Goal: Contribute content

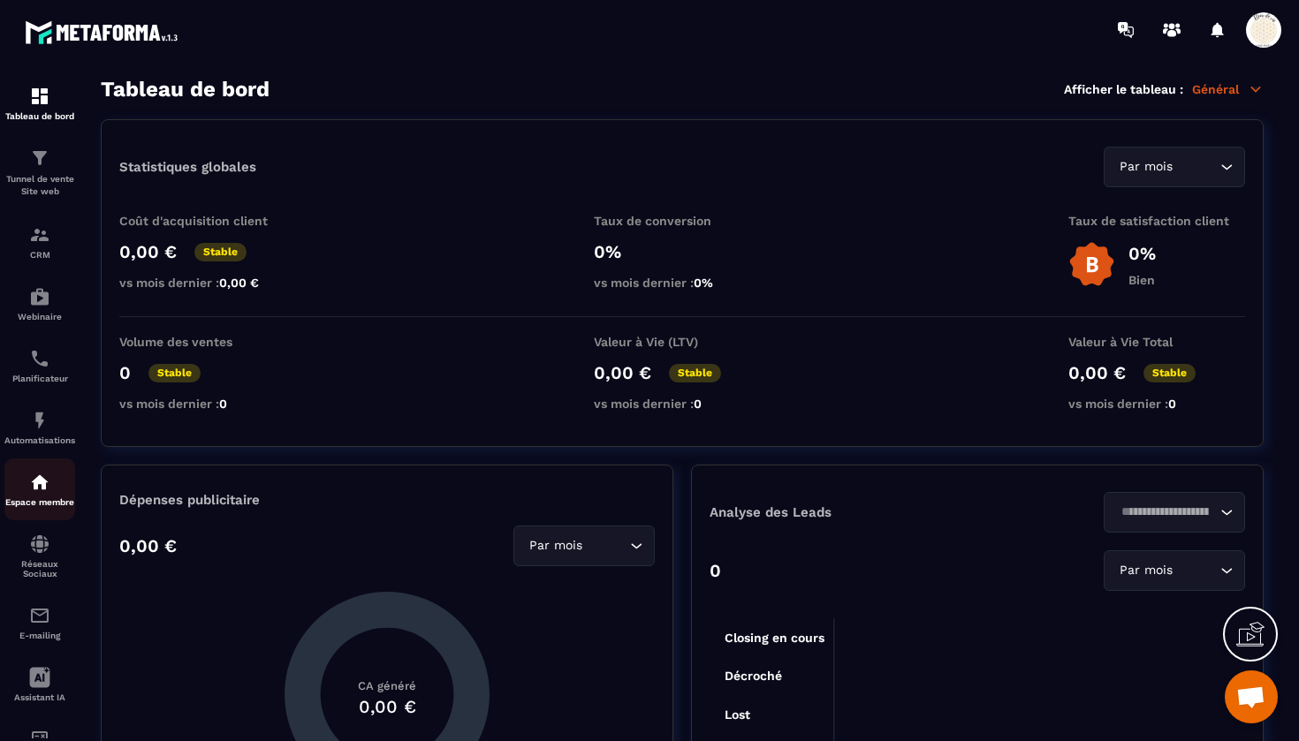
click at [42, 475] on img at bounding box center [39, 482] width 21 height 21
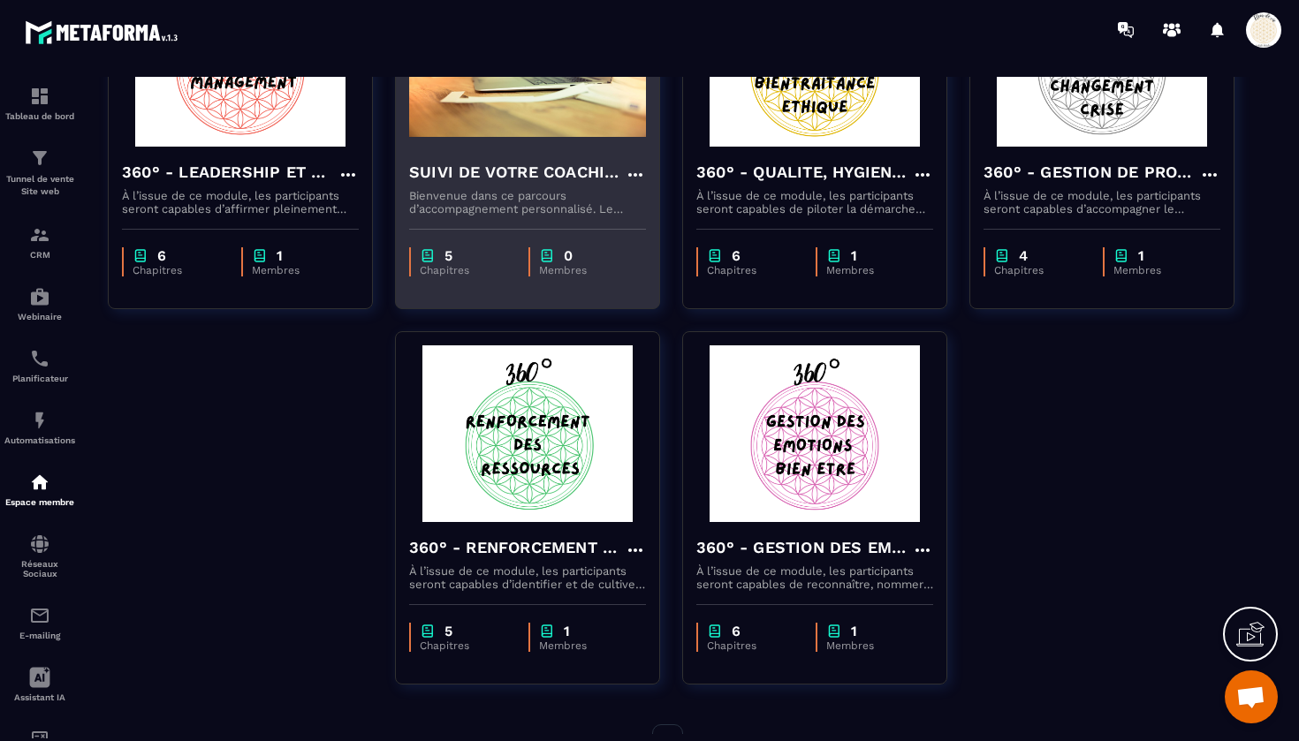
scroll to position [635, 0]
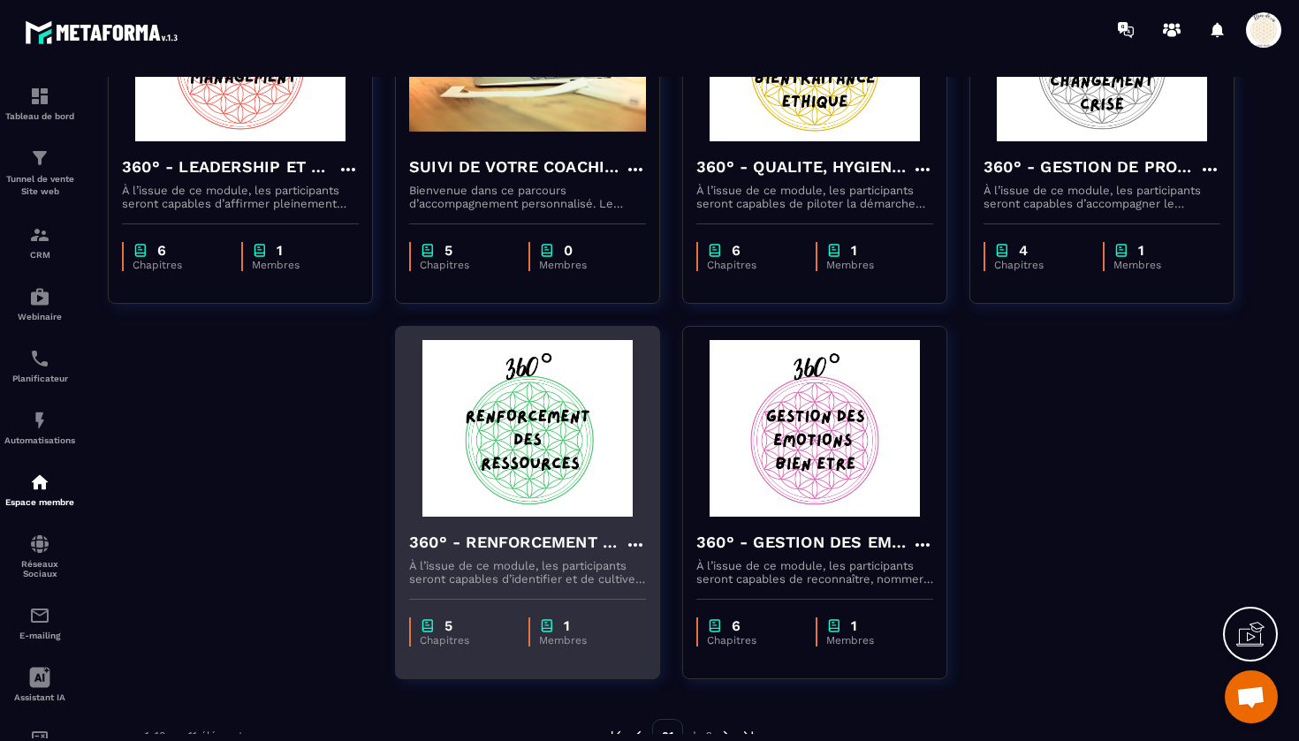
click at [559, 551] on h4 "360° - RENFORCEMENT DES RESSOURCES" at bounding box center [517, 542] width 216 height 25
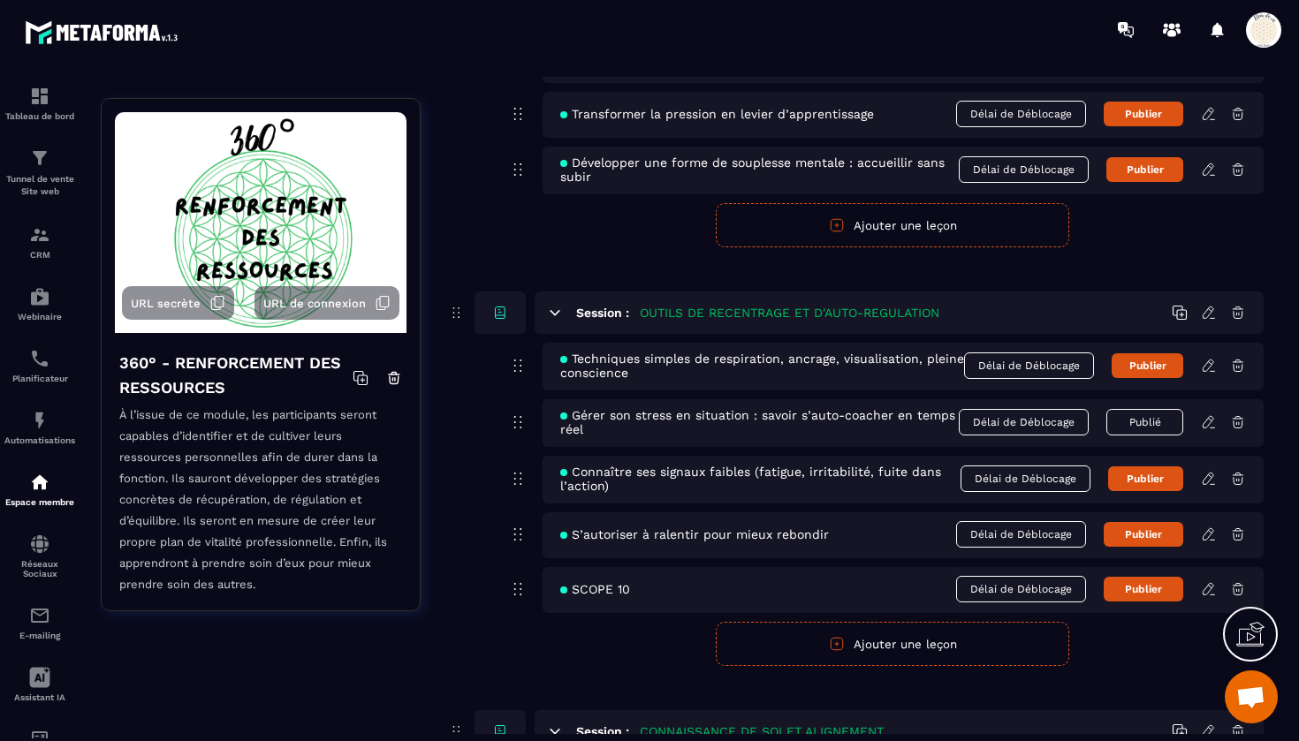
scroll to position [671, 0]
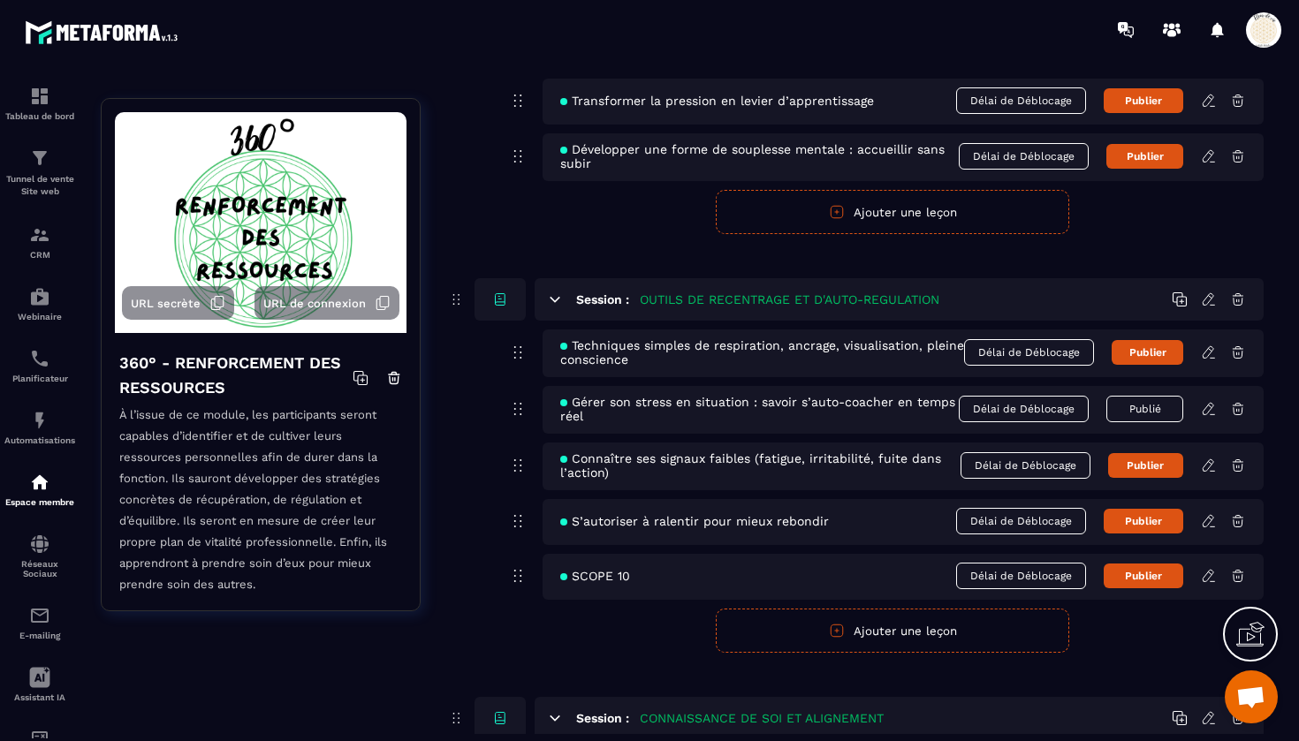
click at [1209, 468] on icon at bounding box center [1207, 464] width 11 height 11
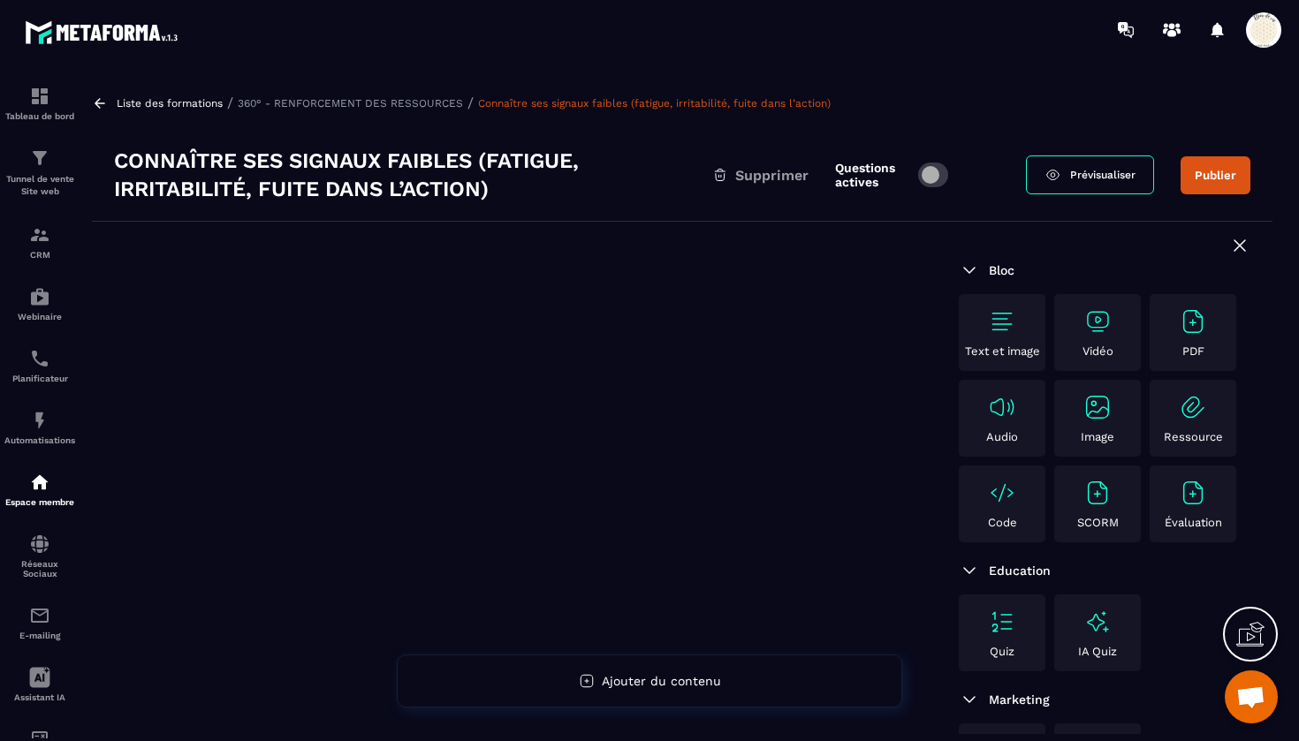
click at [1003, 504] on img at bounding box center [1002, 493] width 28 height 28
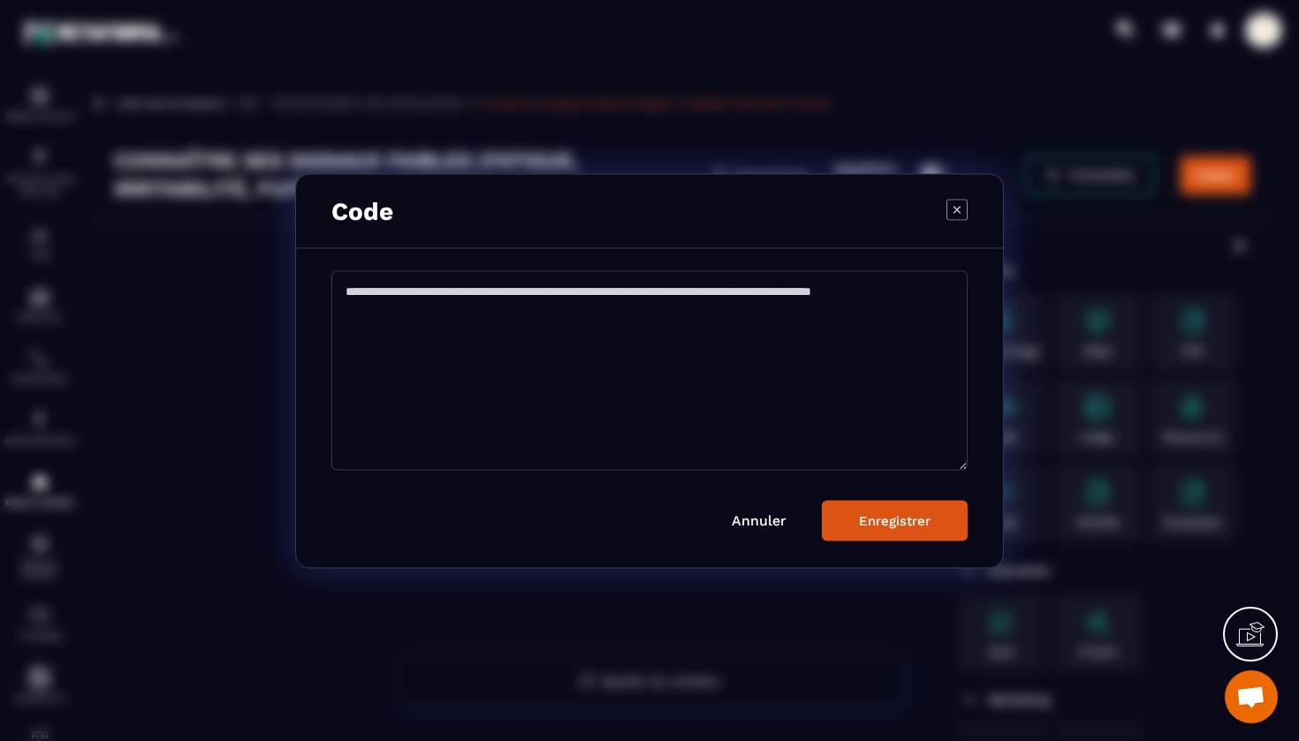
click at [390, 288] on textarea "Modal window" at bounding box center [649, 370] width 636 height 200
paste textarea "**********"
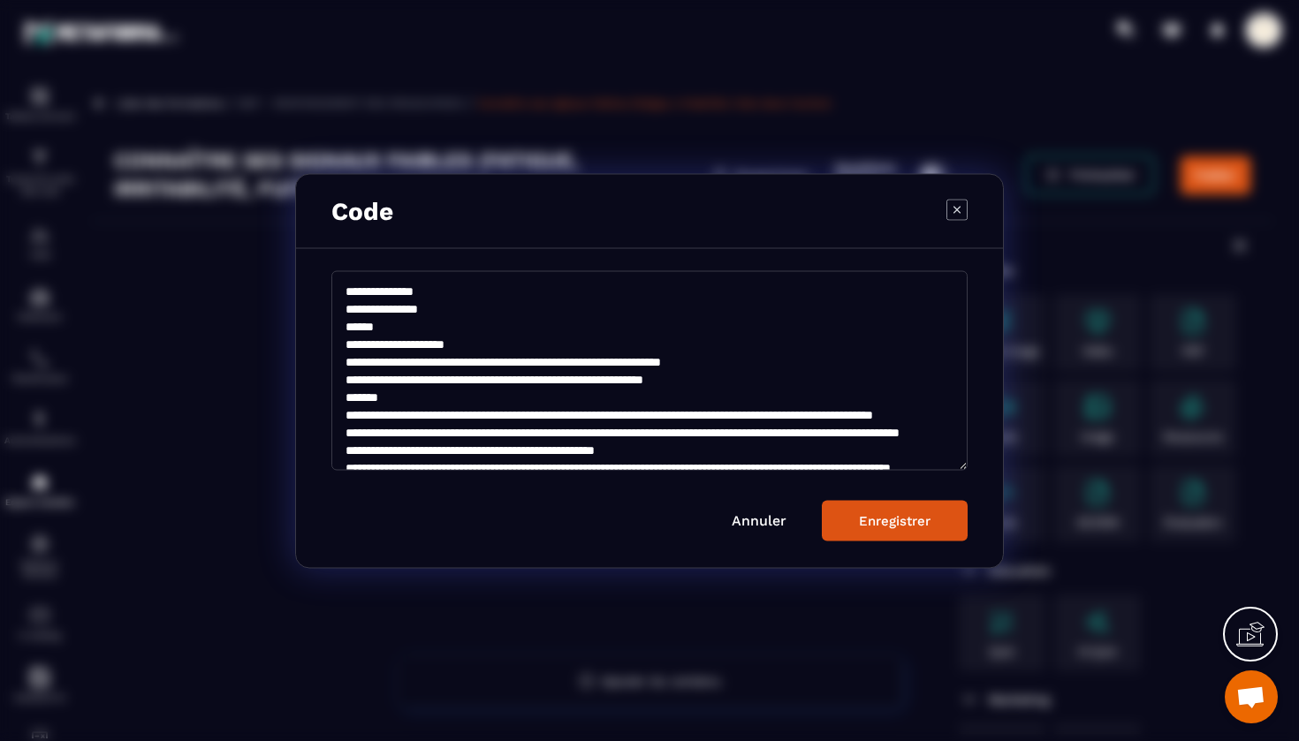
scroll to position [5725, 0]
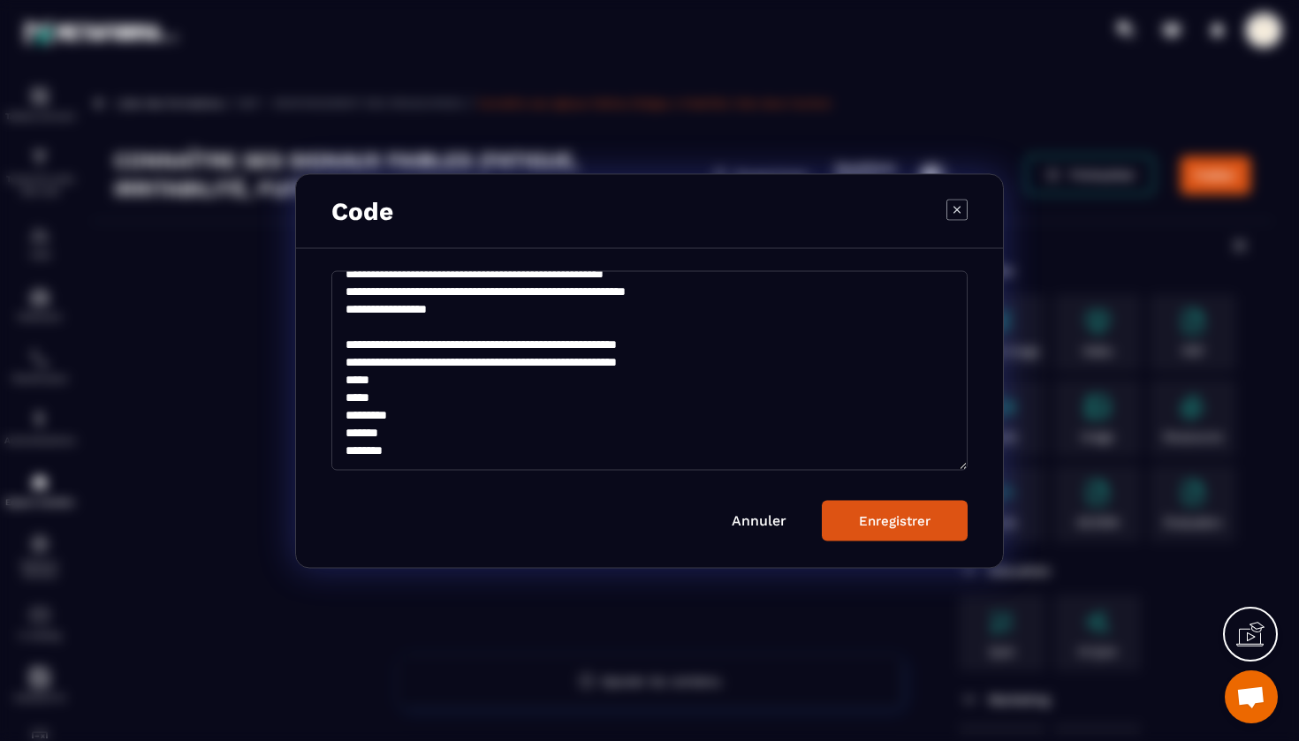
type textarea "**********"
click at [889, 517] on div "Enregistrer" at bounding box center [895, 520] width 72 height 16
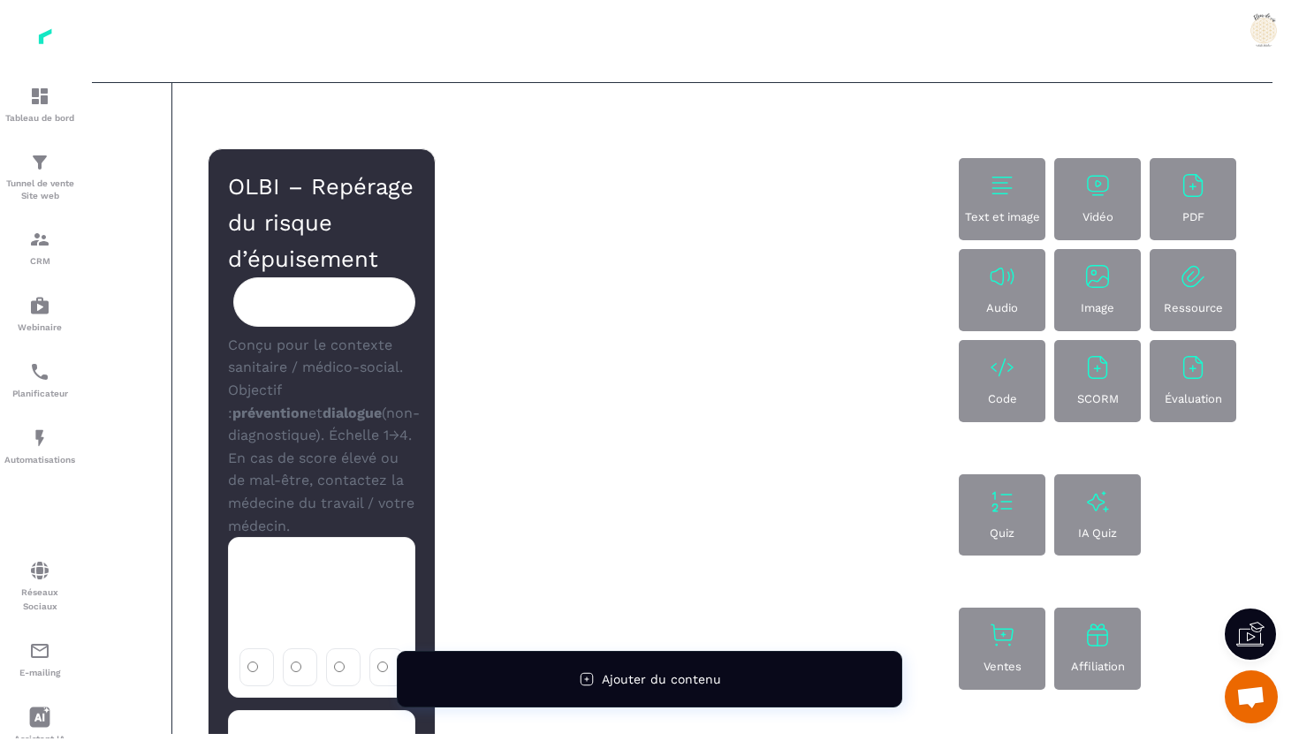
scroll to position [257, 0]
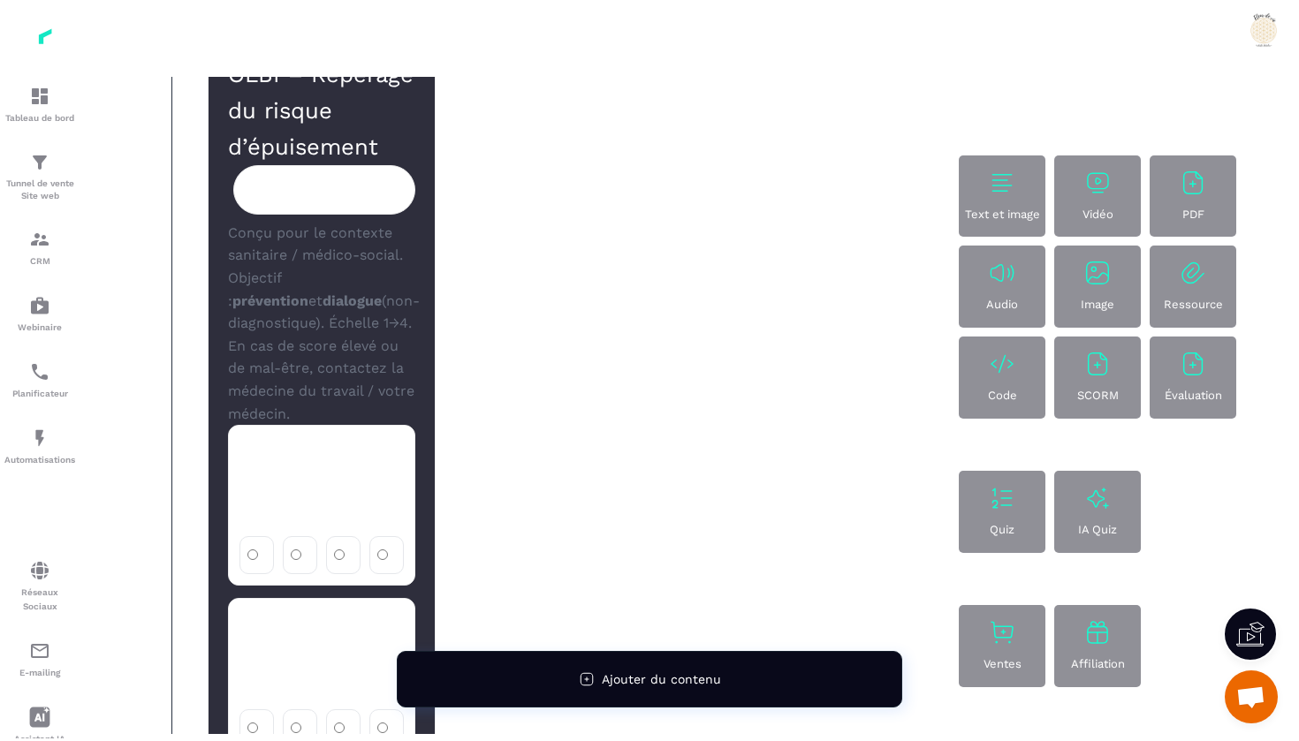
click at [322, 465] on div "1. Je trouve toujours de nouveaux aspects intéressants dans mon travail." at bounding box center [321, 481] width 164 height 90
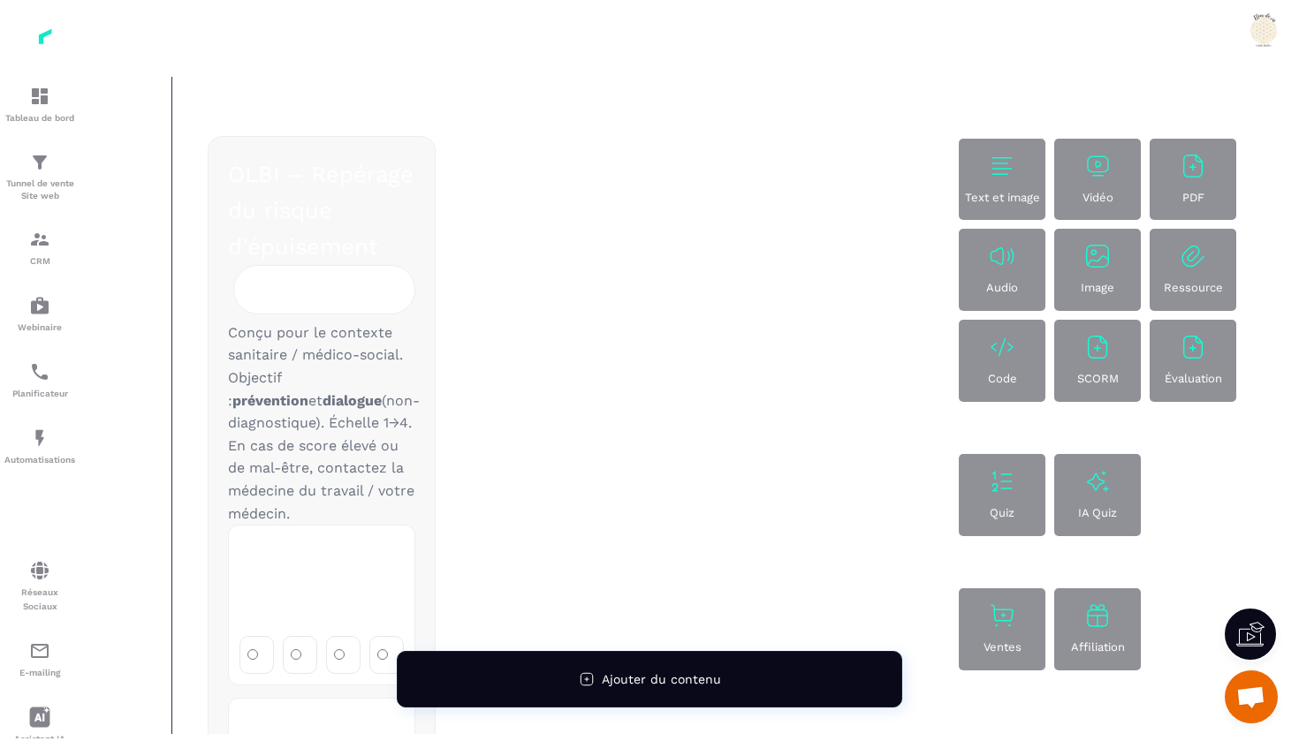
scroll to position [171, 0]
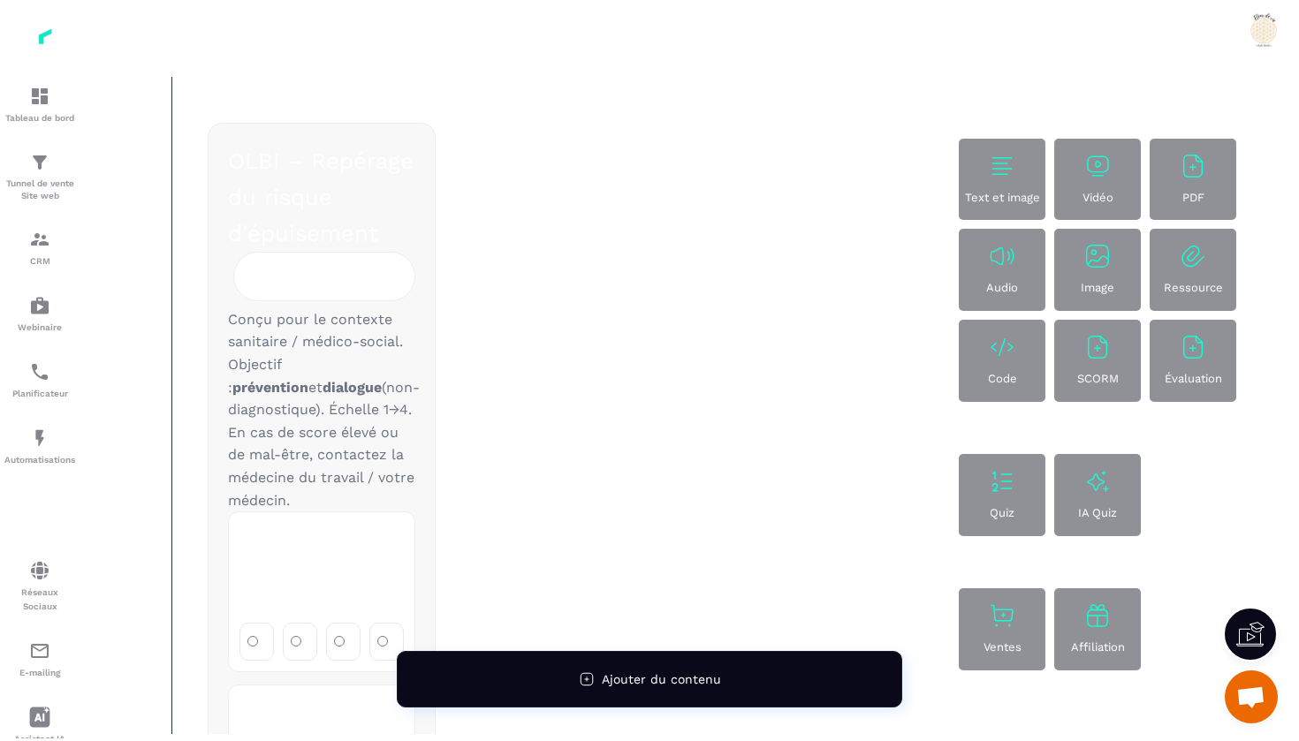
click at [1004, 365] on div "Code" at bounding box center [1002, 361] width 78 height 56
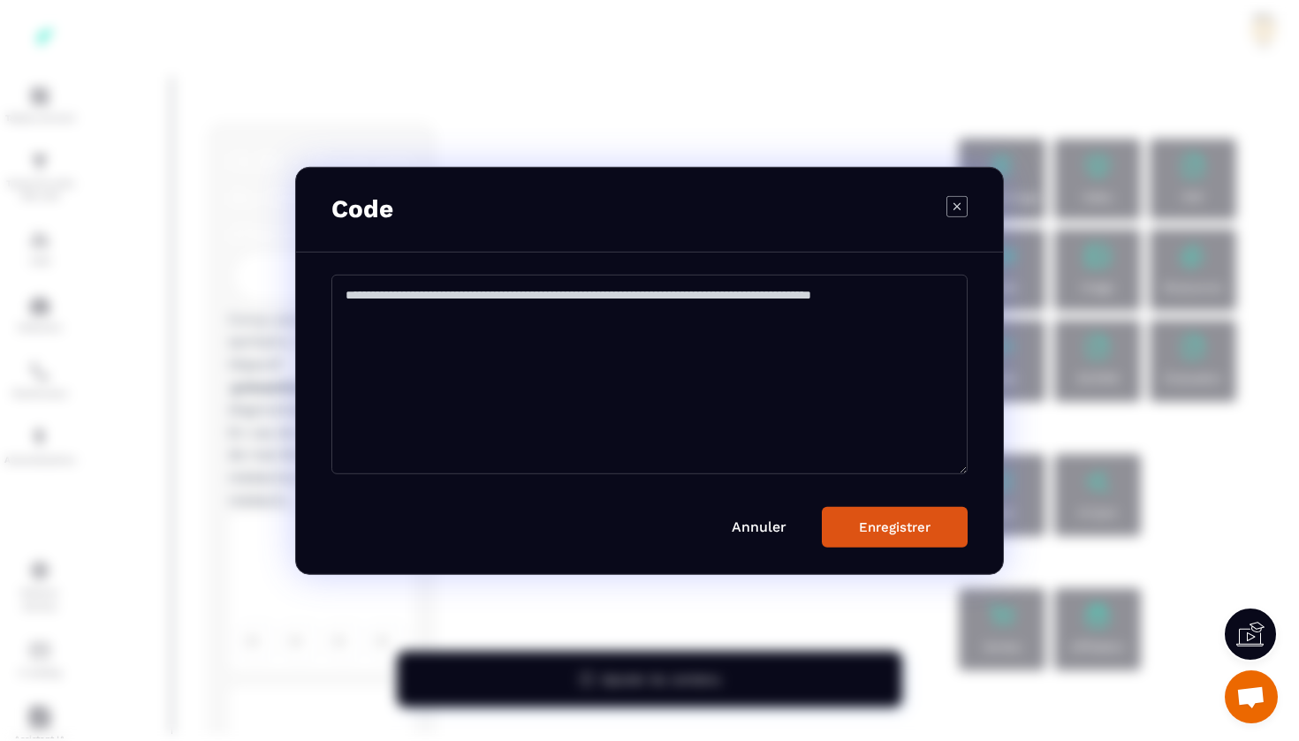
click at [350, 299] on textarea "Modal window" at bounding box center [649, 374] width 636 height 200
paste textarea "**********"
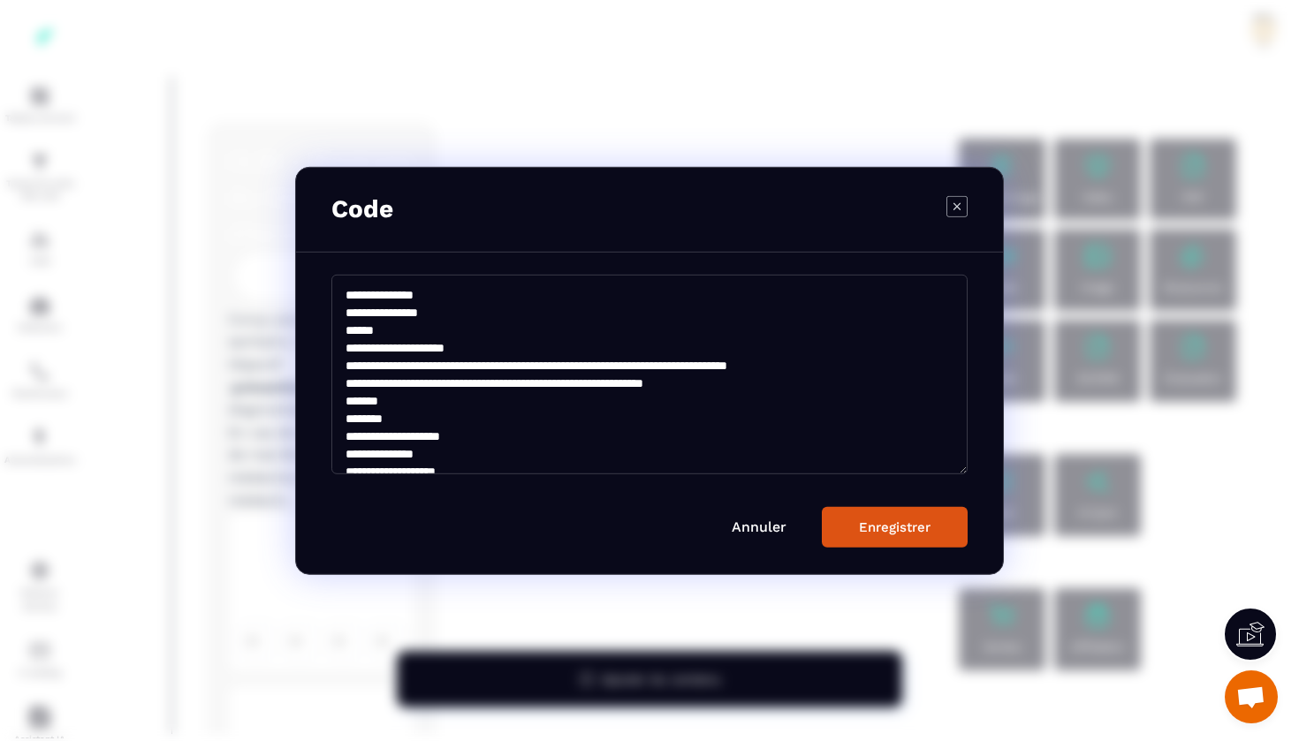
scroll to position [6626, 0]
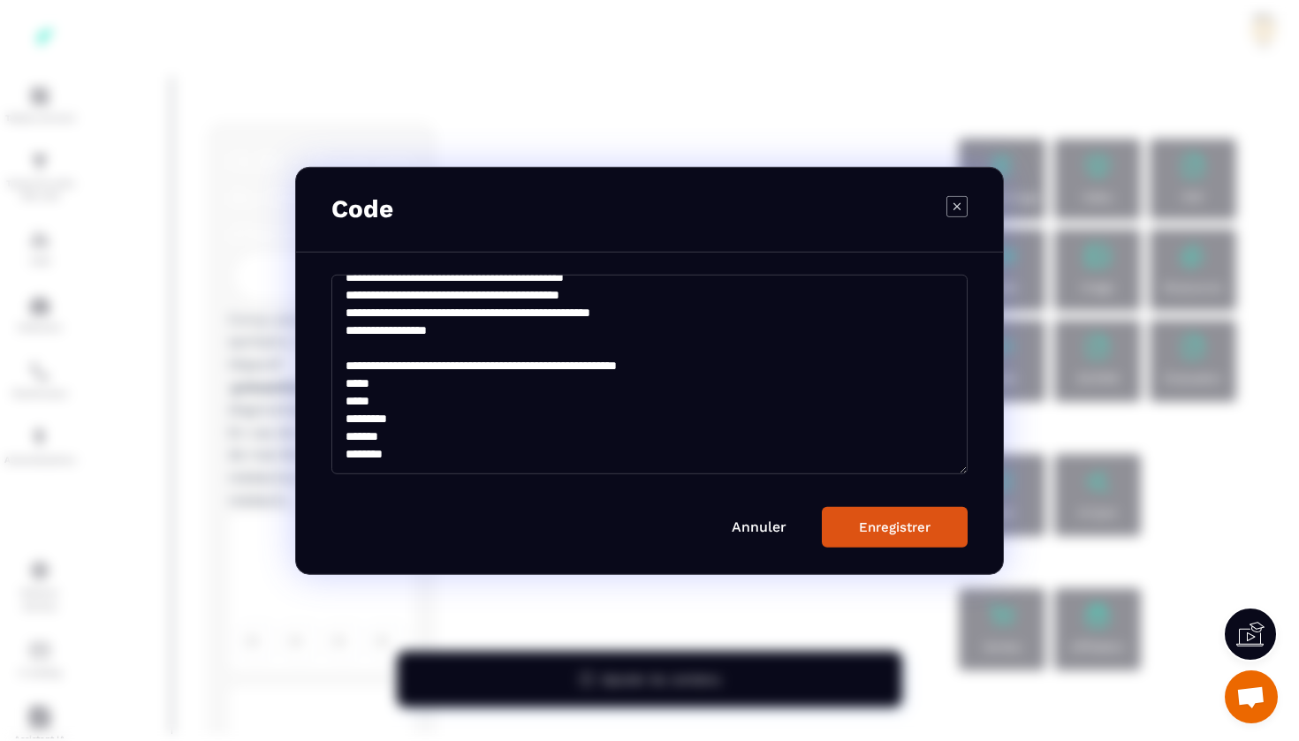
type textarea "**********"
click at [915, 531] on div "Enregistrer" at bounding box center [895, 527] width 72 height 16
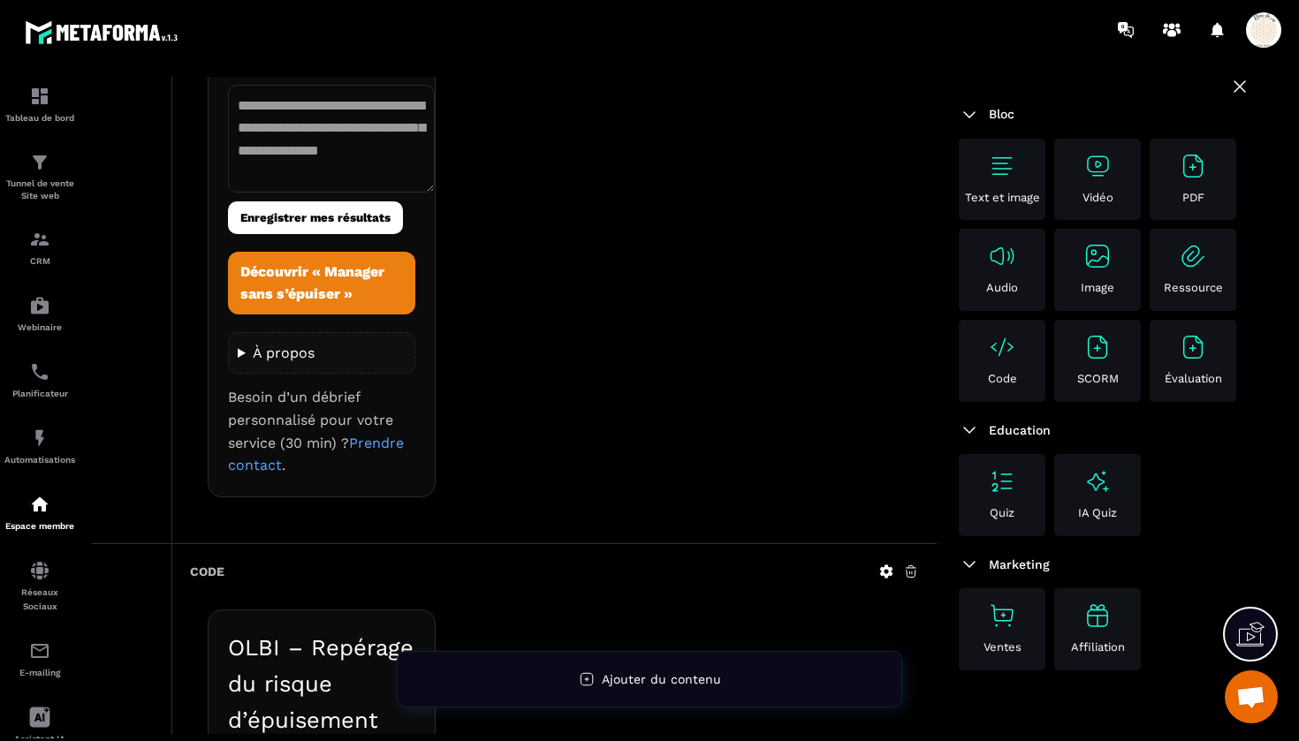
scroll to position [3653, 0]
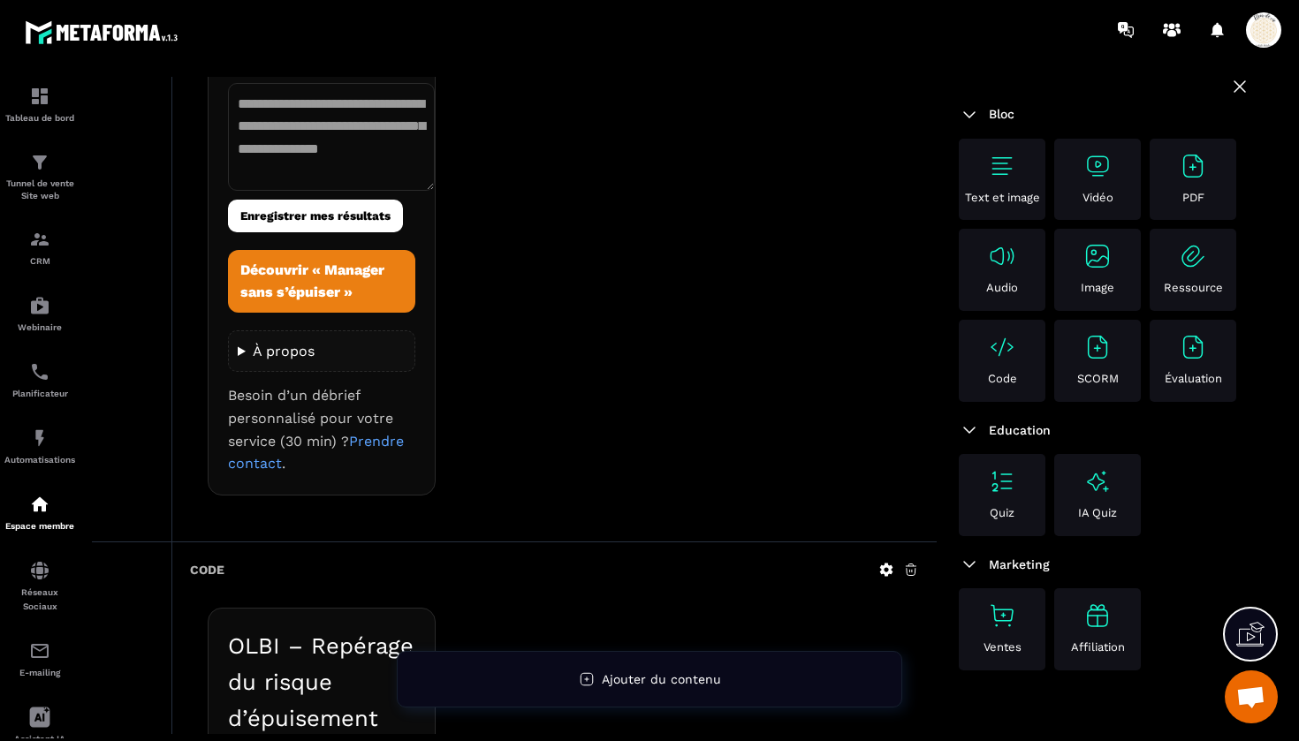
click at [916, 562] on icon at bounding box center [911, 570] width 16 height 16
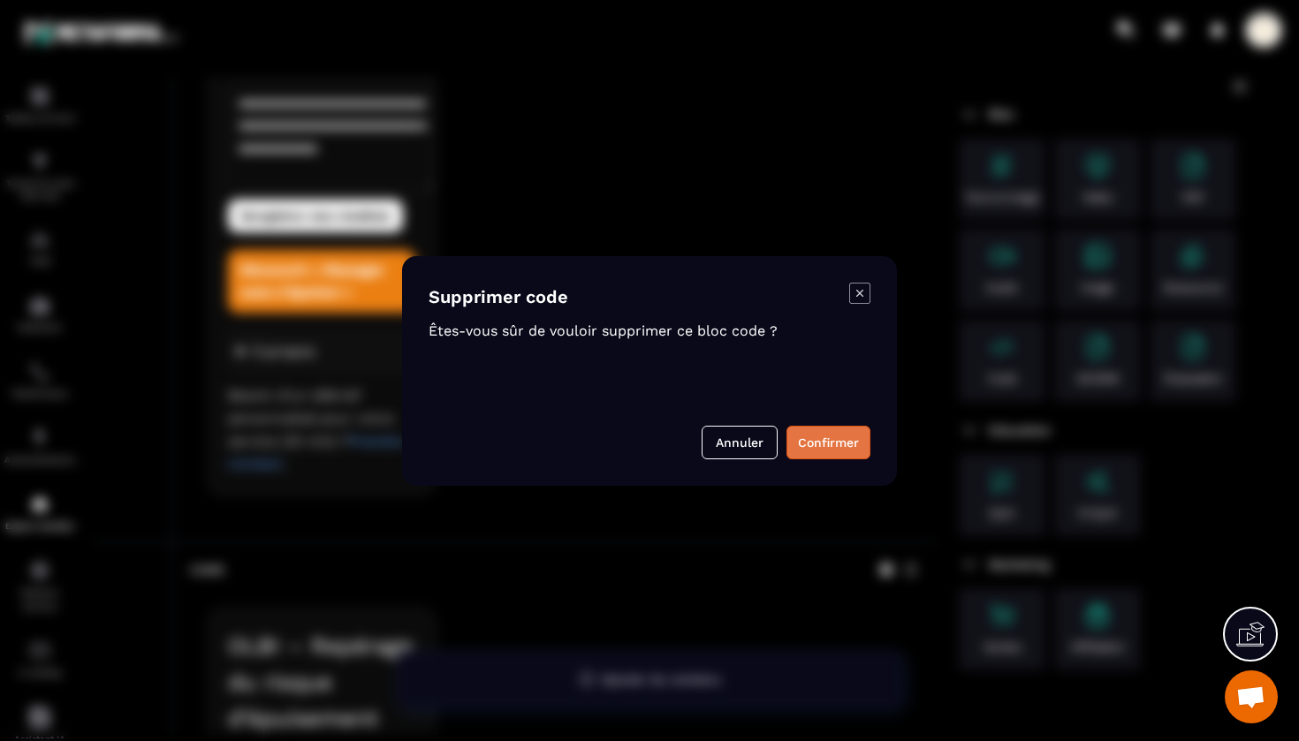
click at [831, 438] on button "Confirmer" at bounding box center [828, 443] width 84 height 34
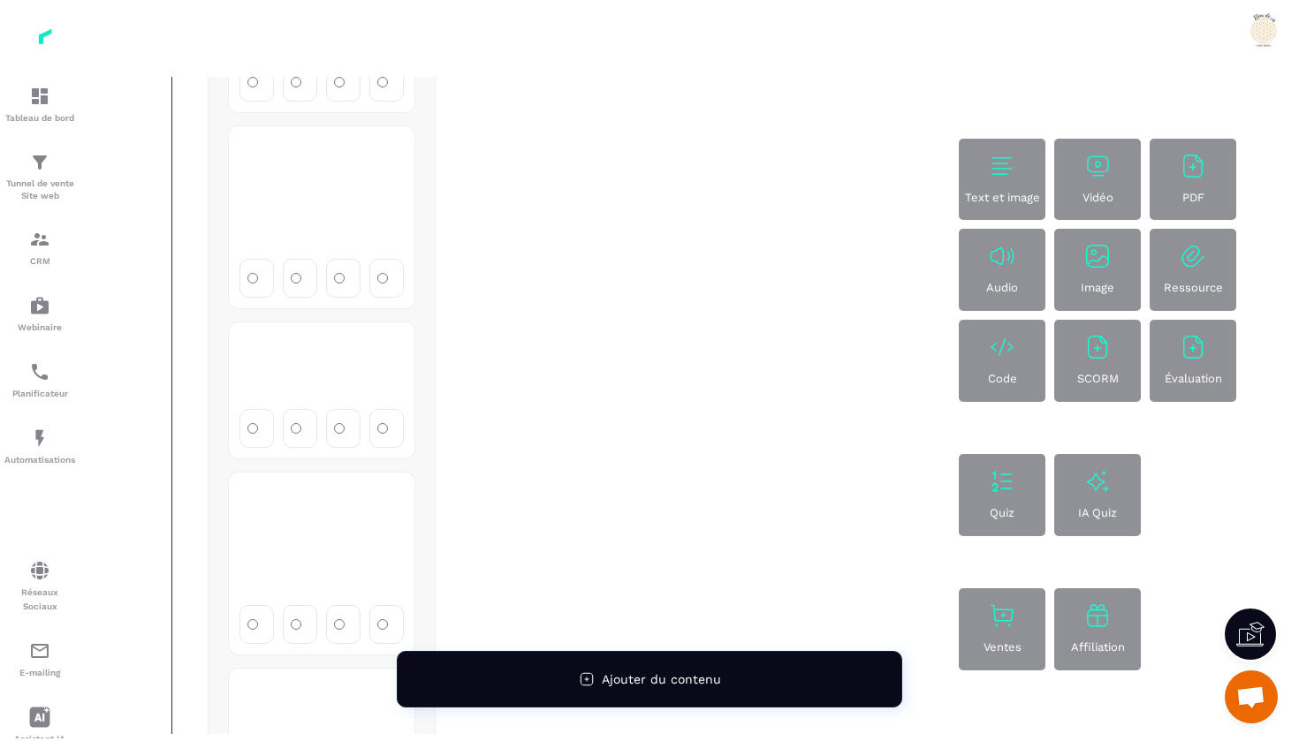
scroll to position [991, 0]
click at [998, 345] on img at bounding box center [1002, 347] width 28 height 28
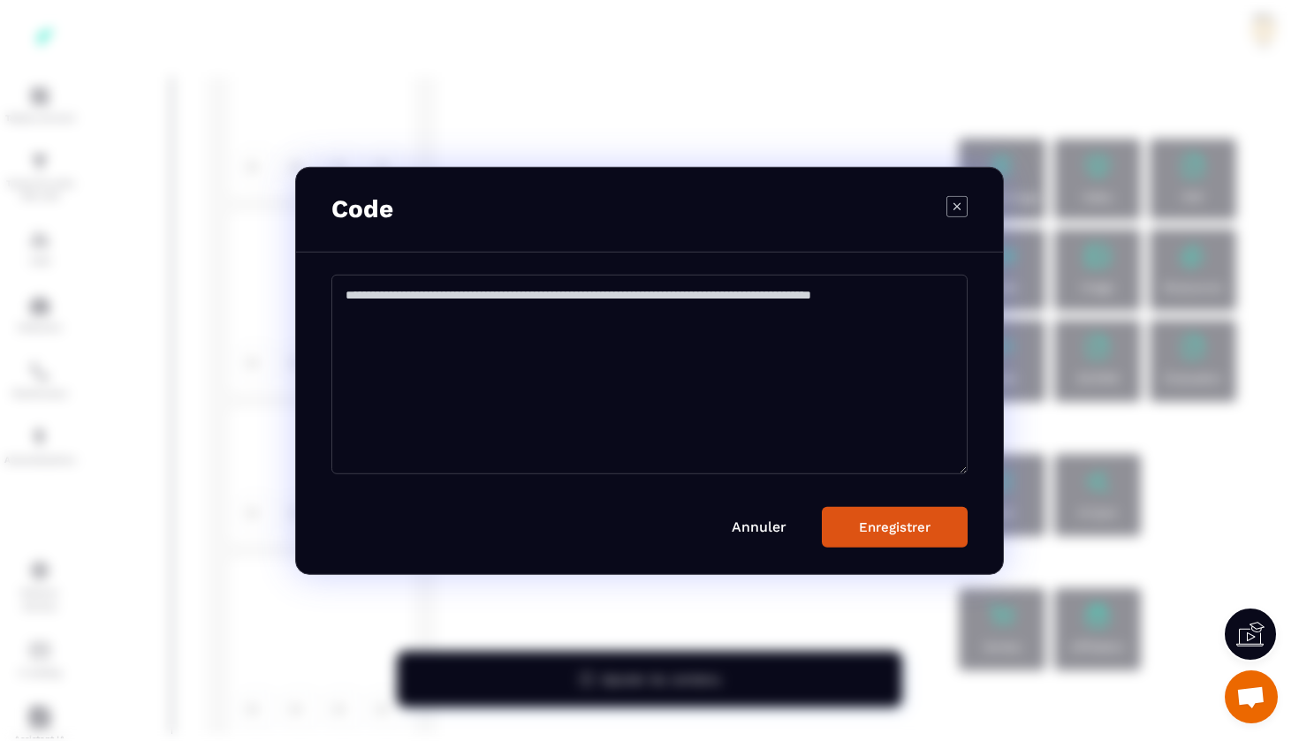
click at [367, 292] on textarea "Modal window" at bounding box center [649, 374] width 636 height 200
paste textarea "**********"
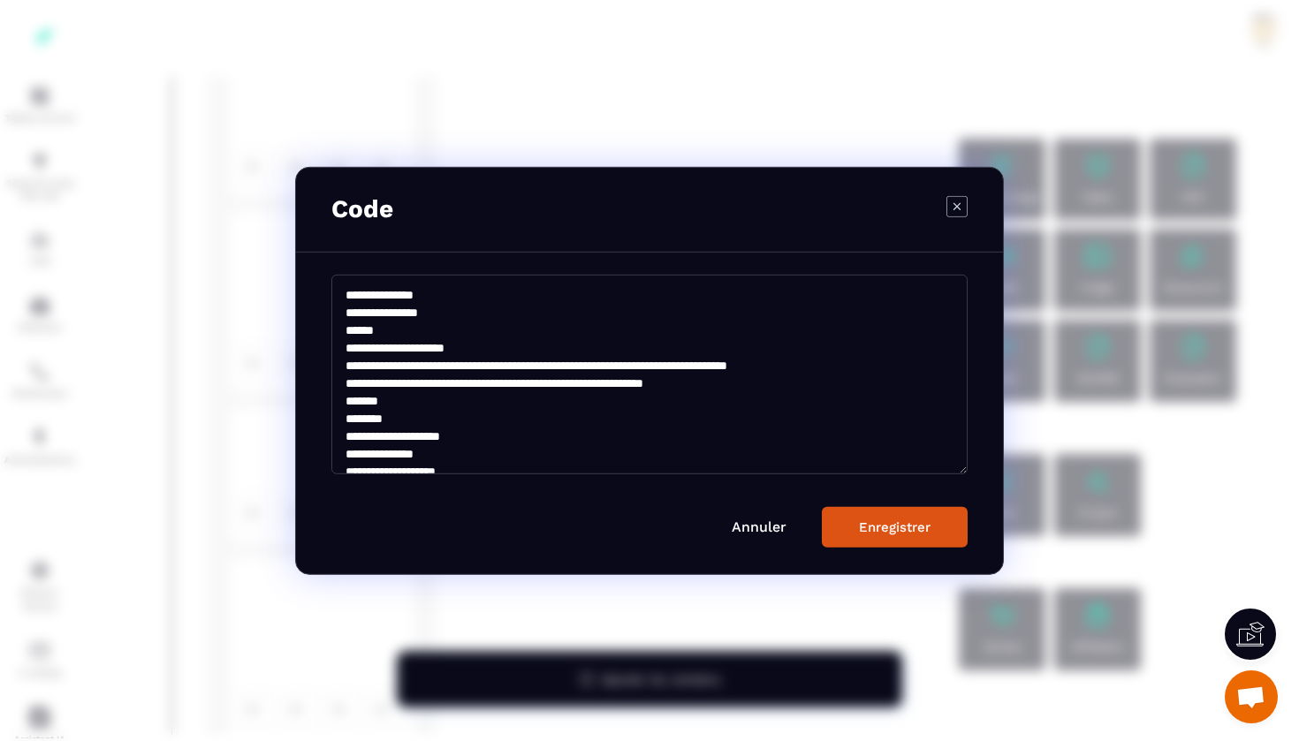
scroll to position [7103, 0]
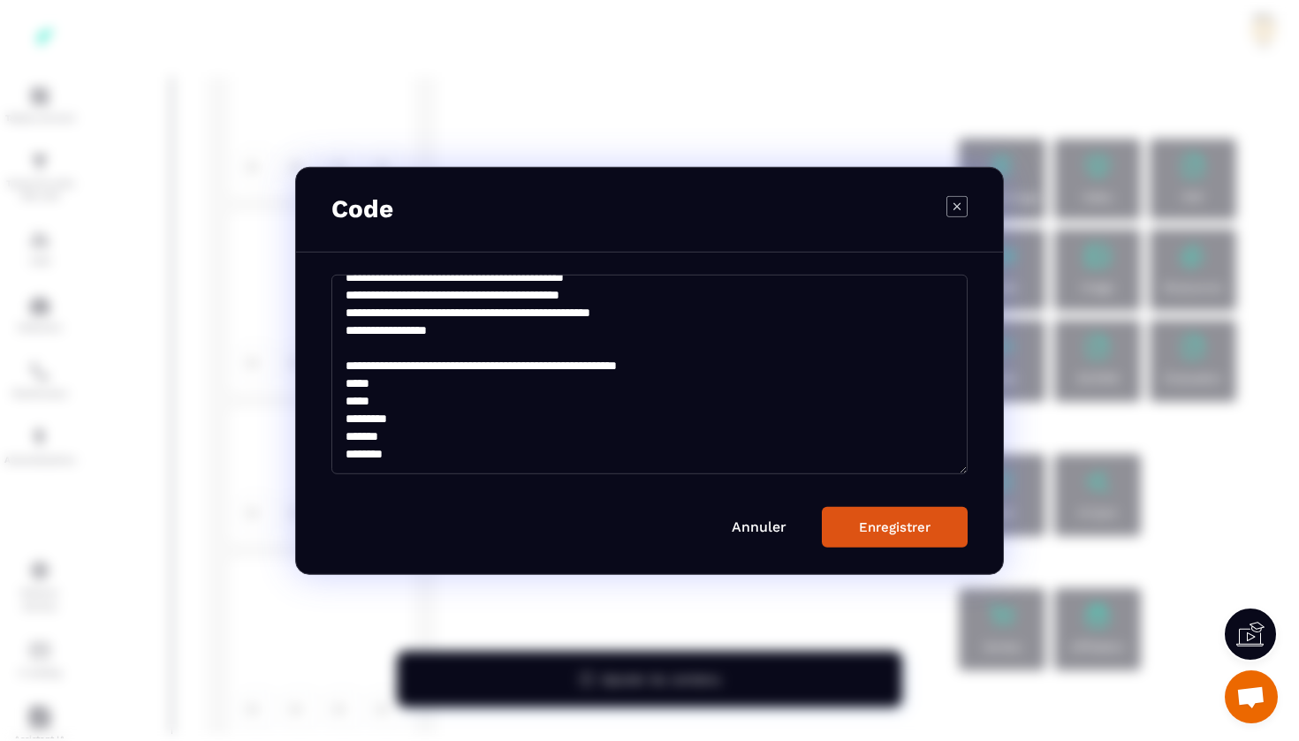
type textarea "**********"
click at [883, 530] on div "Enregistrer" at bounding box center [895, 527] width 72 height 16
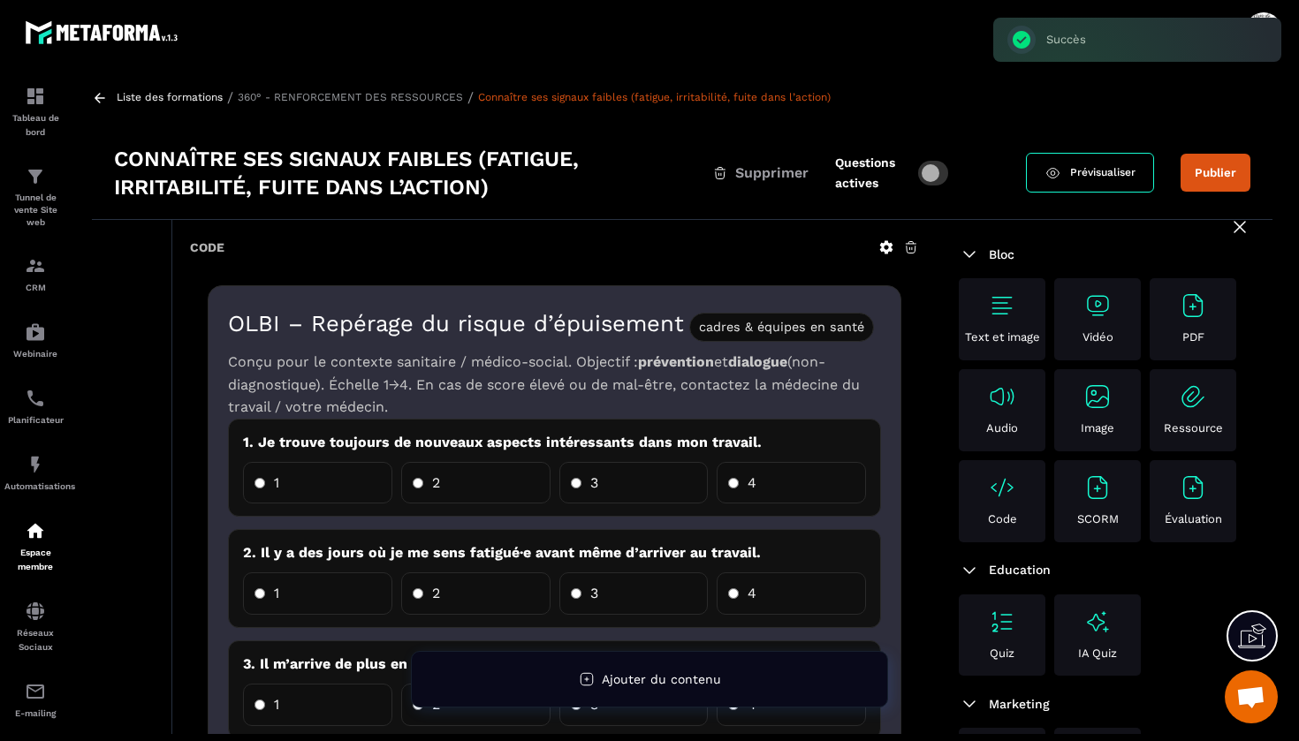
scroll to position [5, 0]
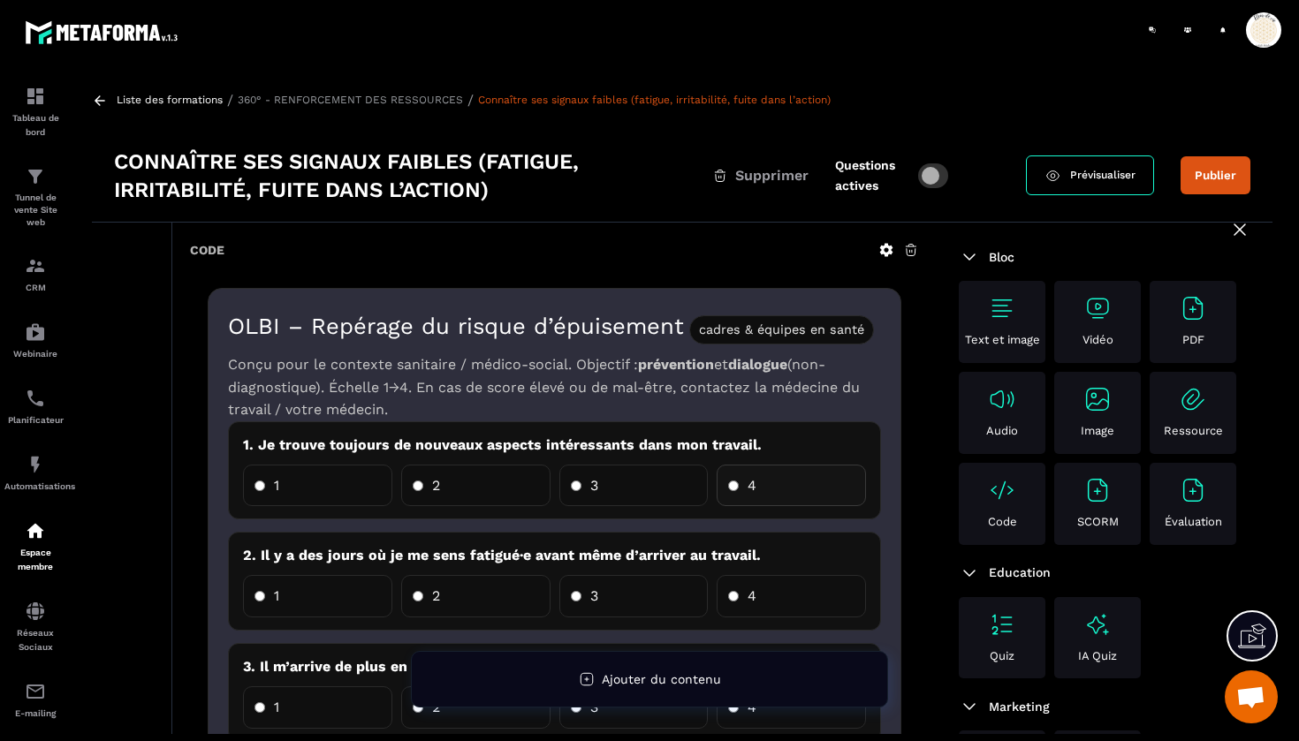
click at [780, 481] on label "4" at bounding box center [790, 486] width 149 height 42
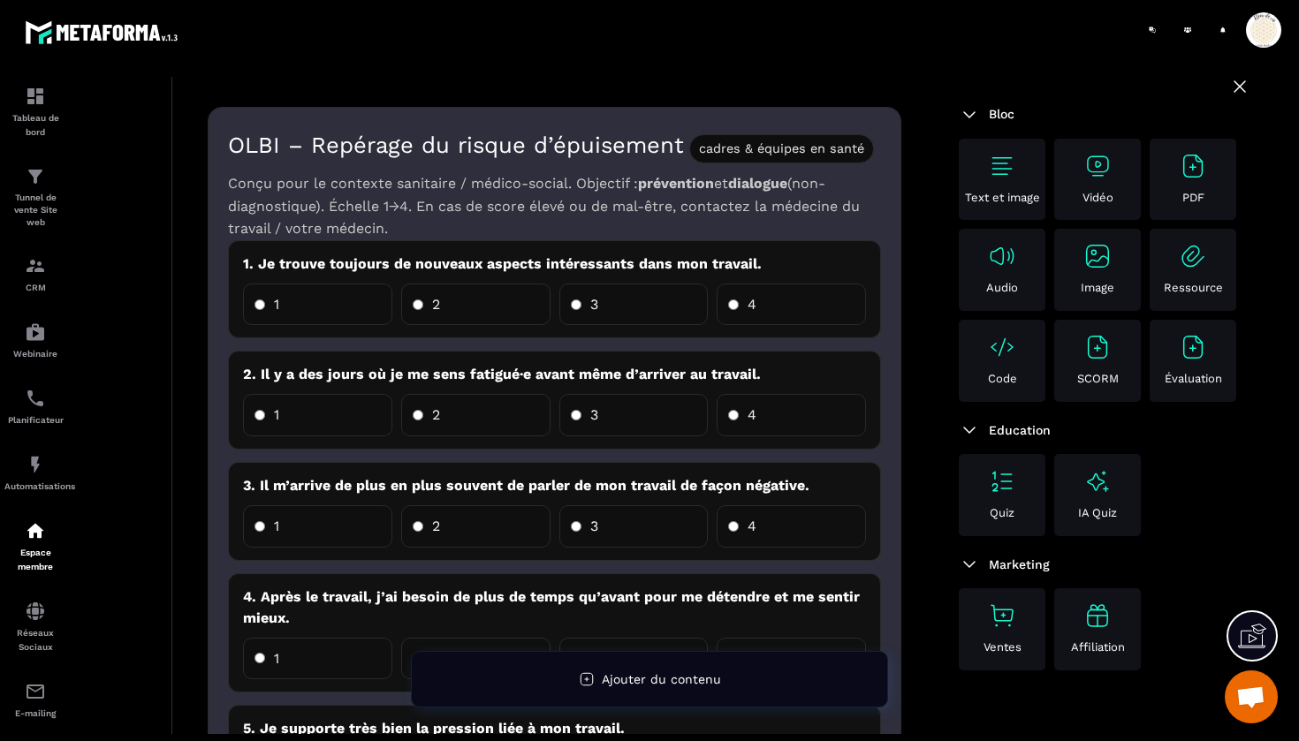
scroll to position [188, 0]
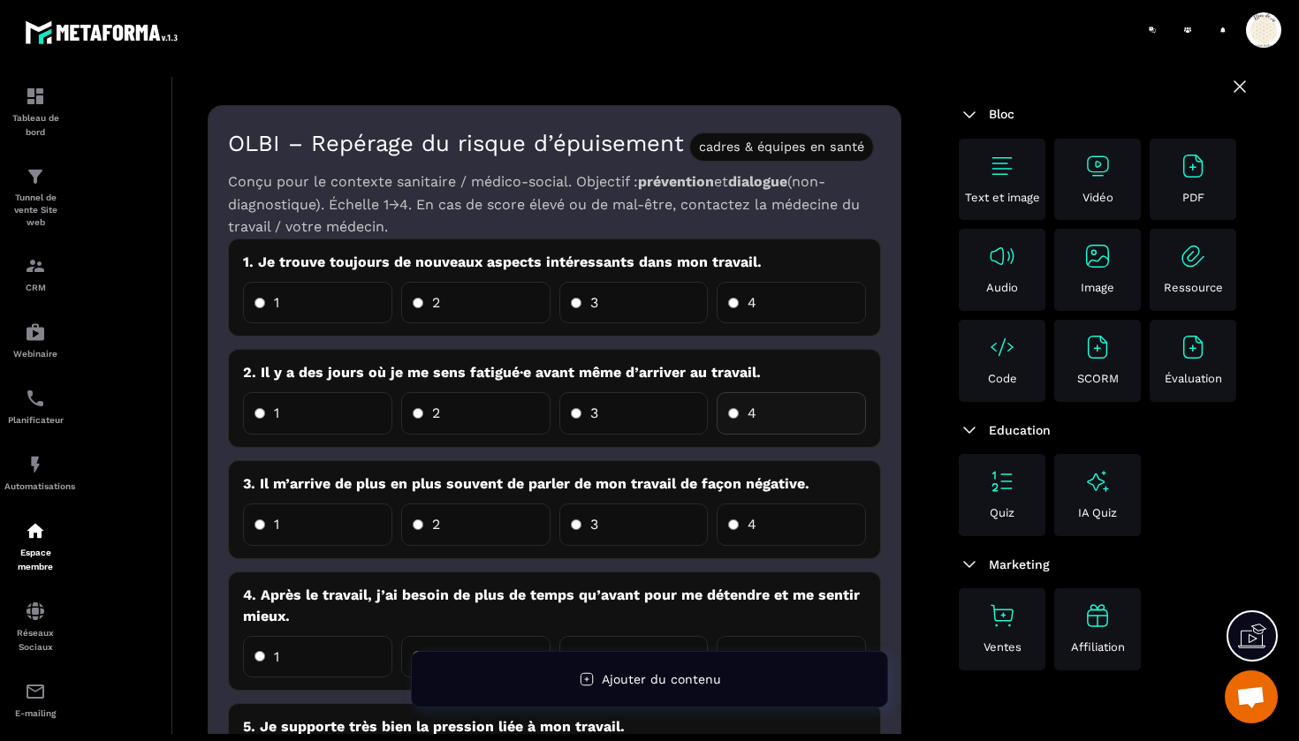
click at [768, 411] on label "4" at bounding box center [790, 413] width 149 height 42
click at [341, 520] on label "1" at bounding box center [317, 525] width 149 height 42
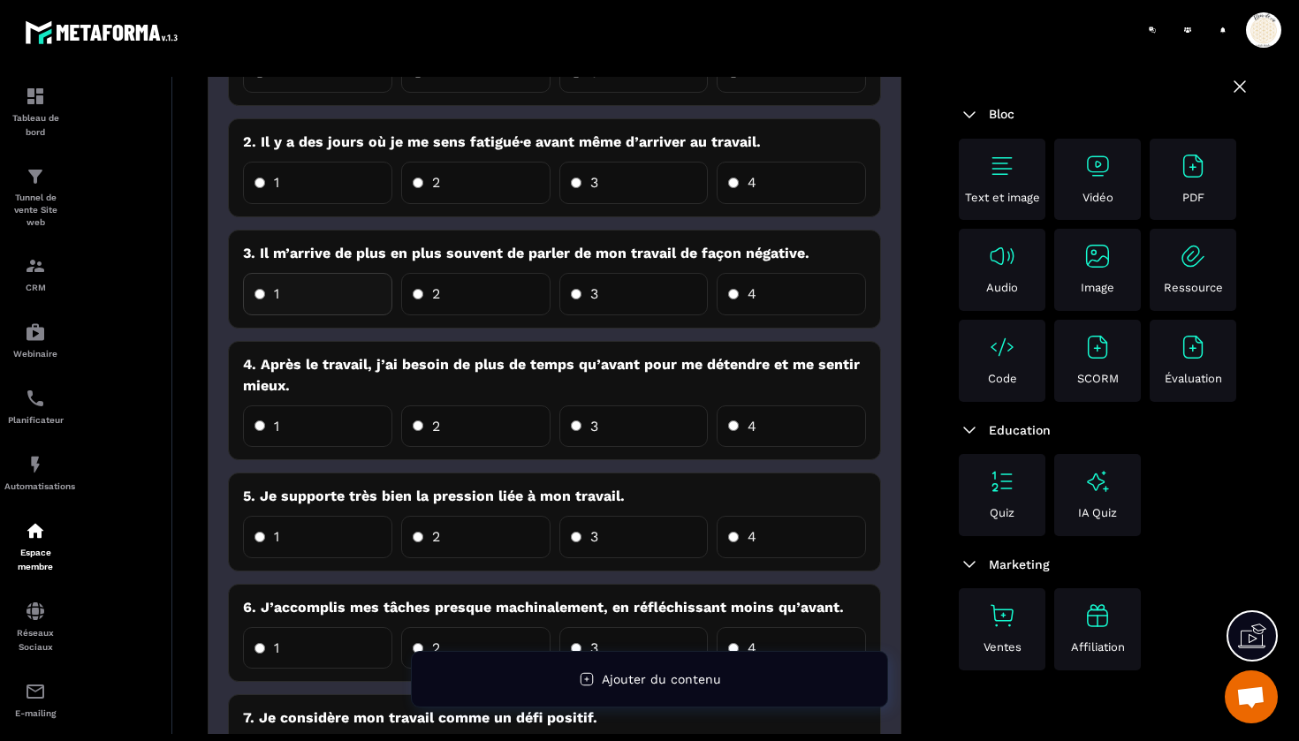
scroll to position [421, 0]
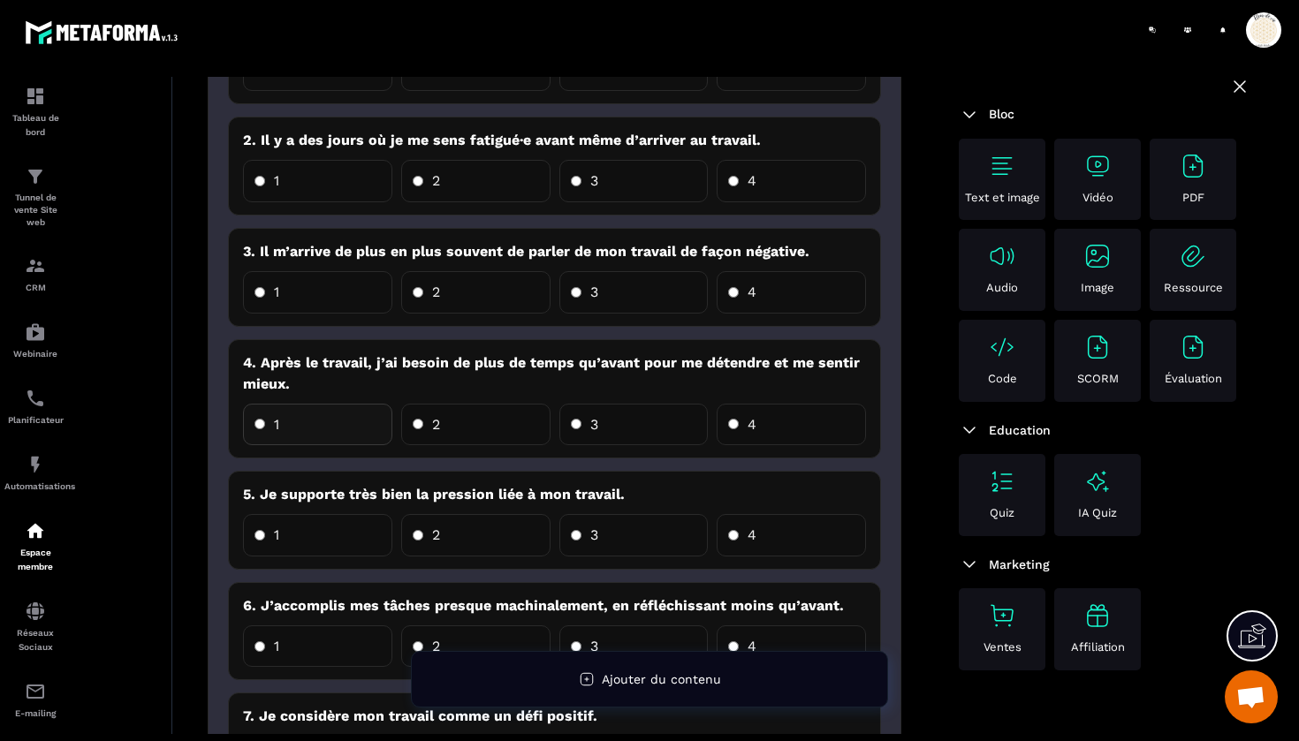
click at [327, 421] on label "1" at bounding box center [317, 425] width 149 height 42
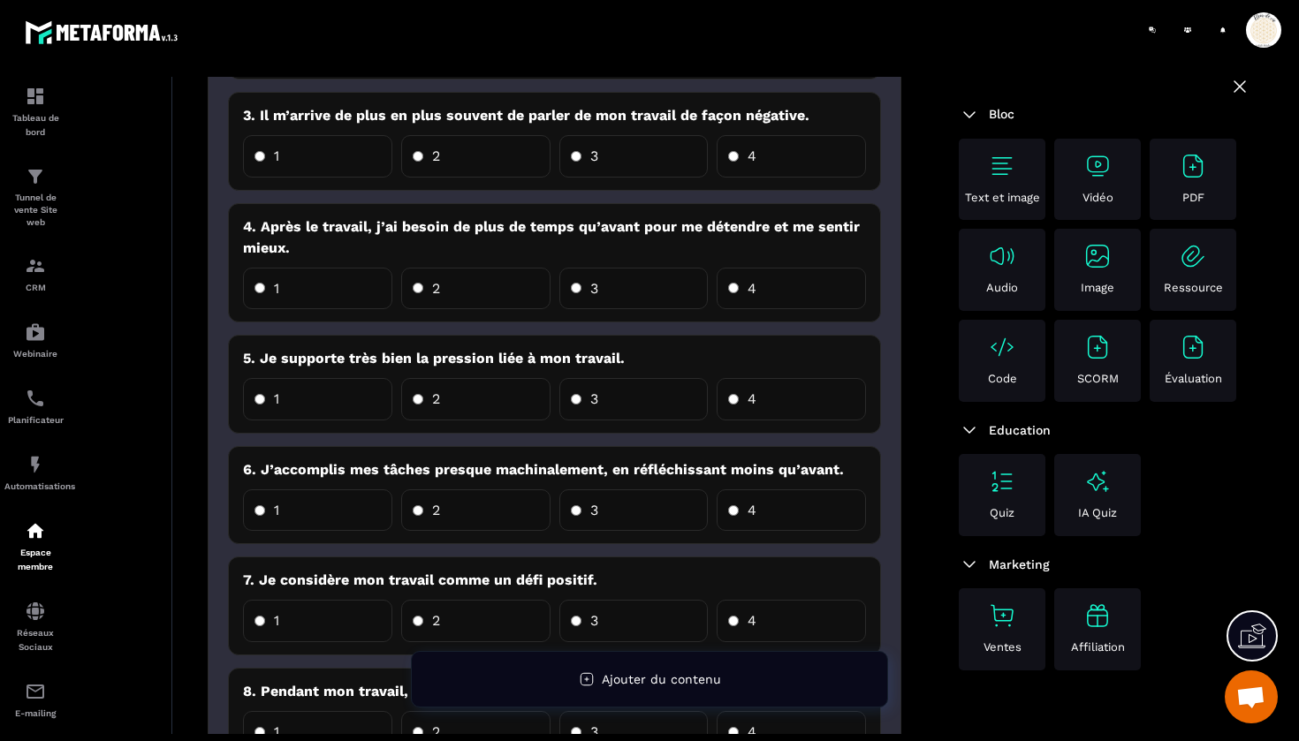
scroll to position [574, 0]
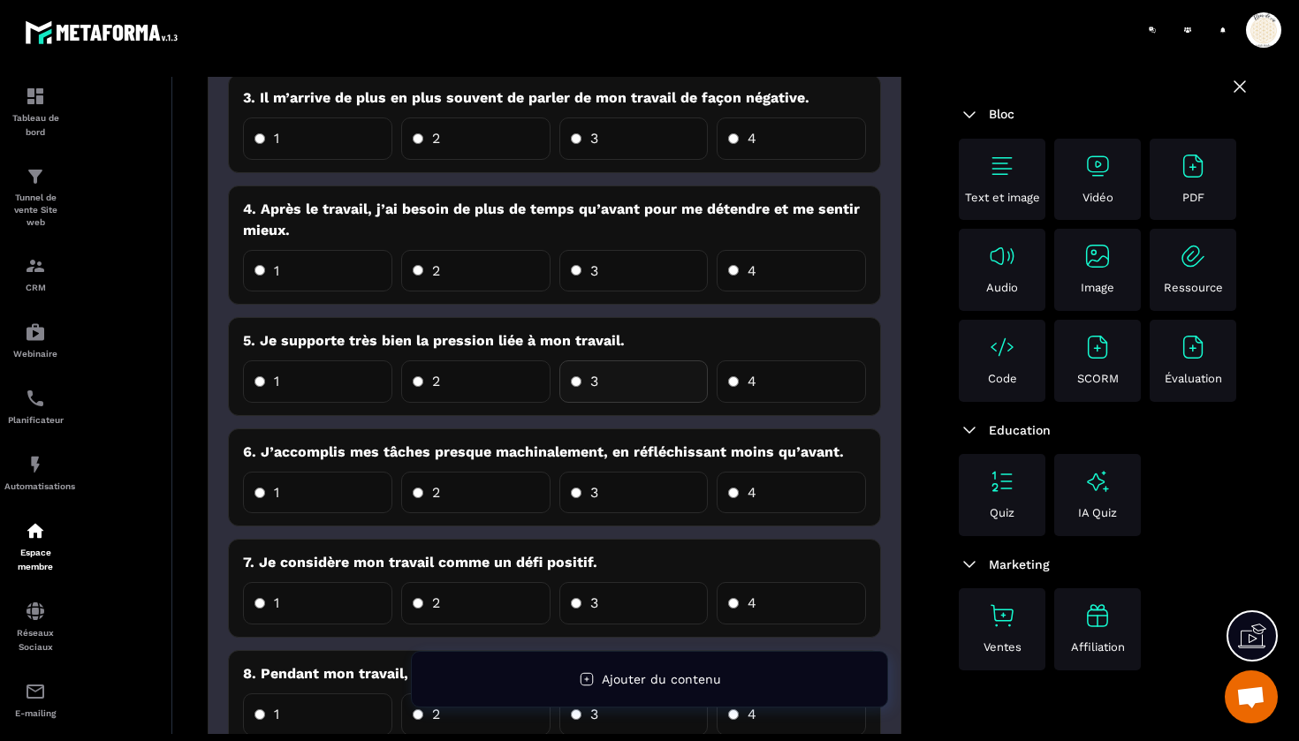
click at [605, 383] on label "3" at bounding box center [633, 381] width 149 height 42
click at [299, 479] on label "1" at bounding box center [317, 493] width 149 height 42
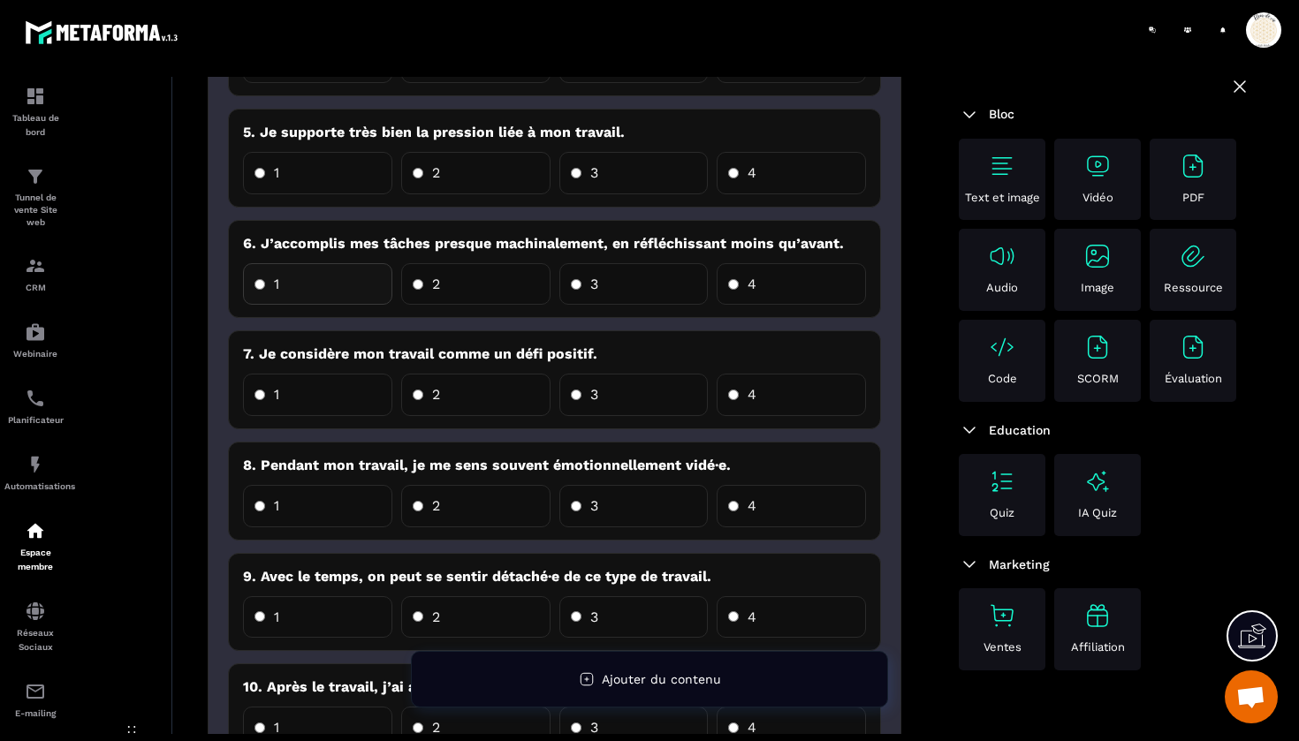
scroll to position [790, 0]
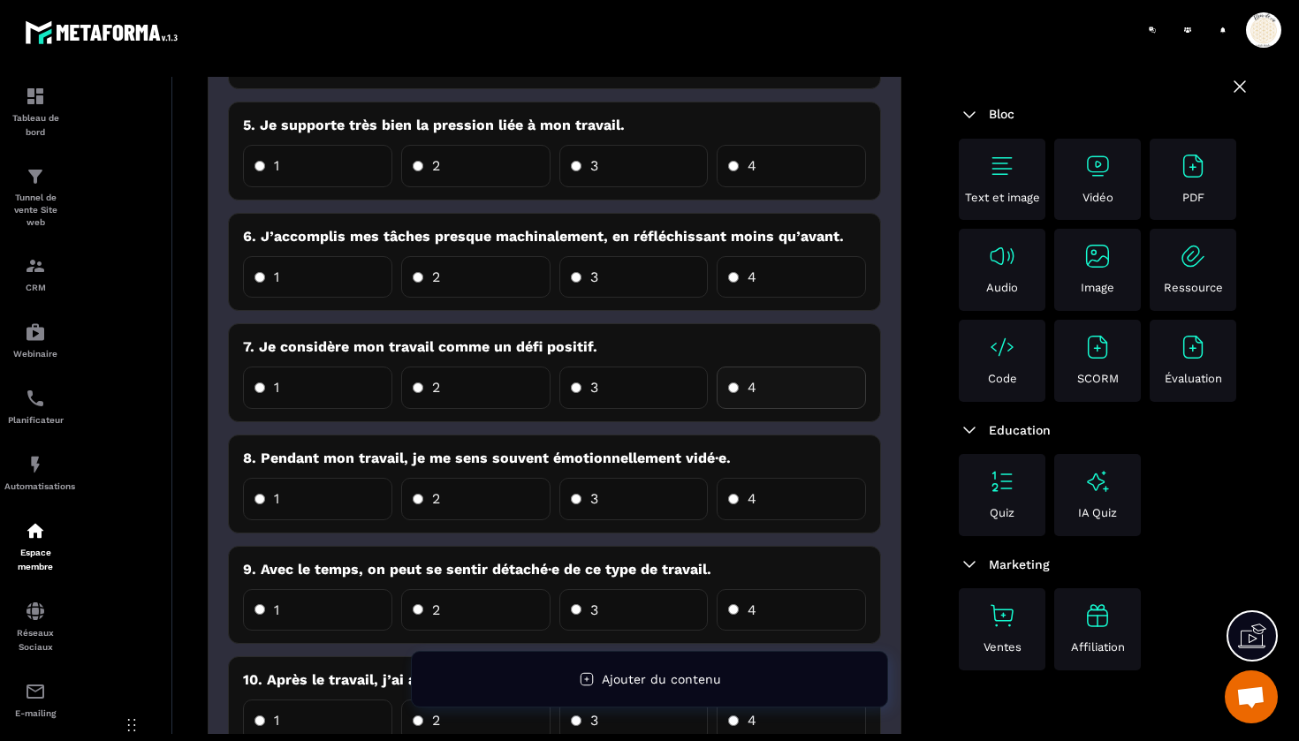
click at [772, 376] on label "4" at bounding box center [790, 388] width 149 height 42
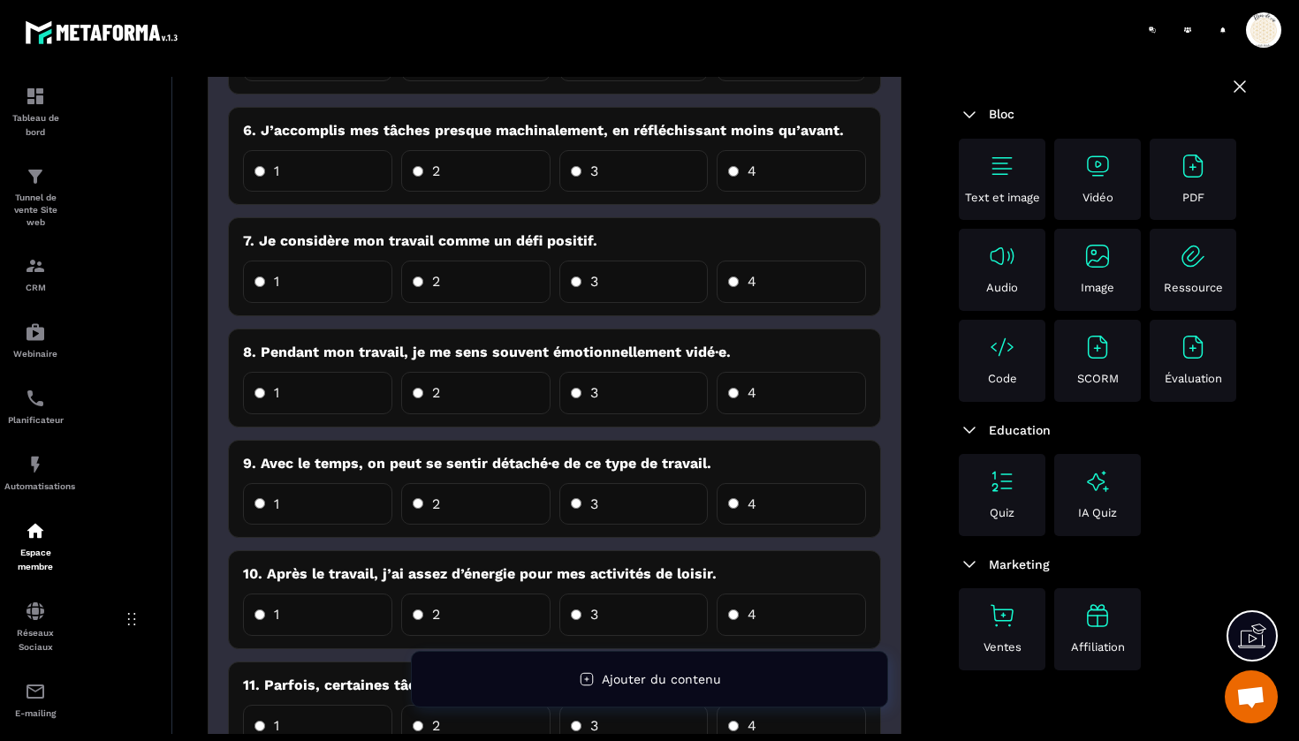
scroll to position [899, 0]
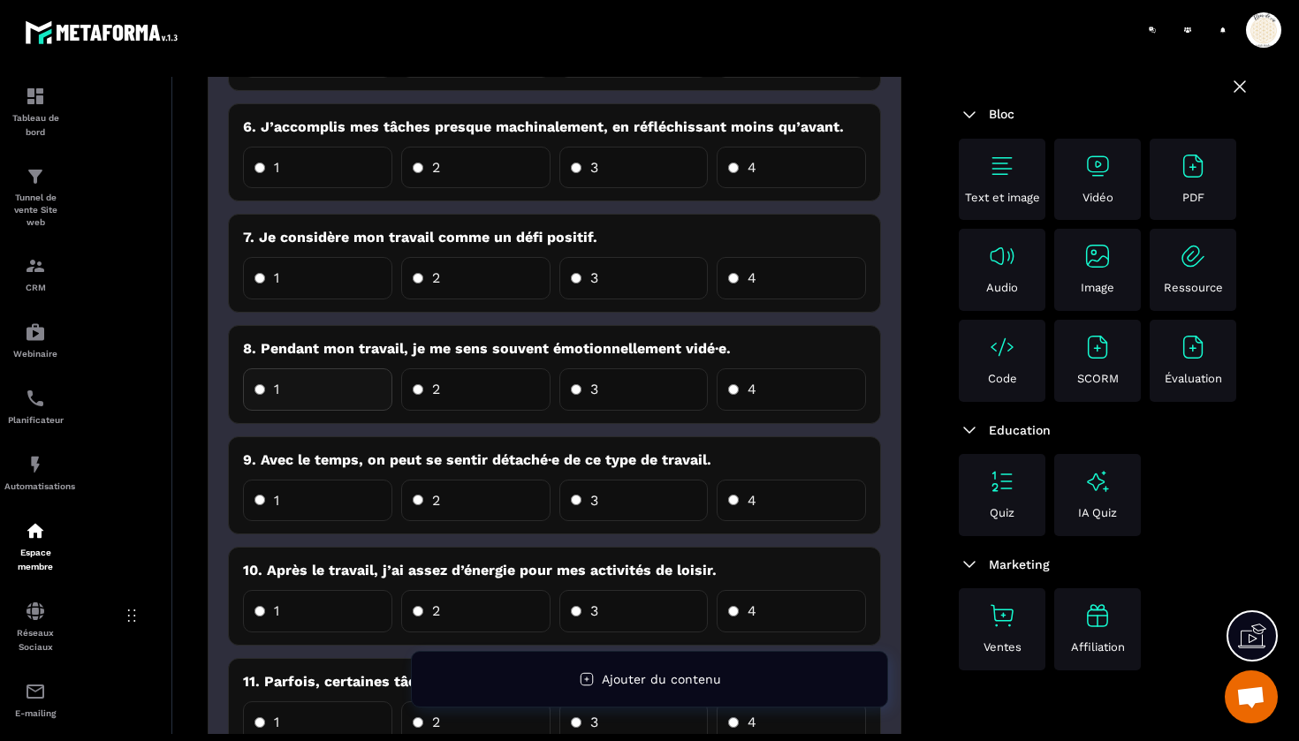
click at [324, 395] on label "1" at bounding box center [317, 389] width 149 height 42
click at [328, 499] on label "1" at bounding box center [317, 501] width 149 height 42
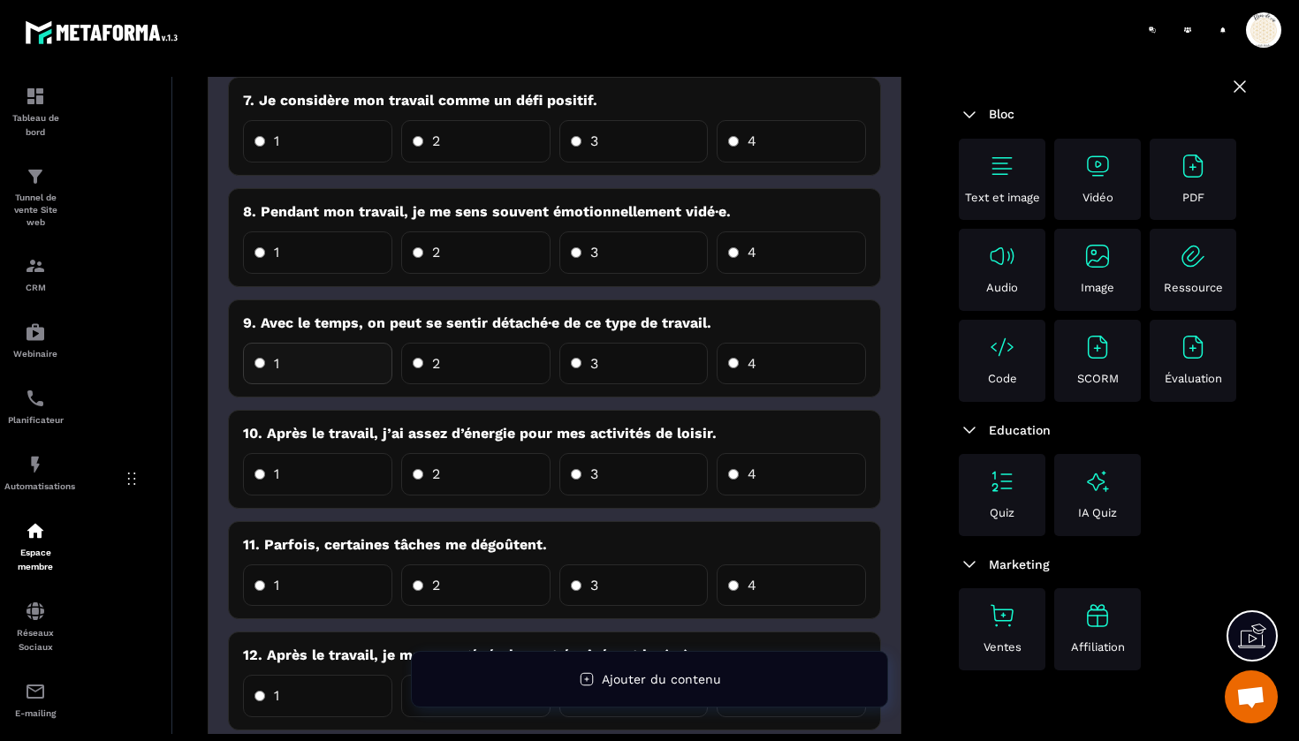
scroll to position [1044, 0]
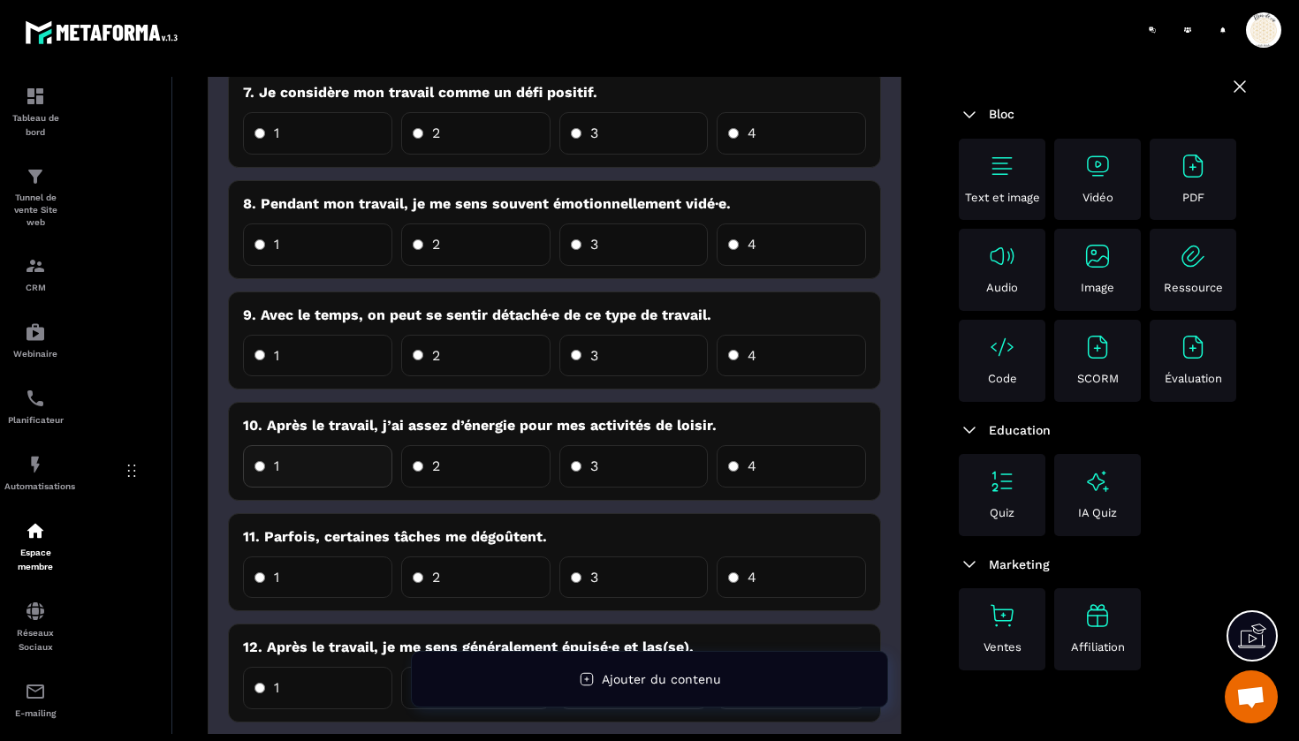
click at [323, 451] on label "1" at bounding box center [317, 466] width 149 height 42
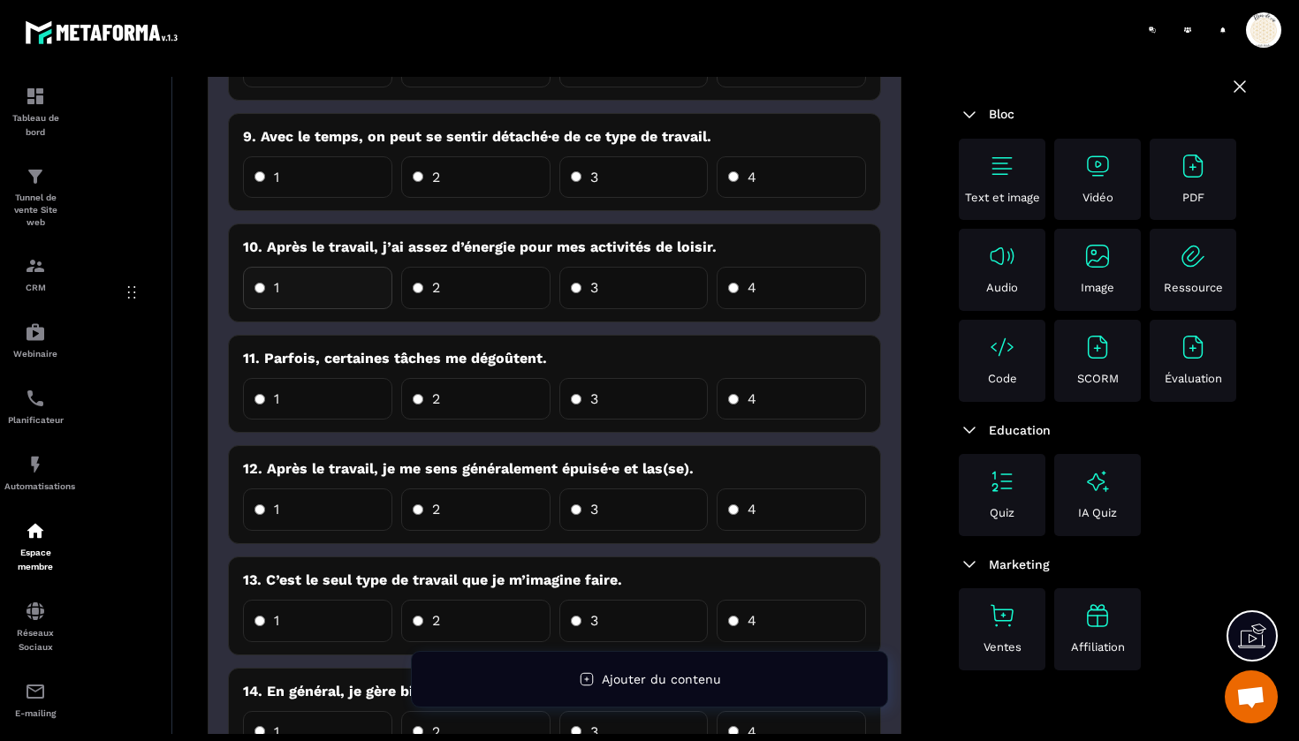
scroll to position [1225, 0]
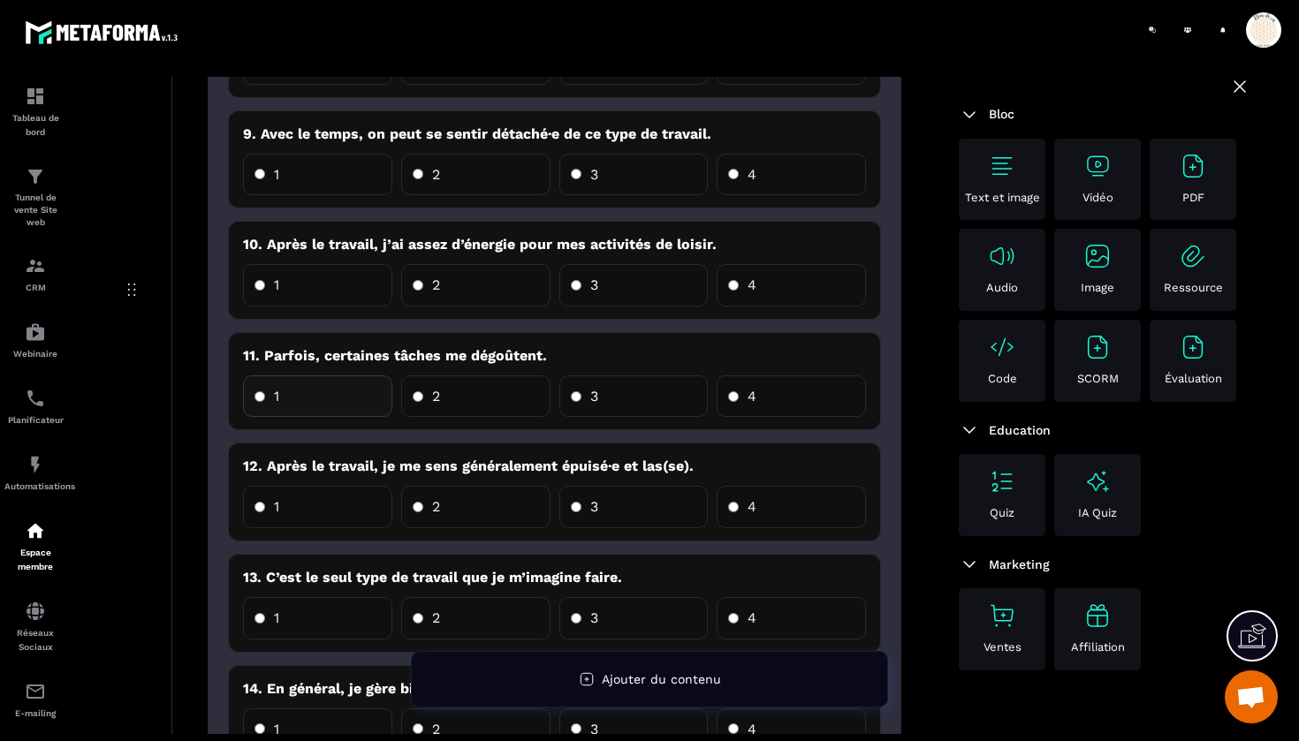
click at [338, 396] on label "1" at bounding box center [317, 396] width 149 height 42
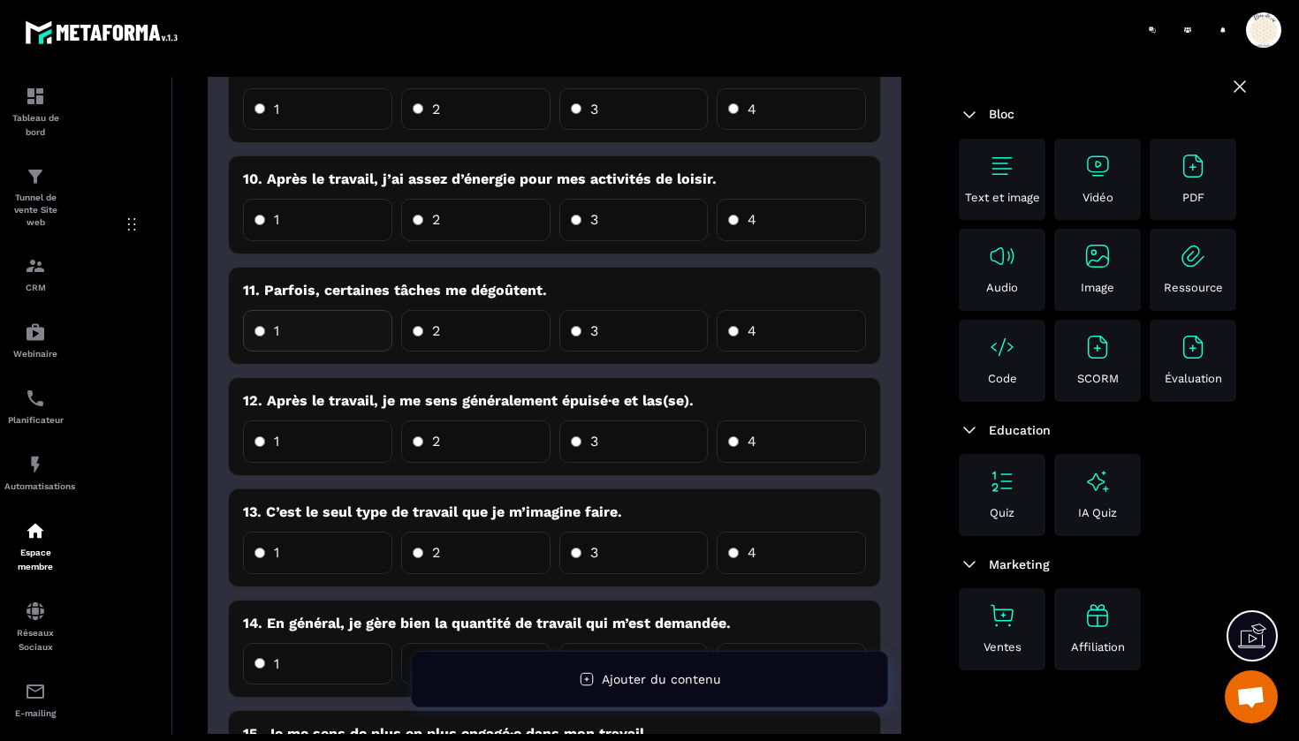
scroll to position [1296, 0]
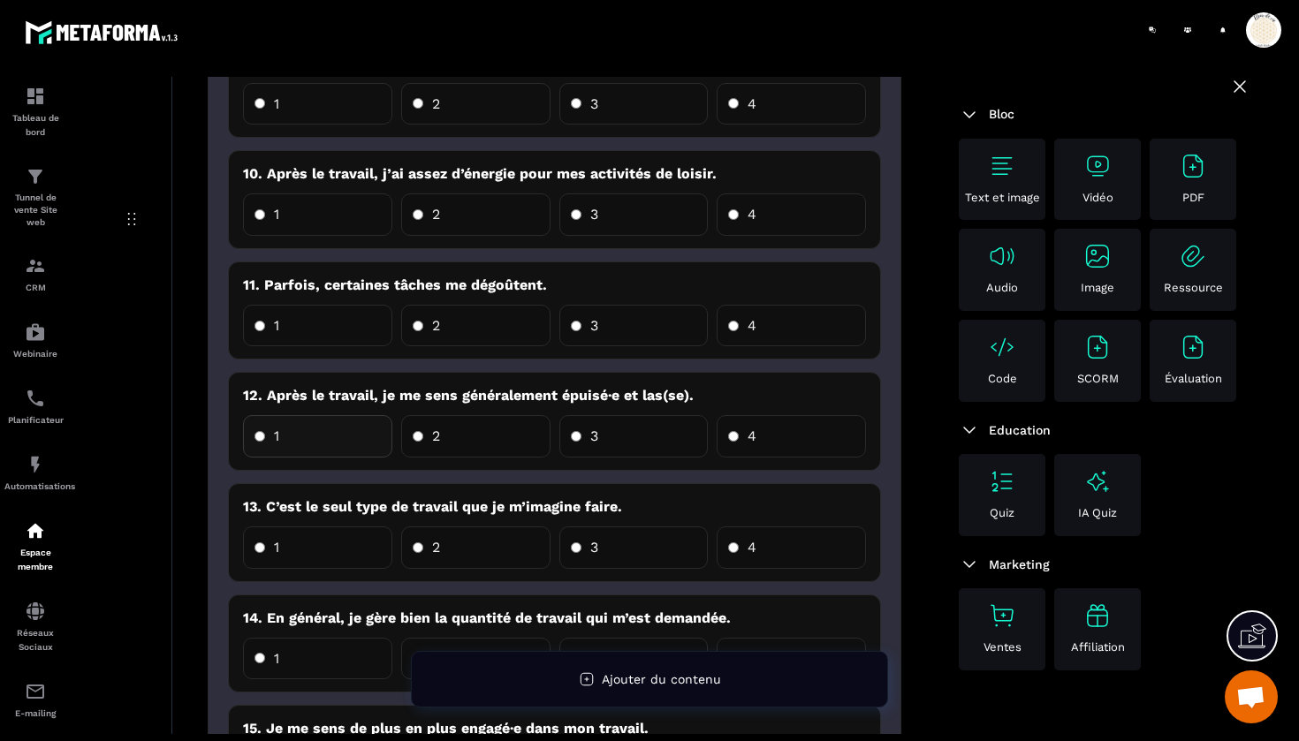
click at [315, 423] on label "1" at bounding box center [317, 436] width 149 height 42
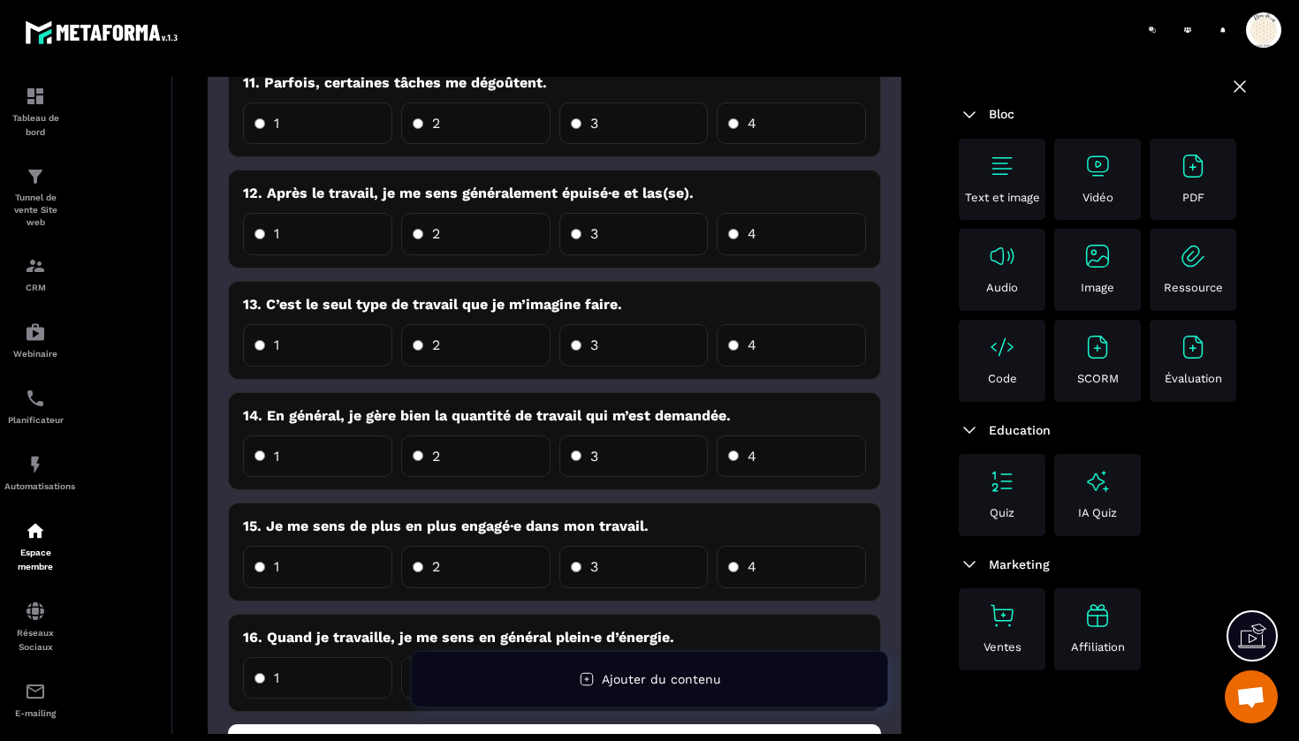
scroll to position [1499, 0]
click at [771, 330] on label "4" at bounding box center [790, 344] width 149 height 42
click at [776, 435] on label "4" at bounding box center [790, 456] width 149 height 42
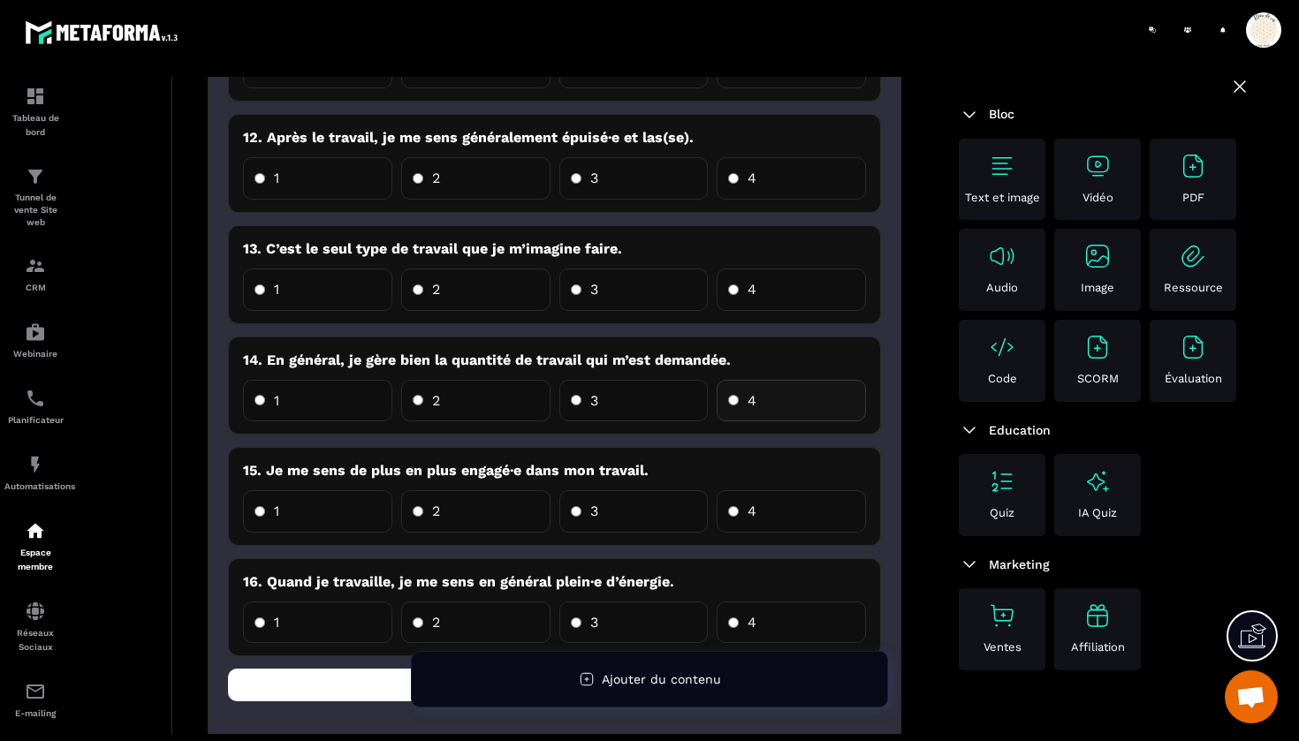
scroll to position [1557, 0]
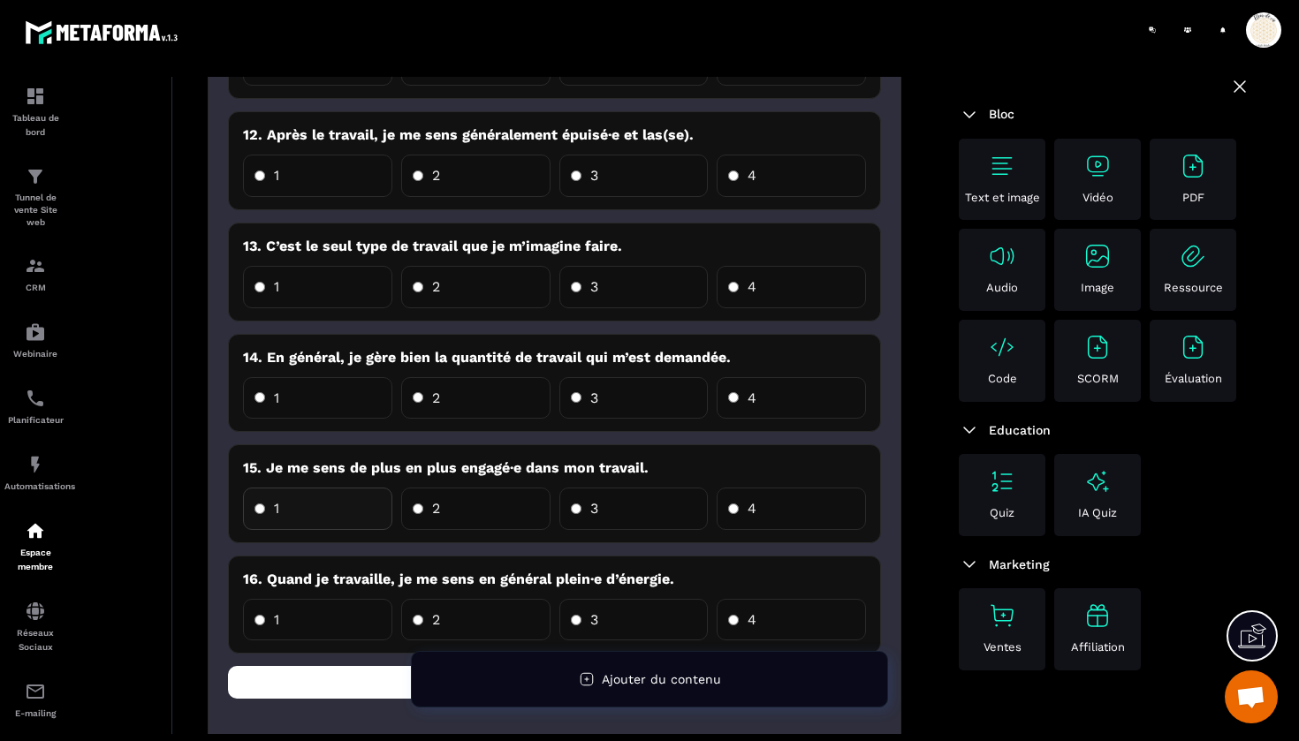
click at [326, 495] on label "1" at bounding box center [317, 509] width 149 height 42
click at [797, 493] on label "4" at bounding box center [790, 509] width 149 height 42
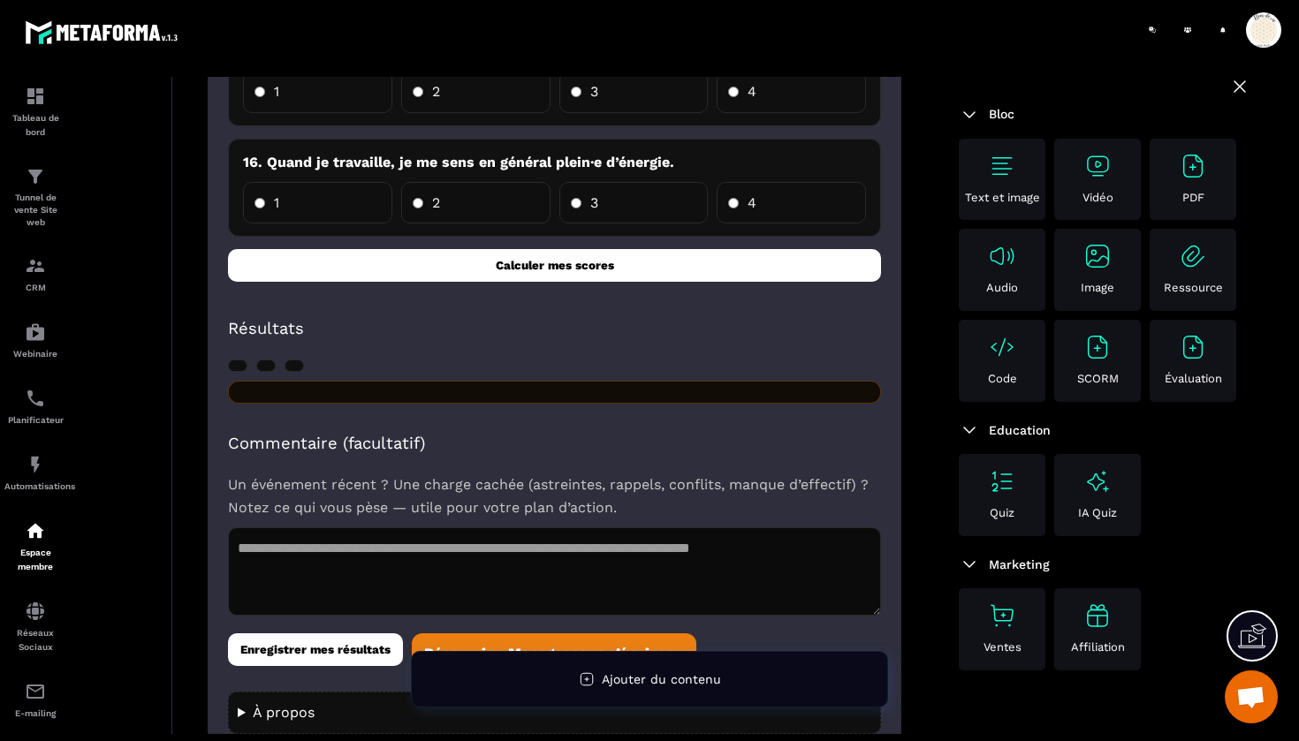
scroll to position [1982, 0]
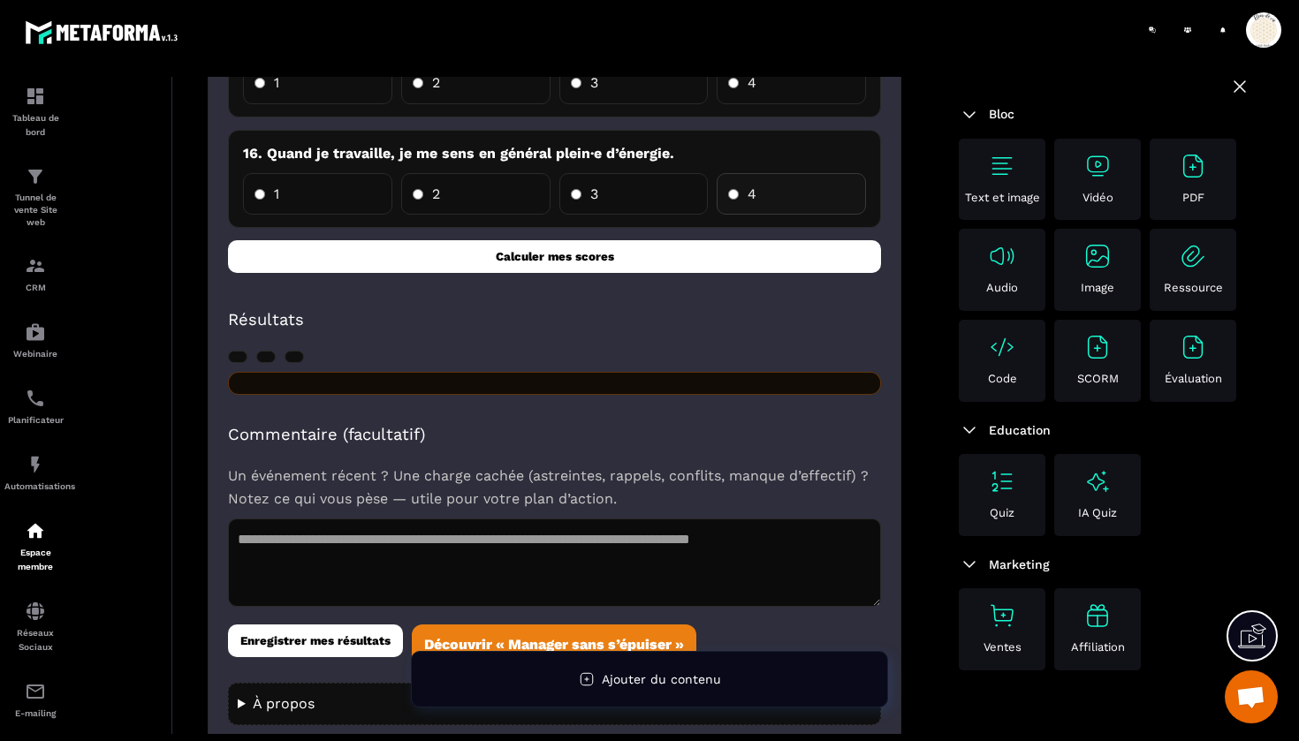
click at [787, 184] on label "4" at bounding box center [790, 194] width 149 height 42
click at [572, 252] on button "Calculer mes scores" at bounding box center [554, 256] width 653 height 33
click at [551, 250] on button "Calculer mes scores" at bounding box center [554, 256] width 653 height 33
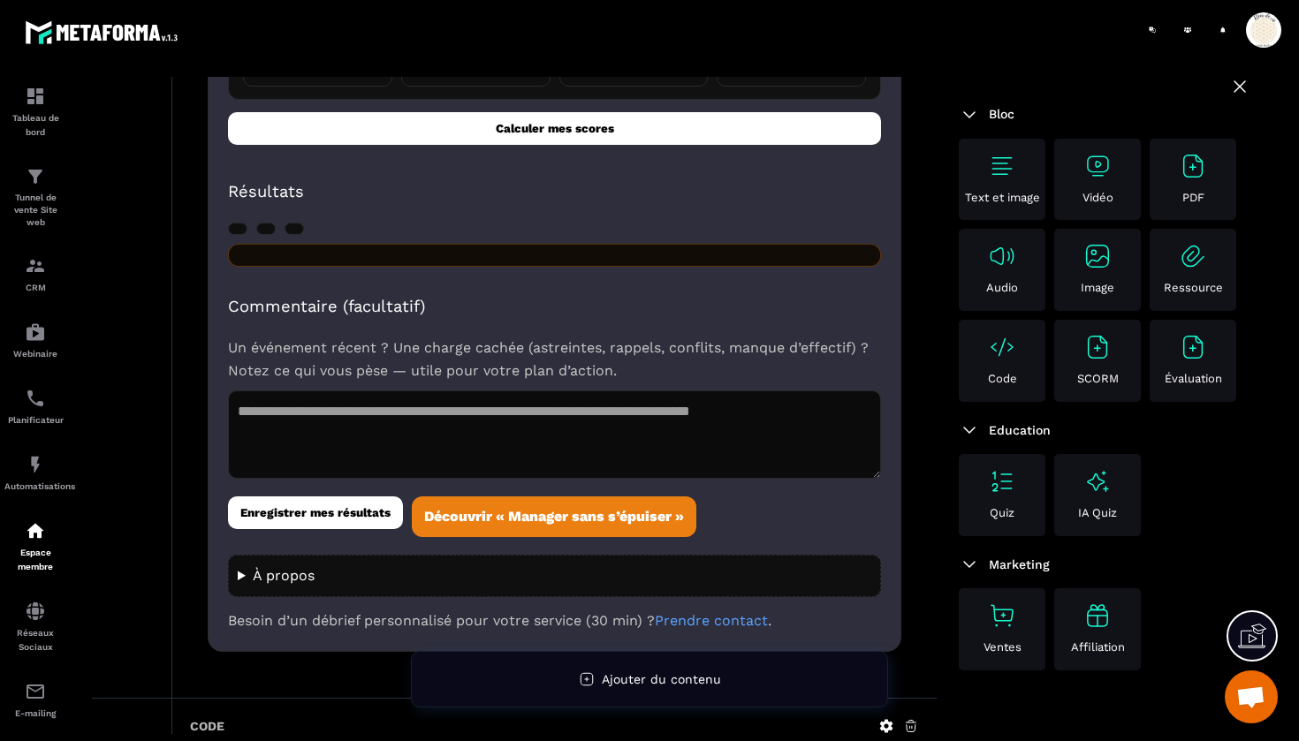
scroll to position [2115, 0]
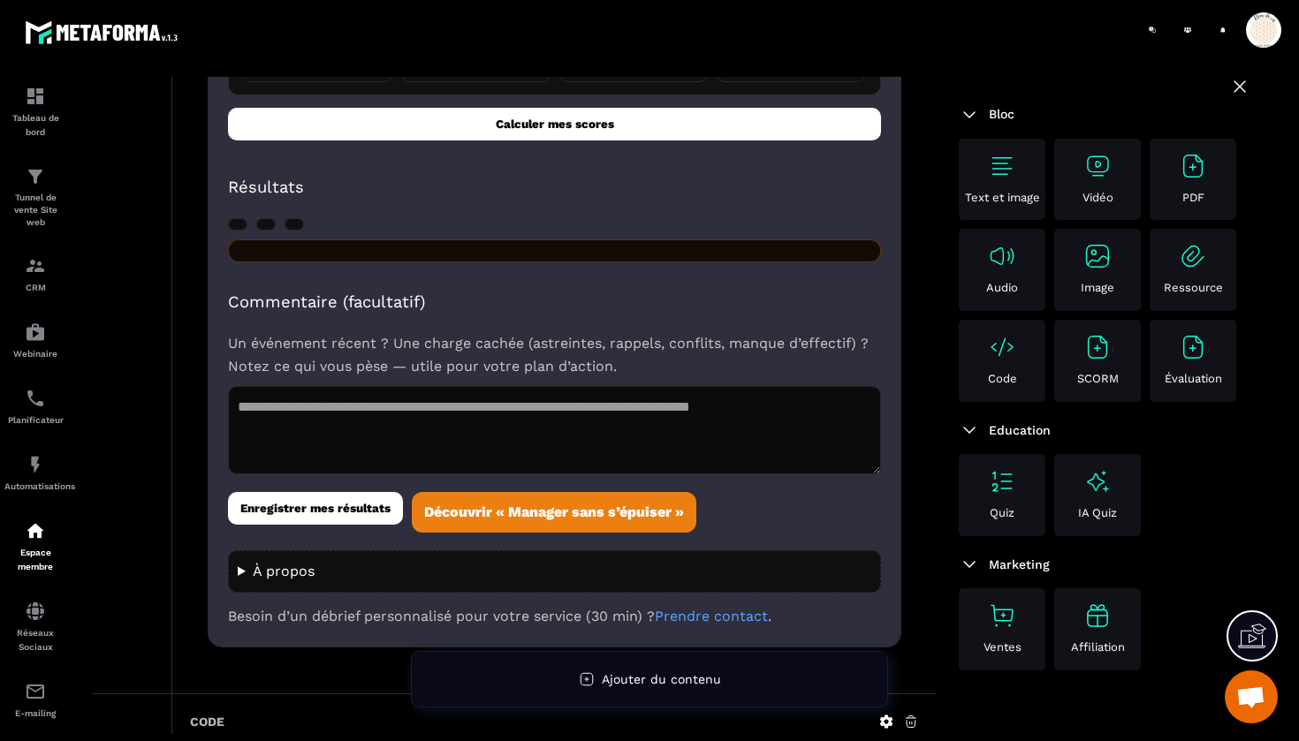
click at [299, 239] on div at bounding box center [554, 250] width 653 height 23
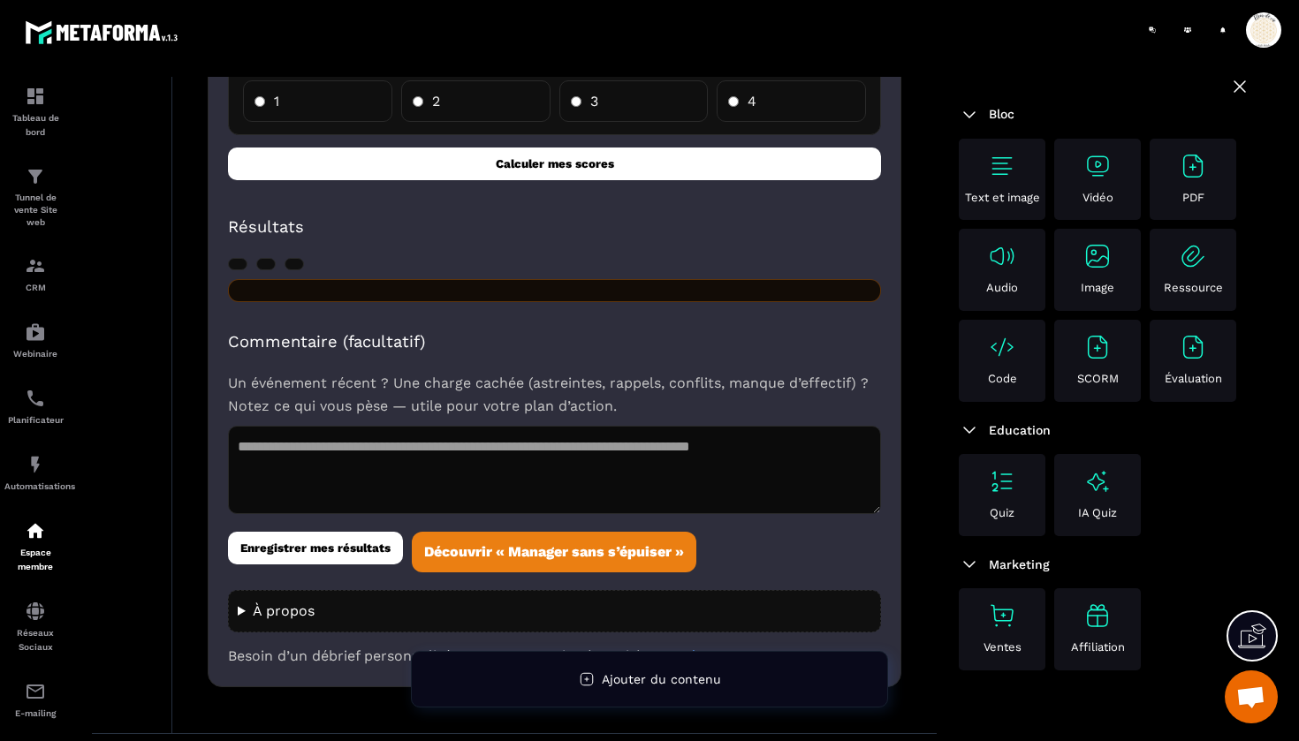
click at [525, 155] on button "Calculer mes scores" at bounding box center [554, 164] width 653 height 33
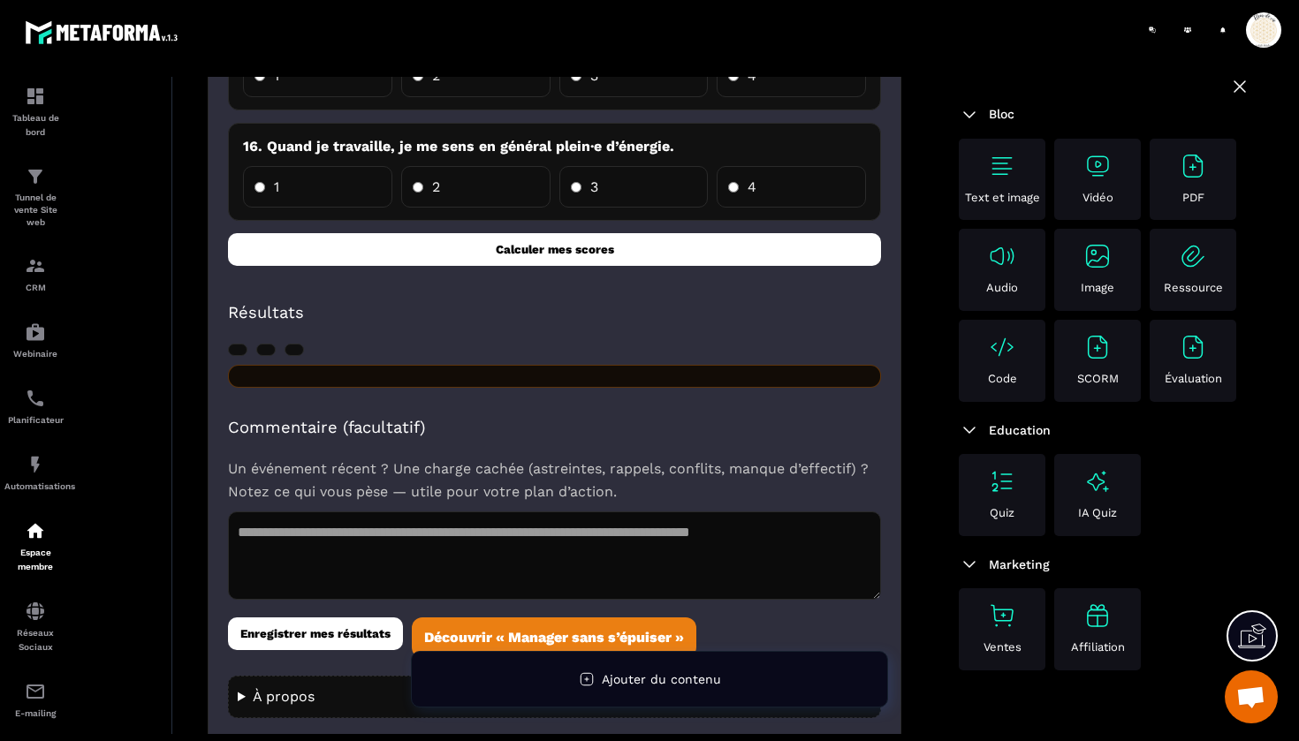
scroll to position [2009, 0]
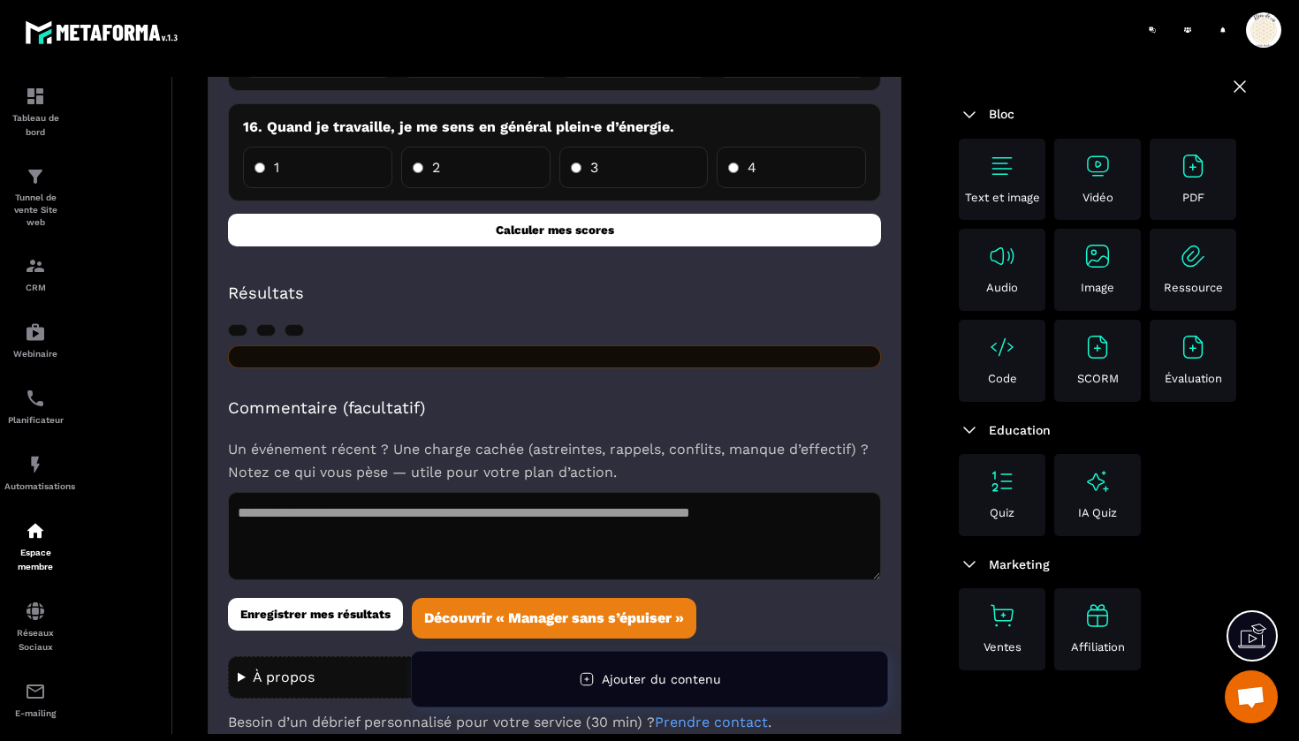
click at [541, 218] on button "Calculer mes scores" at bounding box center [554, 230] width 653 height 33
click at [510, 600] on link "Découvrir « Manager sans s’épuiser »" at bounding box center [554, 618] width 284 height 41
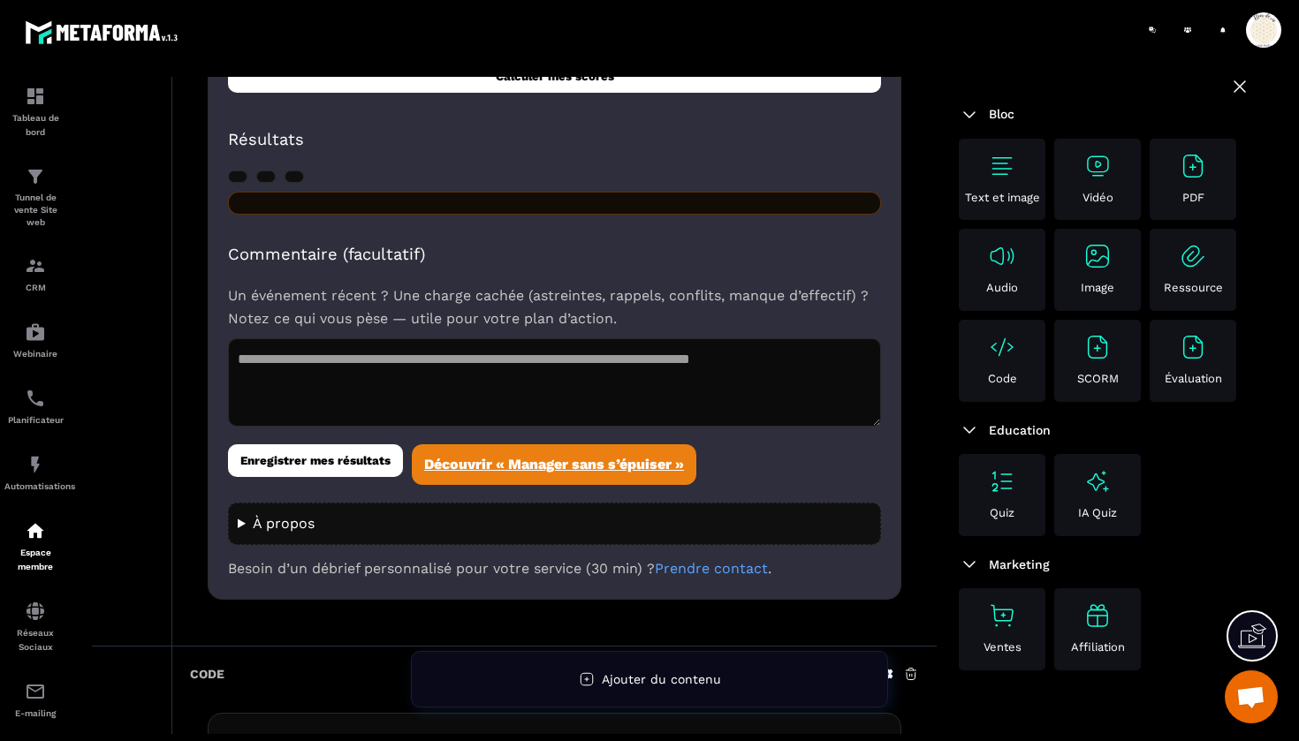
scroll to position [2183, 0]
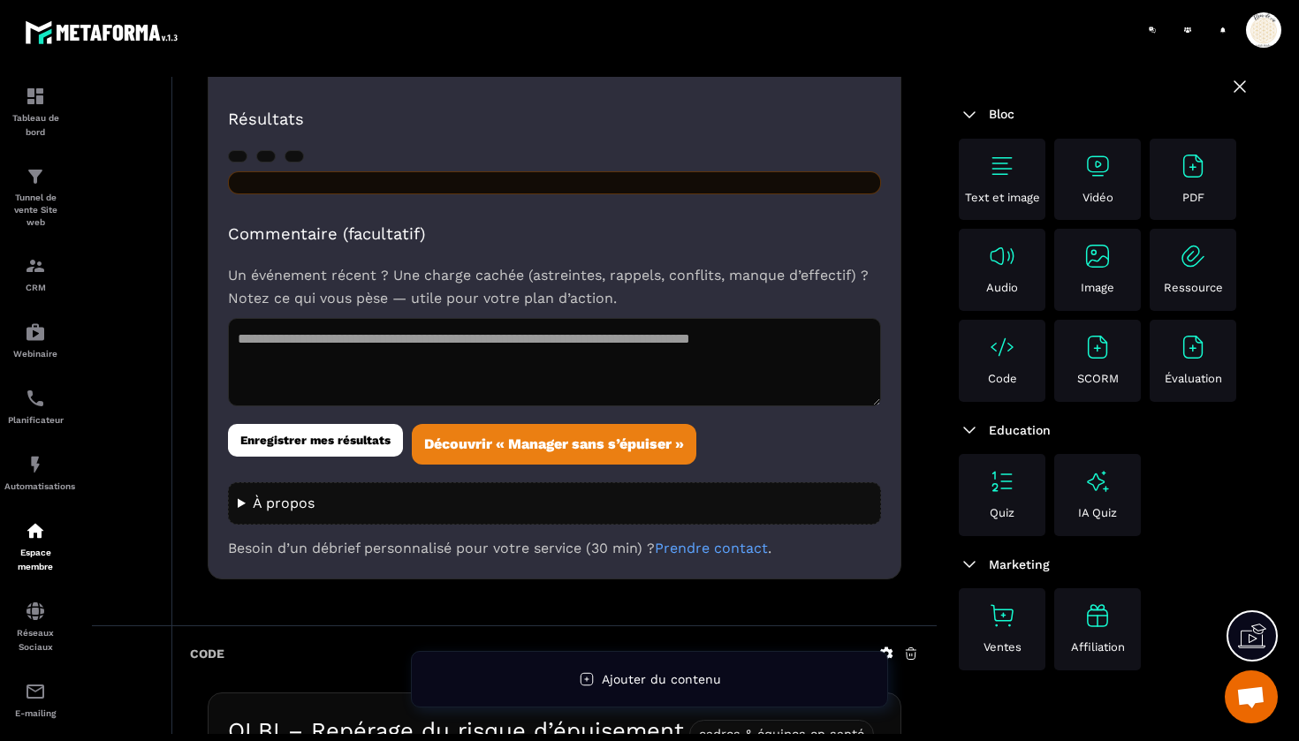
click at [304, 424] on button "Enregistrer mes résultats" at bounding box center [315, 440] width 175 height 33
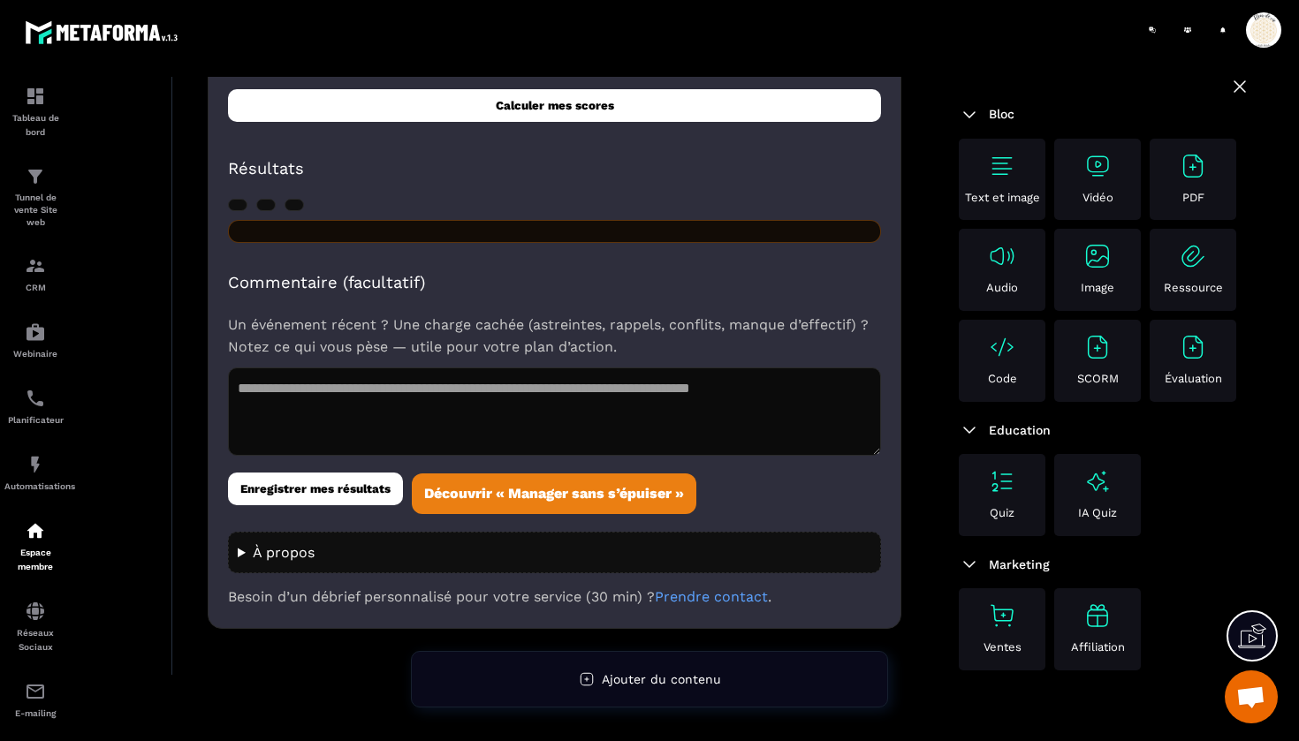
scroll to position [4715, 0]
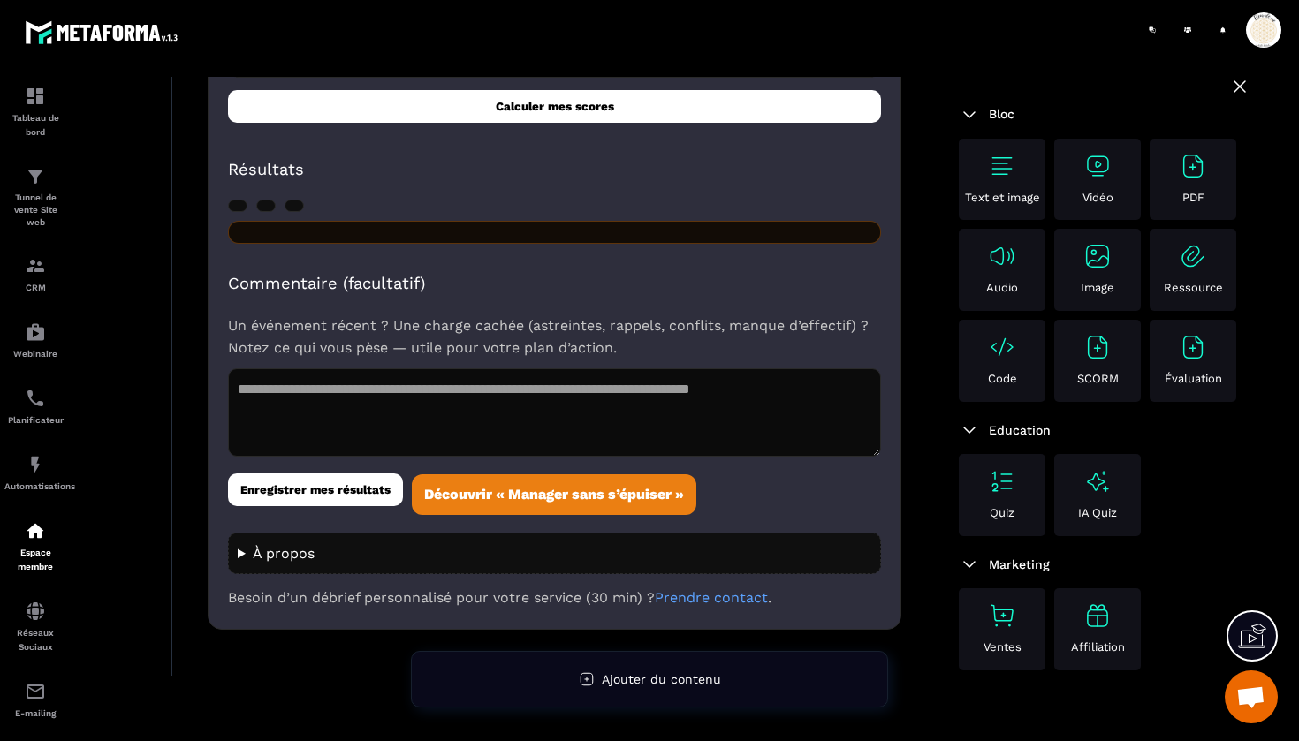
click at [316, 474] on button "Enregistrer mes résultats" at bounding box center [315, 490] width 175 height 33
click at [417, 368] on textarea at bounding box center [554, 412] width 653 height 88
click at [290, 542] on summary "À propos" at bounding box center [554, 553] width 633 height 23
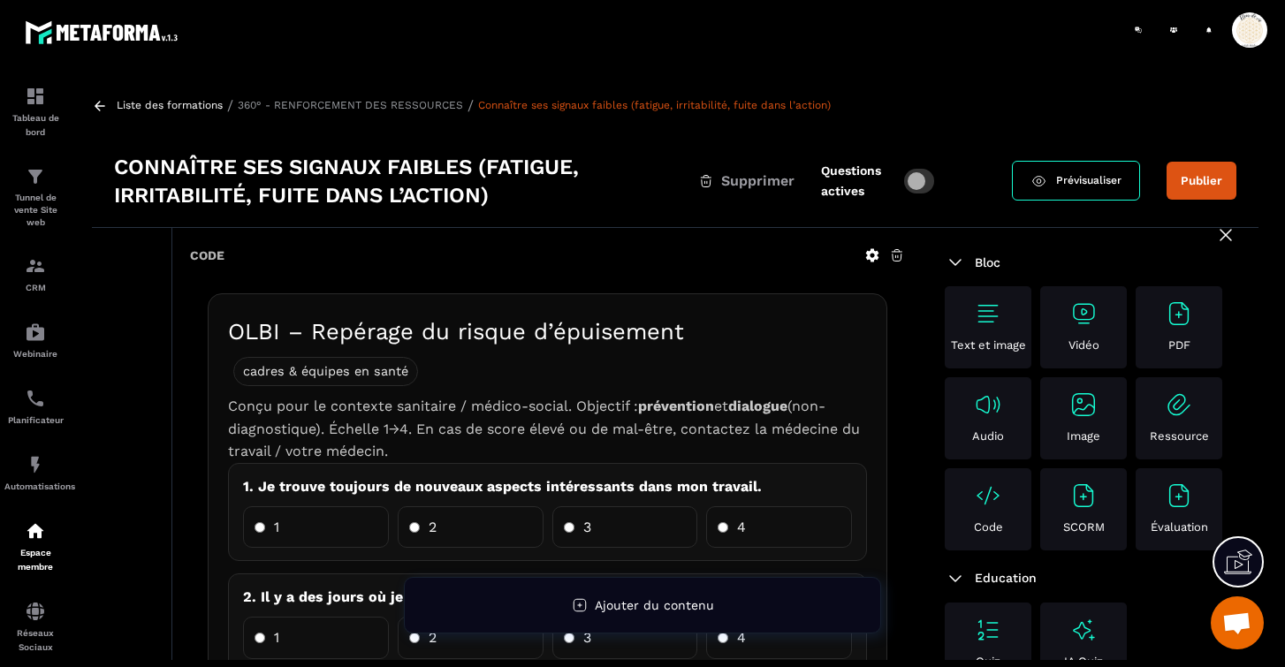
scroll to position [0, 0]
click at [1078, 185] on span "Prévisualiser" at bounding box center [1088, 180] width 65 height 17
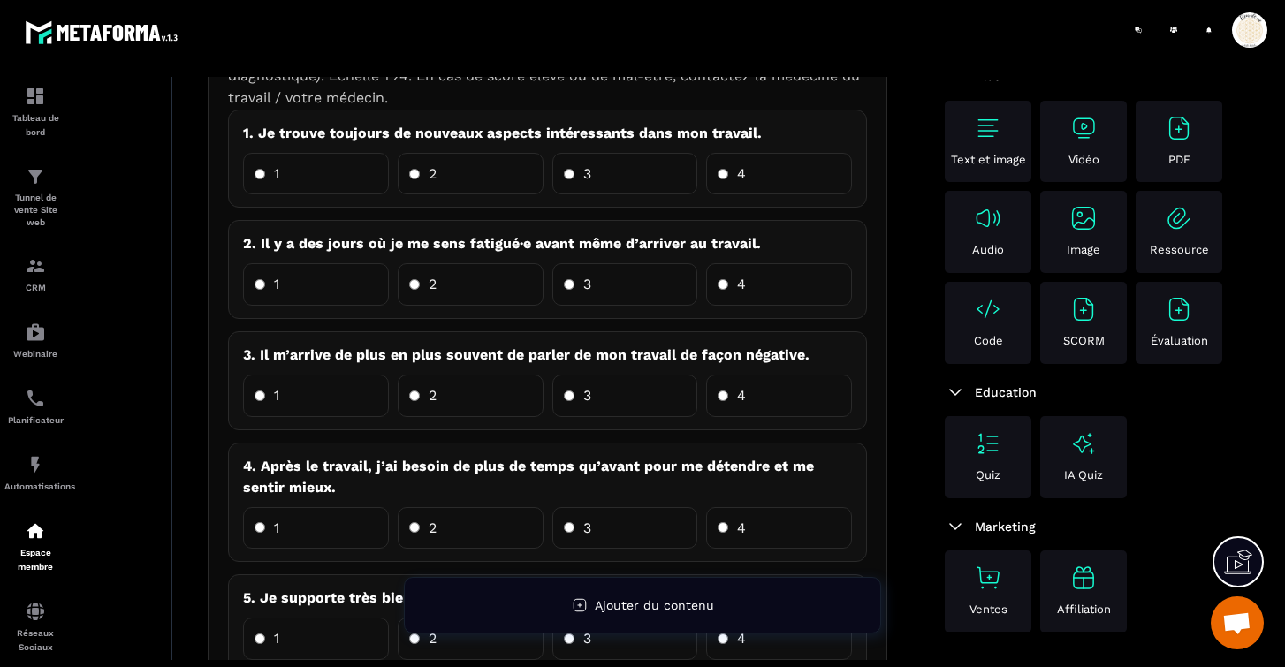
scroll to position [72, 0]
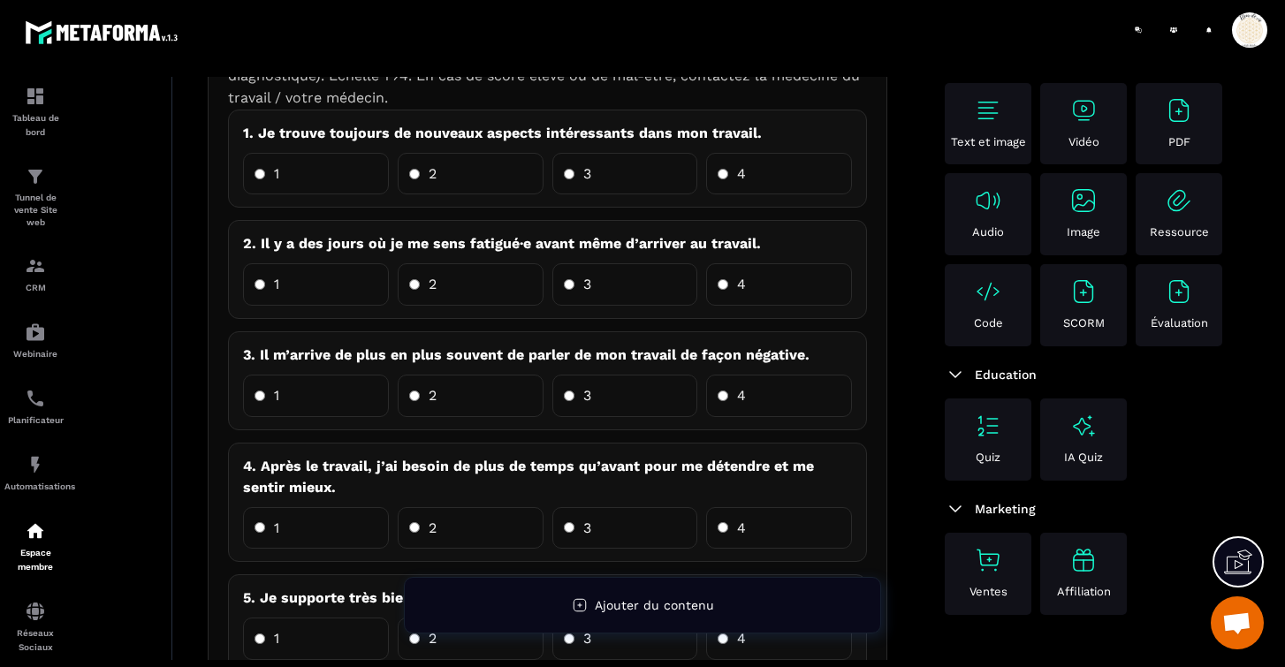
click at [989, 281] on img at bounding box center [988, 291] width 28 height 28
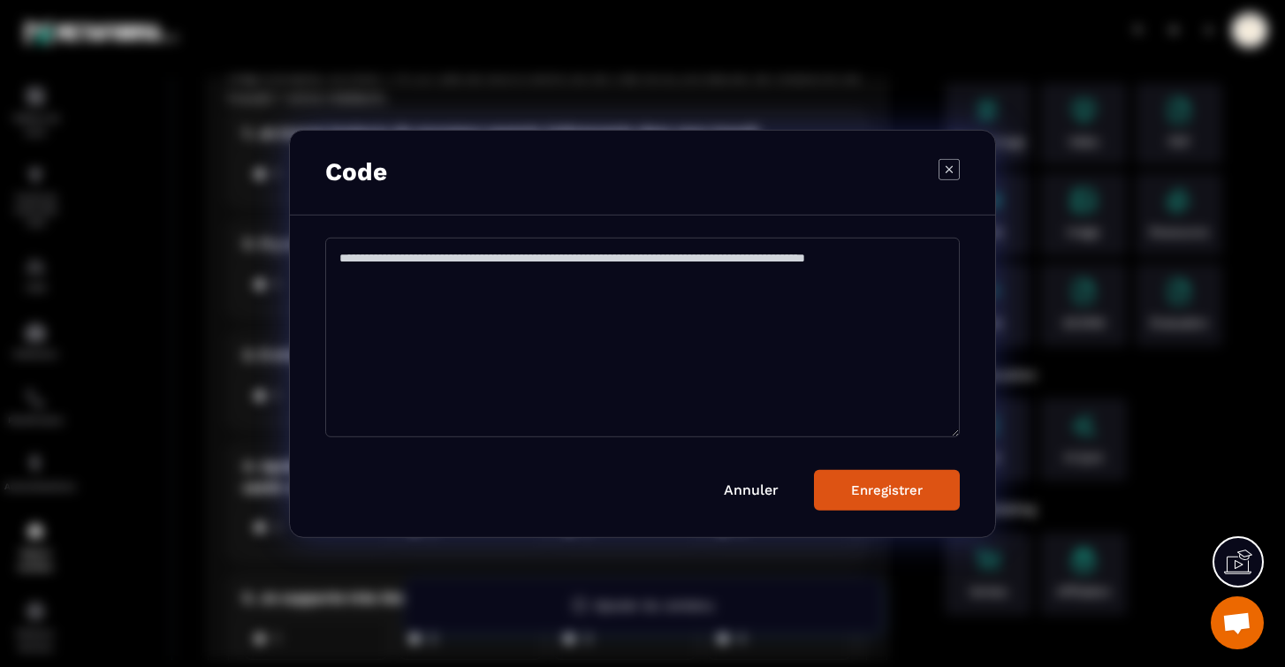
click at [426, 258] on textarea "Modal window" at bounding box center [642, 337] width 634 height 200
paste textarea "**********"
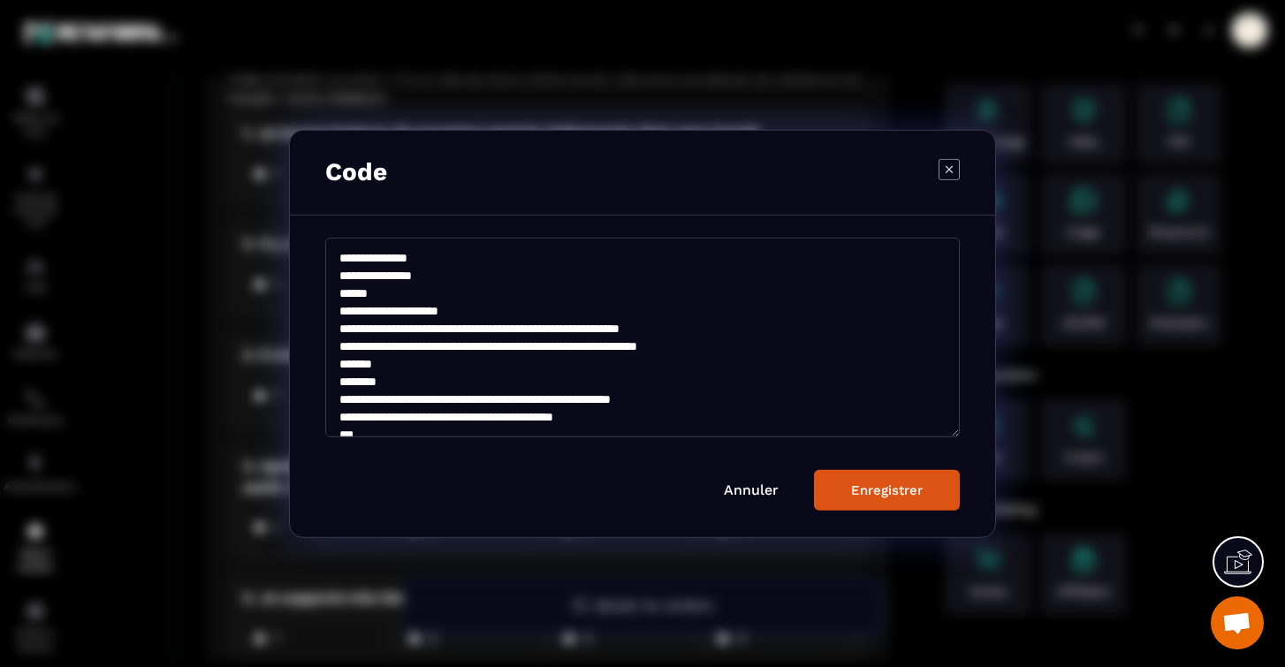
scroll to position [3021, 0]
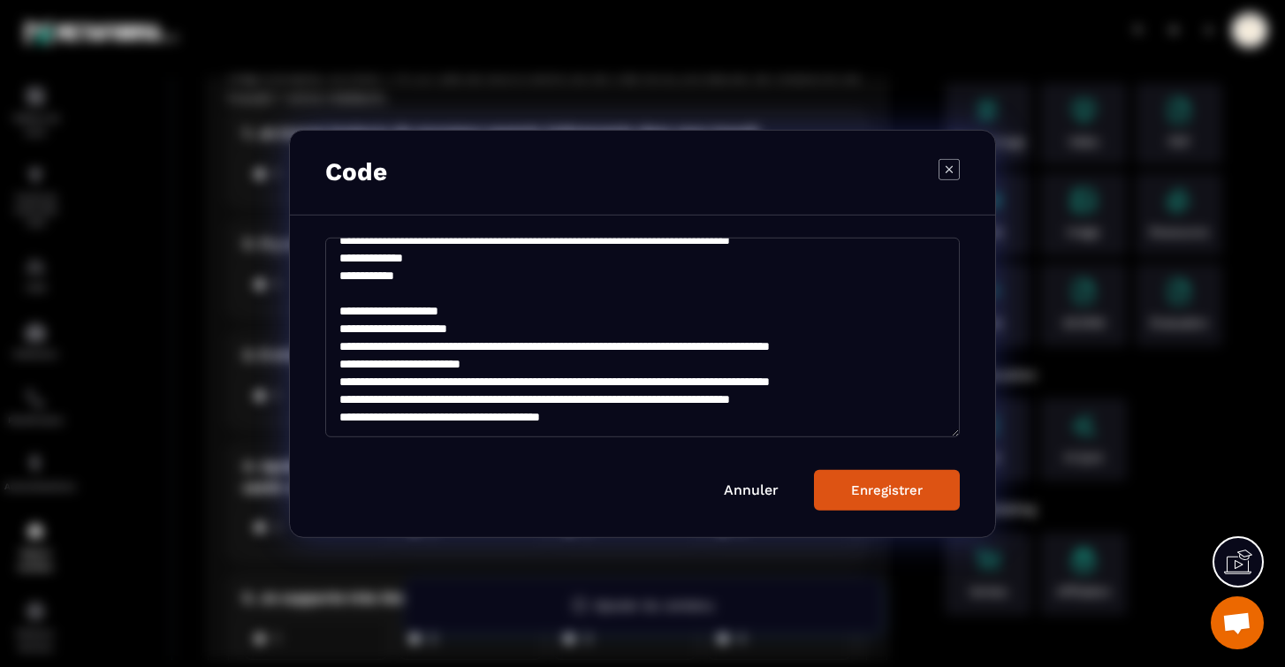
type textarea "**********"
click at [878, 486] on div "Enregistrer" at bounding box center [887, 490] width 72 height 16
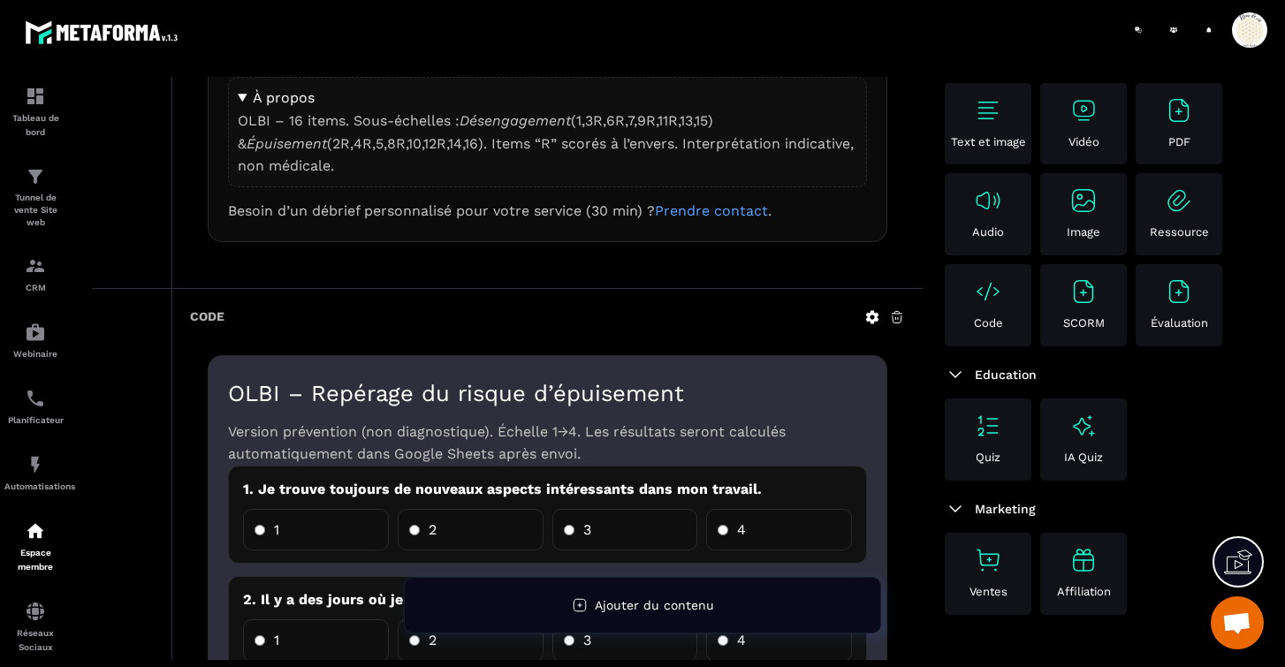
scroll to position [5227, 0]
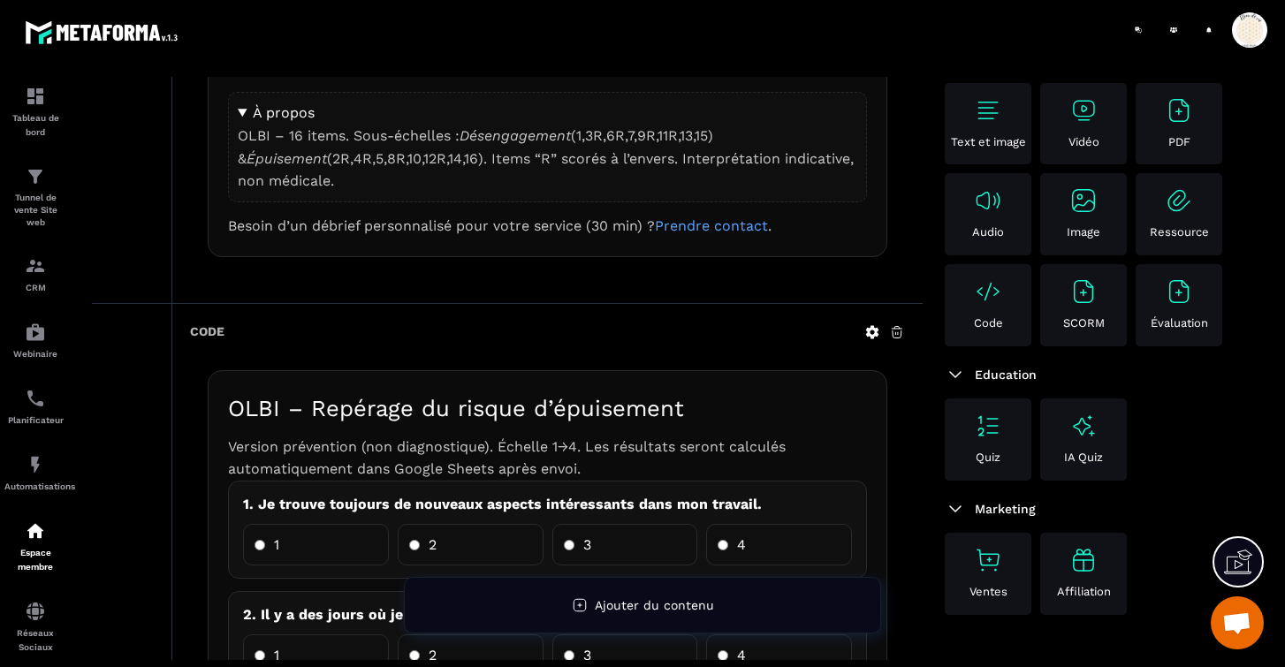
click at [898, 324] on icon at bounding box center [897, 332] width 16 height 16
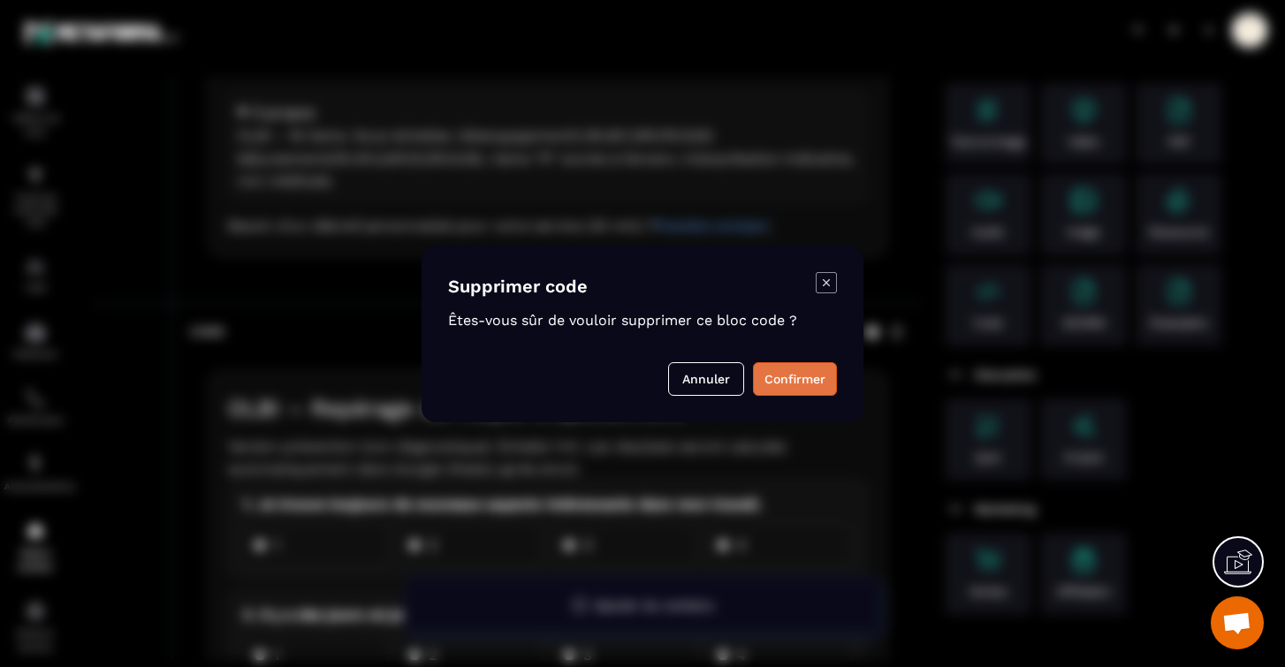
click at [784, 378] on button "Confirmer" at bounding box center [795, 379] width 84 height 34
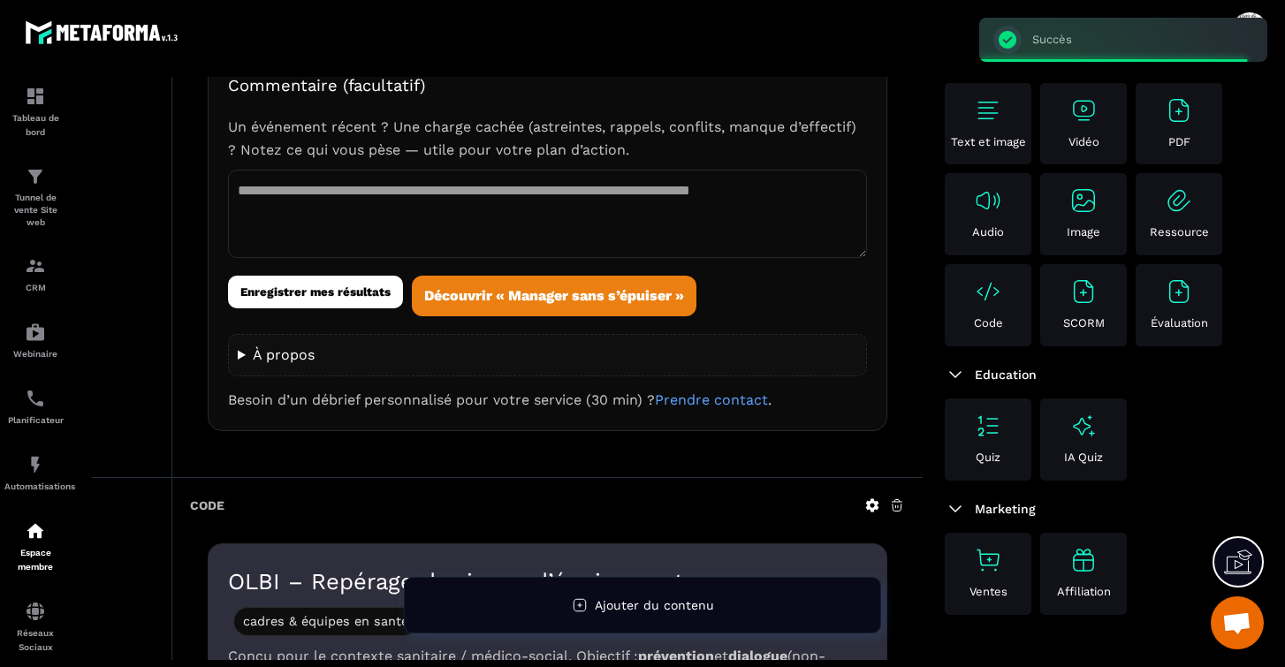
scroll to position [2353, 0]
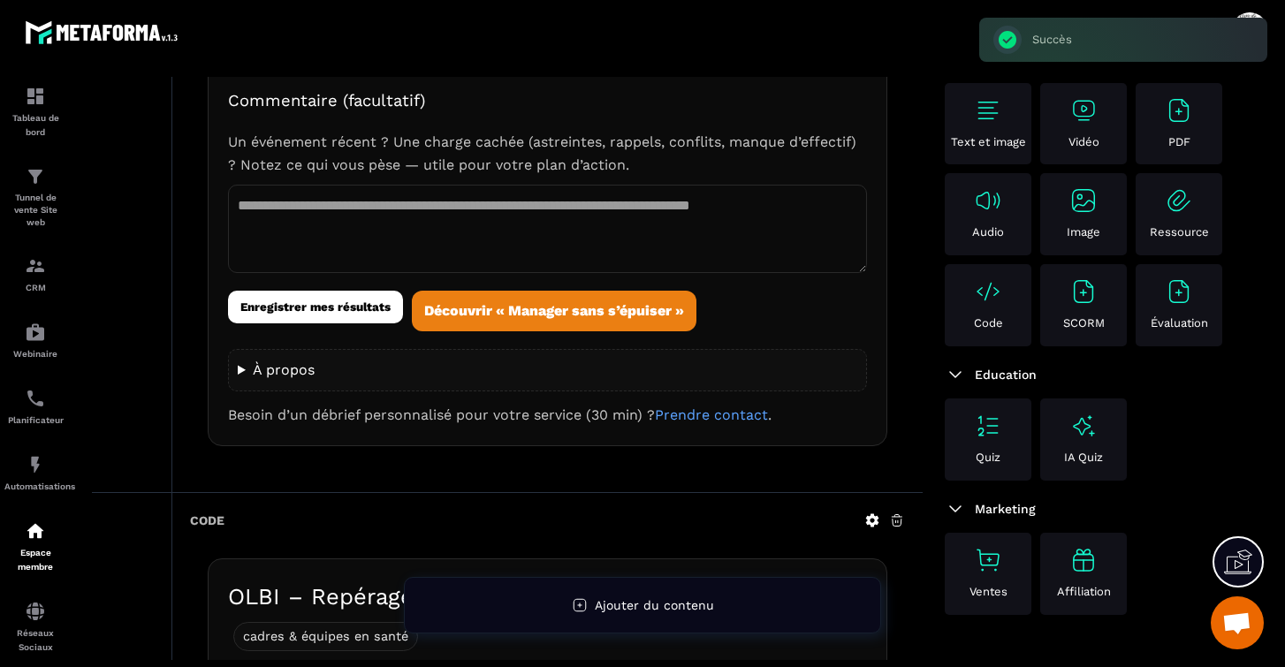
click at [895, 512] on icon at bounding box center [897, 520] width 16 height 16
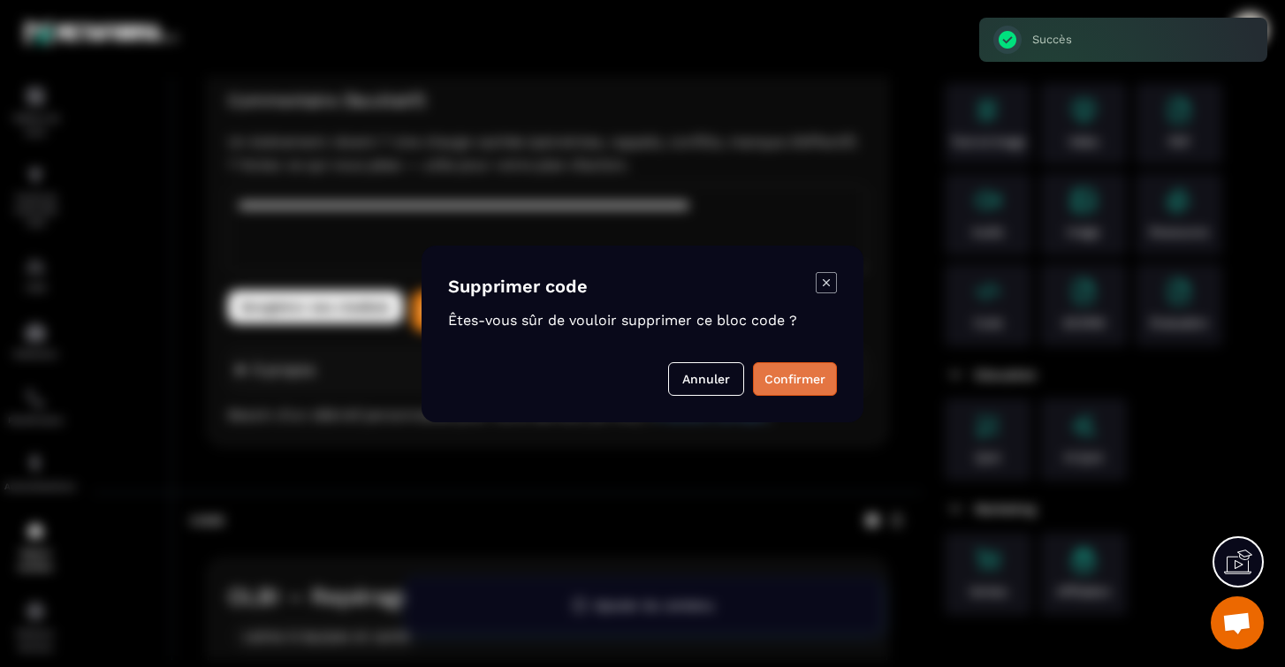
click at [793, 376] on button "Confirmer" at bounding box center [795, 379] width 84 height 34
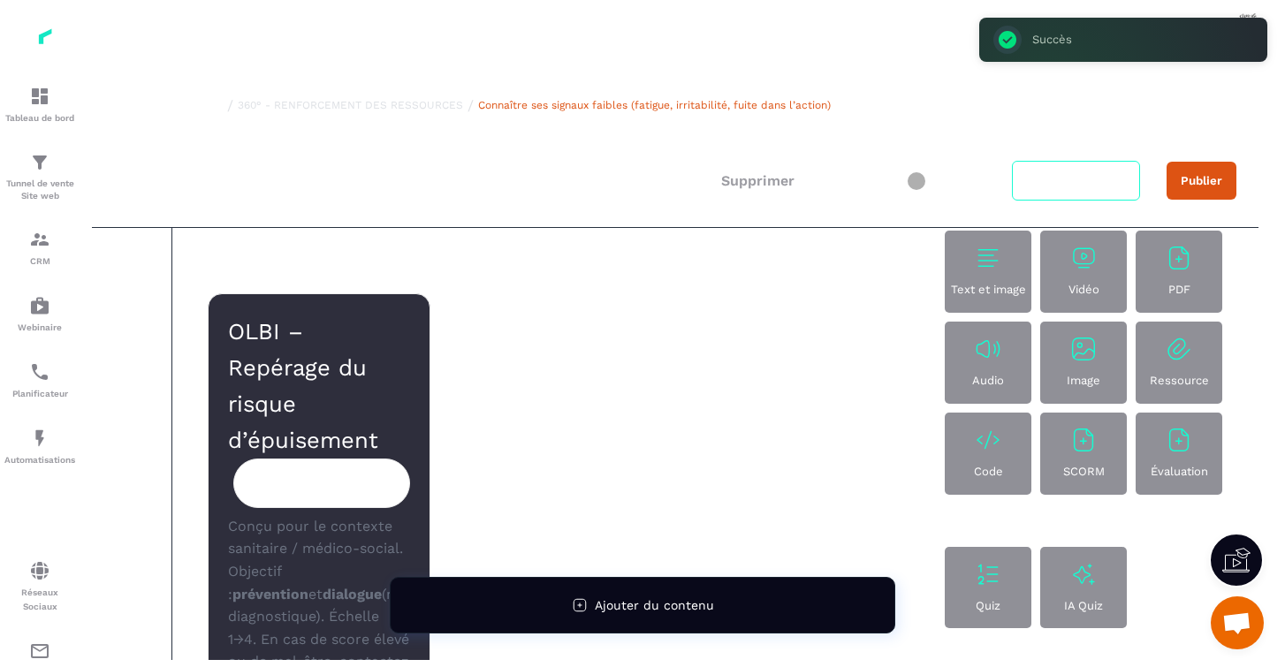
scroll to position [0, 0]
click at [397, 321] on h1 "OLBI – Repérage du risque d’épuisement cadres & équipes en santé" at bounding box center [319, 411] width 182 height 194
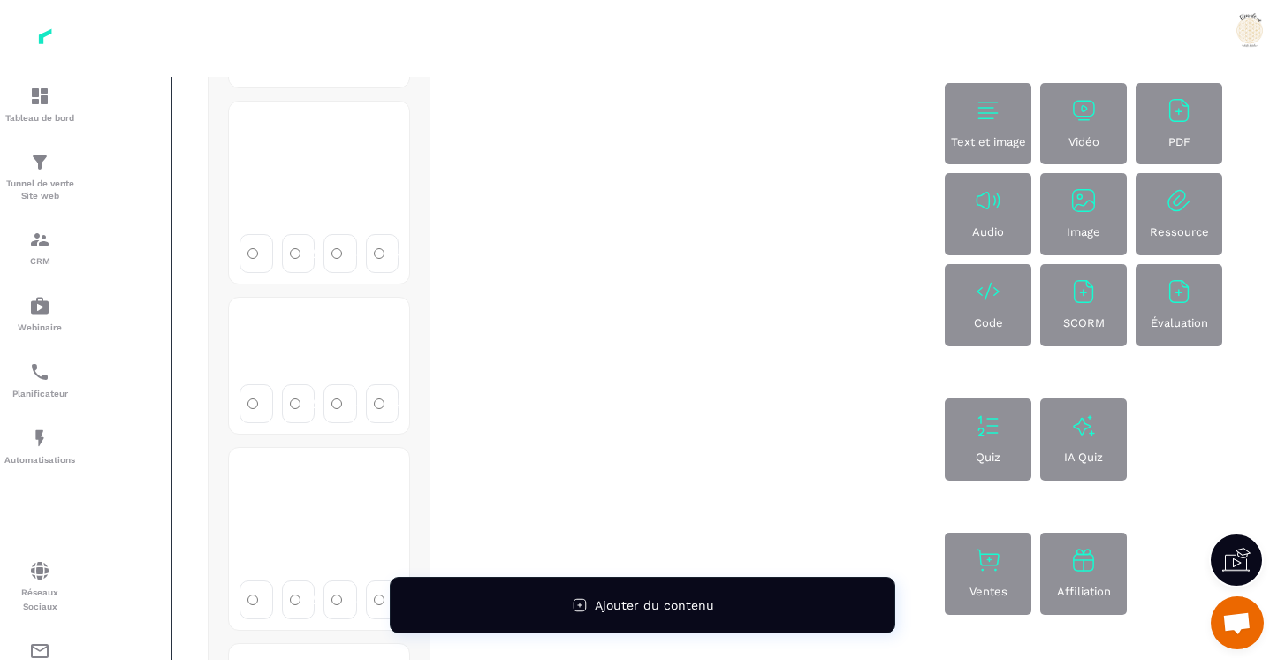
scroll to position [1494, 0]
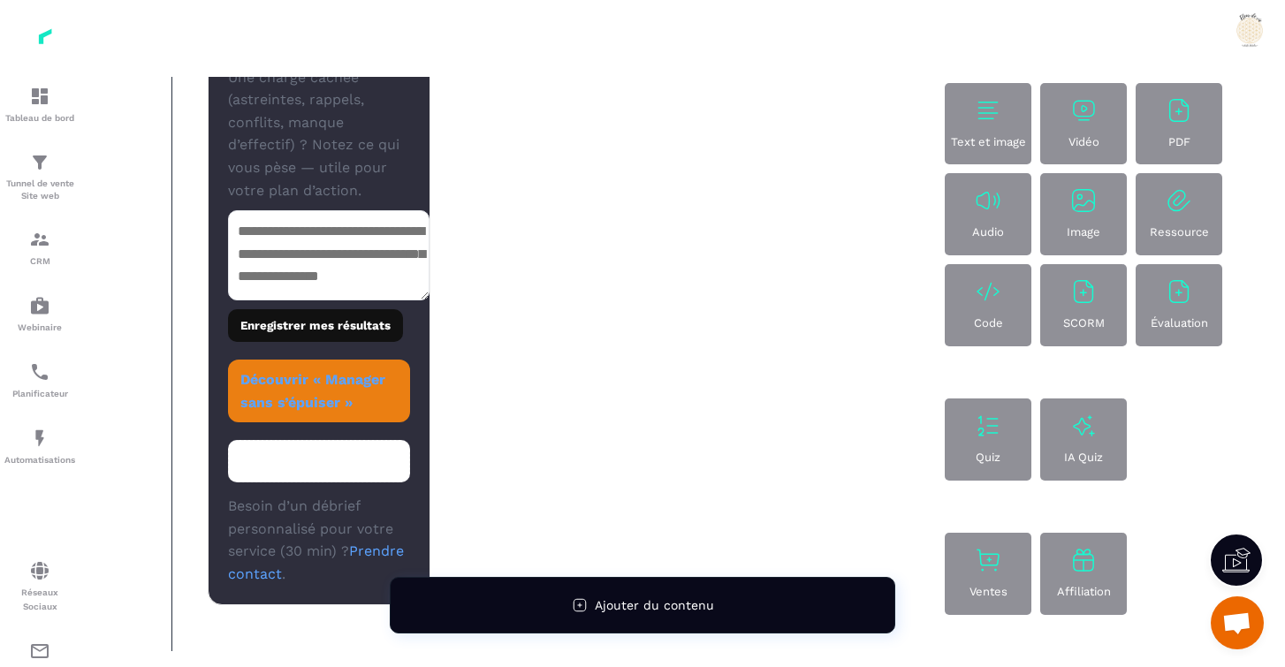
scroll to position [3578, 0]
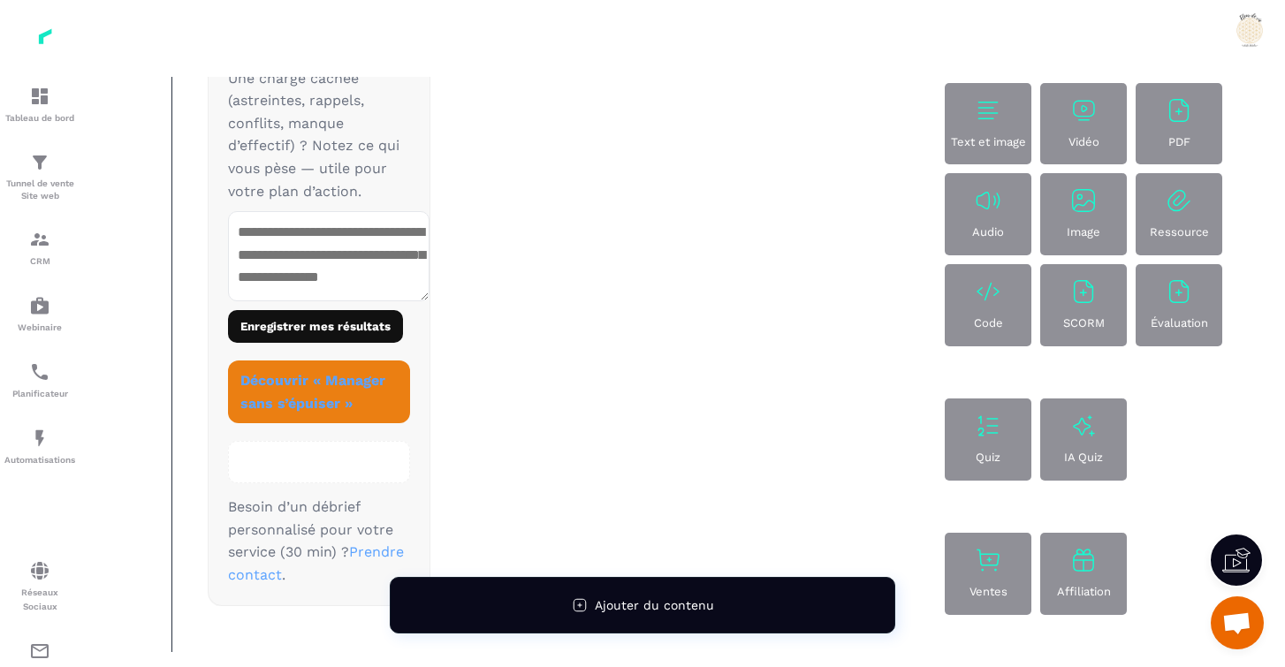
click at [983, 303] on img at bounding box center [988, 291] width 28 height 28
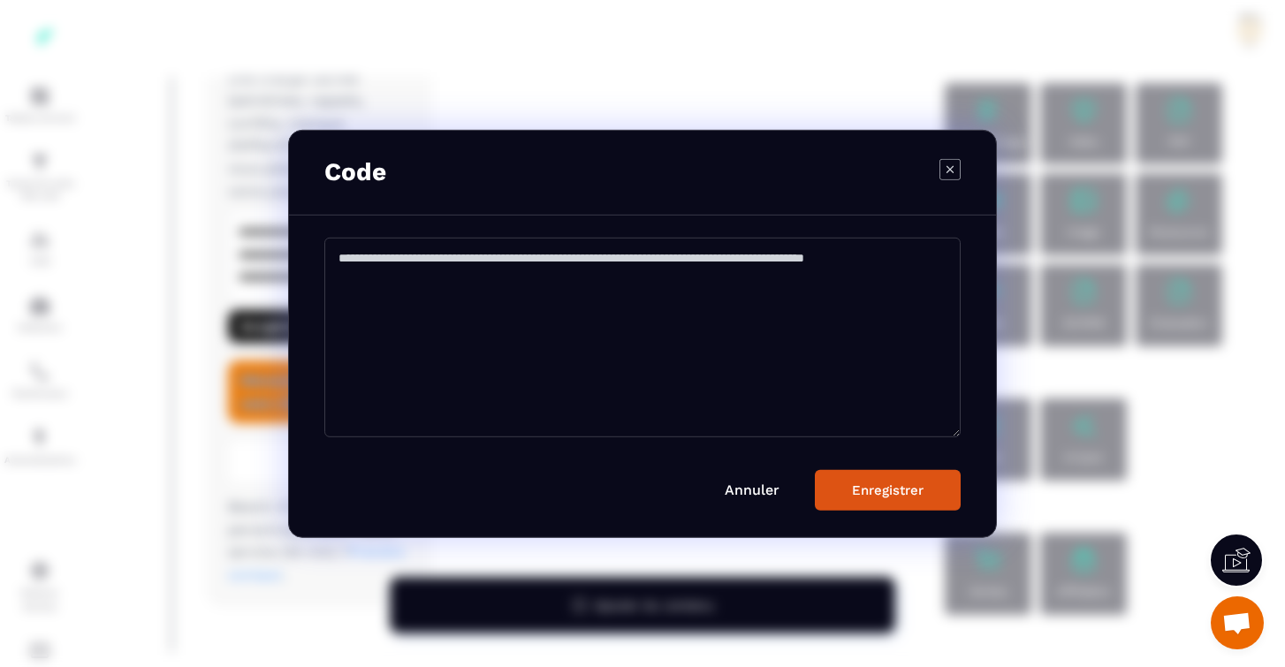
click at [519, 252] on textarea "Modal window" at bounding box center [642, 337] width 636 height 200
paste textarea "**********"
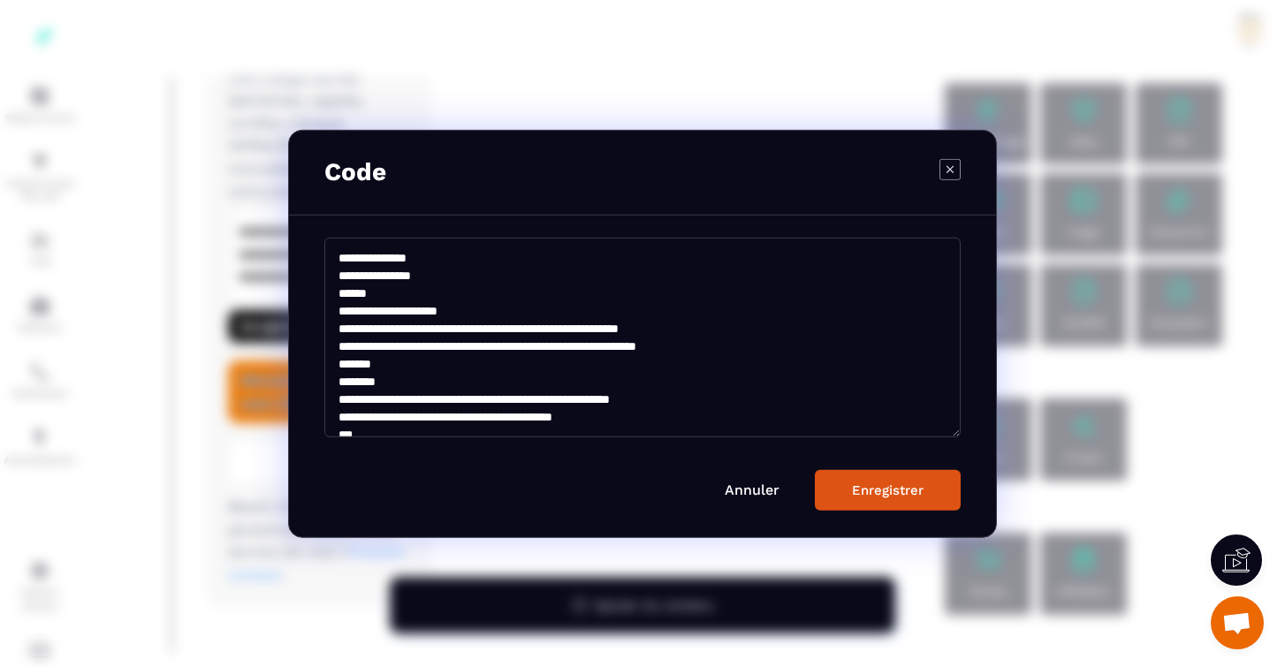
scroll to position [3004, 0]
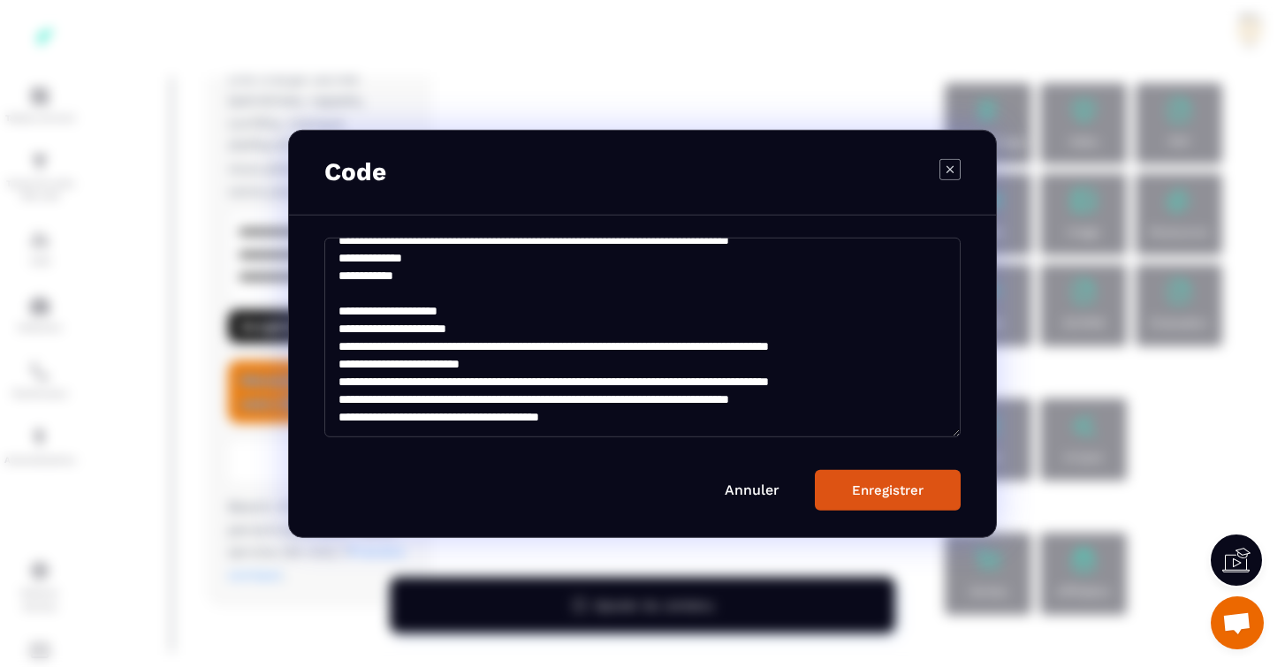
type textarea "**********"
click at [879, 476] on button "Enregistrer" at bounding box center [888, 490] width 146 height 41
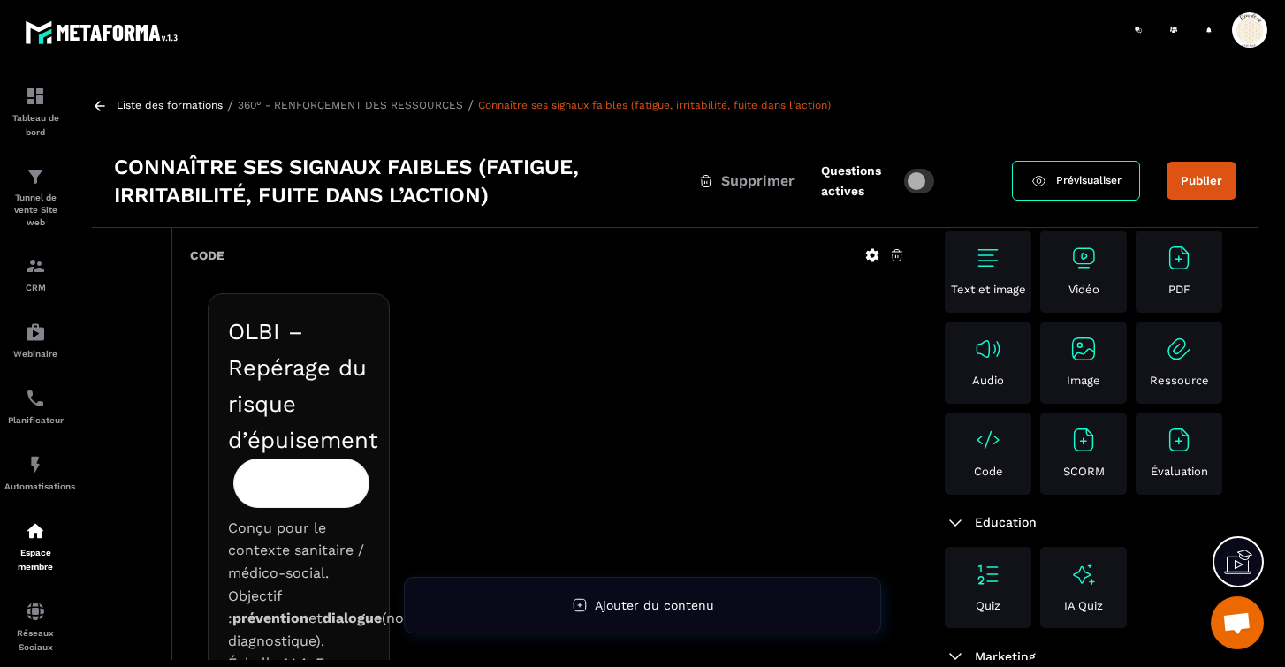
scroll to position [18, 0]
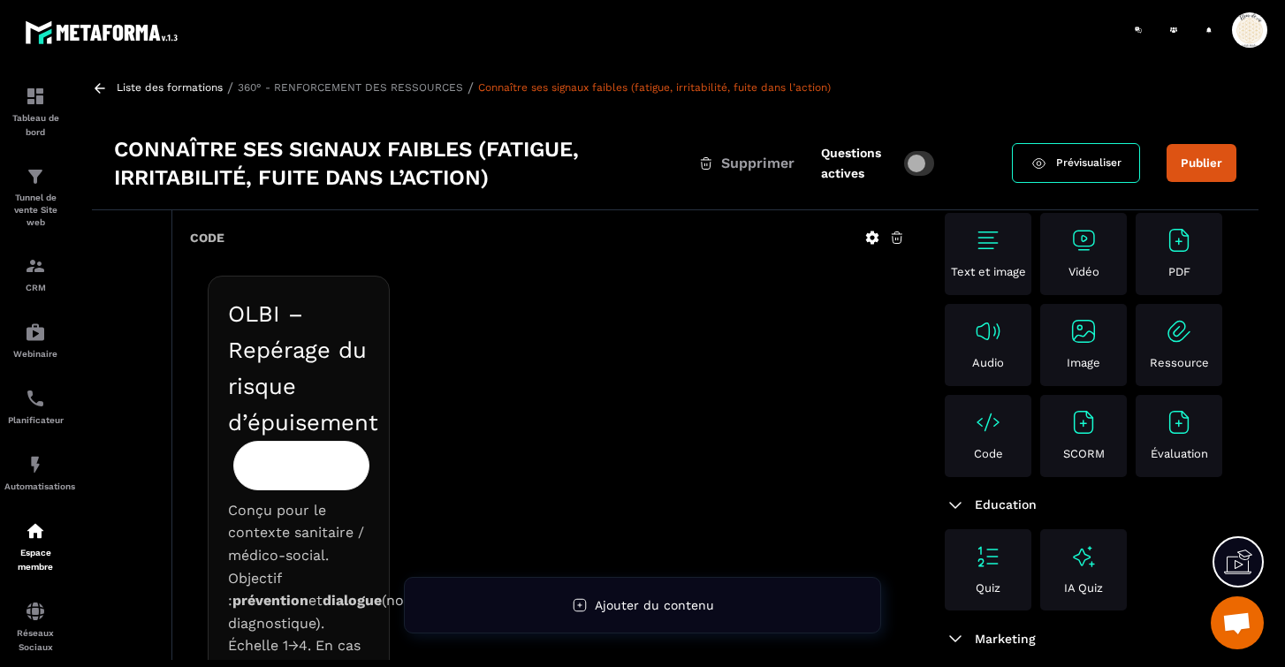
click at [871, 231] on icon at bounding box center [872, 237] width 13 height 13
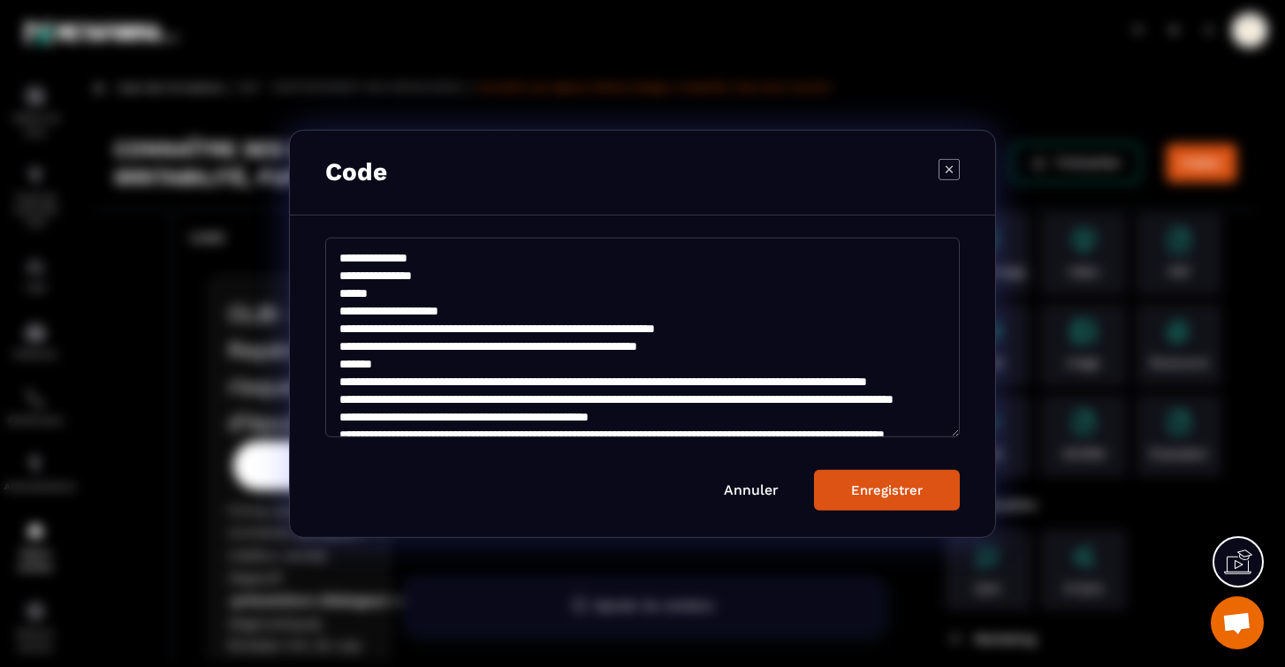
click at [883, 492] on div "Enregistrer" at bounding box center [887, 490] width 72 height 16
type textarea "**********"
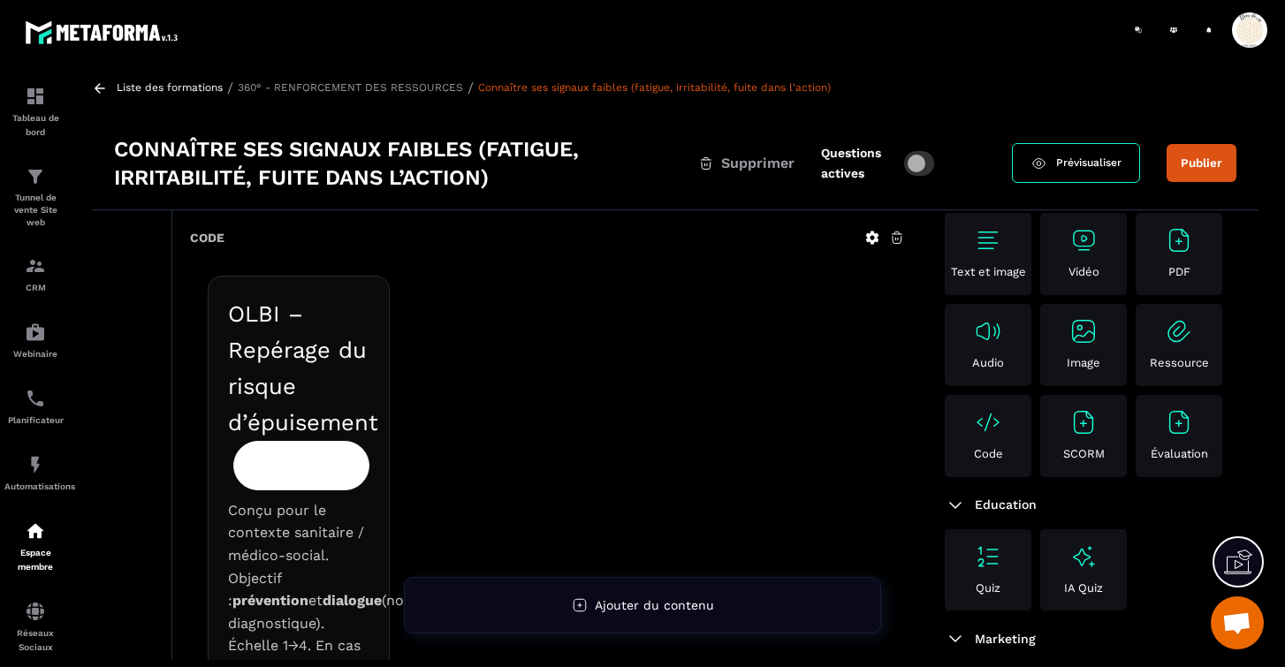
click at [873, 236] on icon at bounding box center [872, 238] width 16 height 16
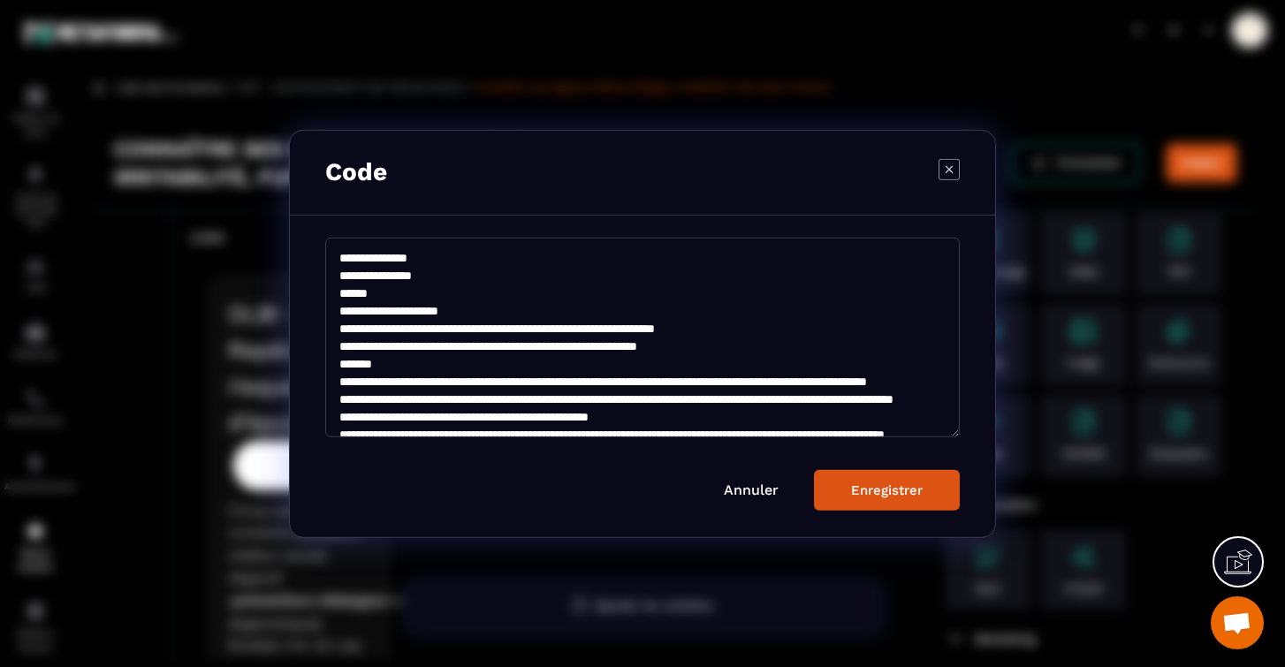
click at [876, 501] on button "Enregistrer" at bounding box center [887, 490] width 146 height 41
type textarea "**********"
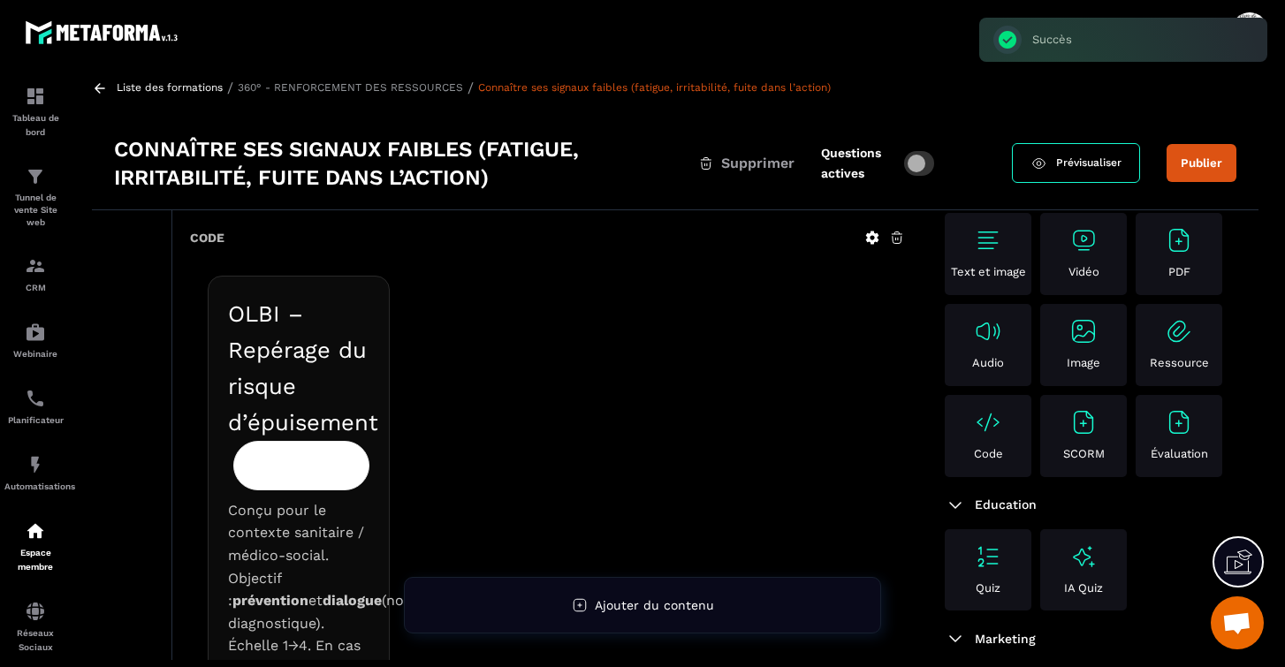
click at [898, 239] on icon at bounding box center [897, 238] width 16 height 16
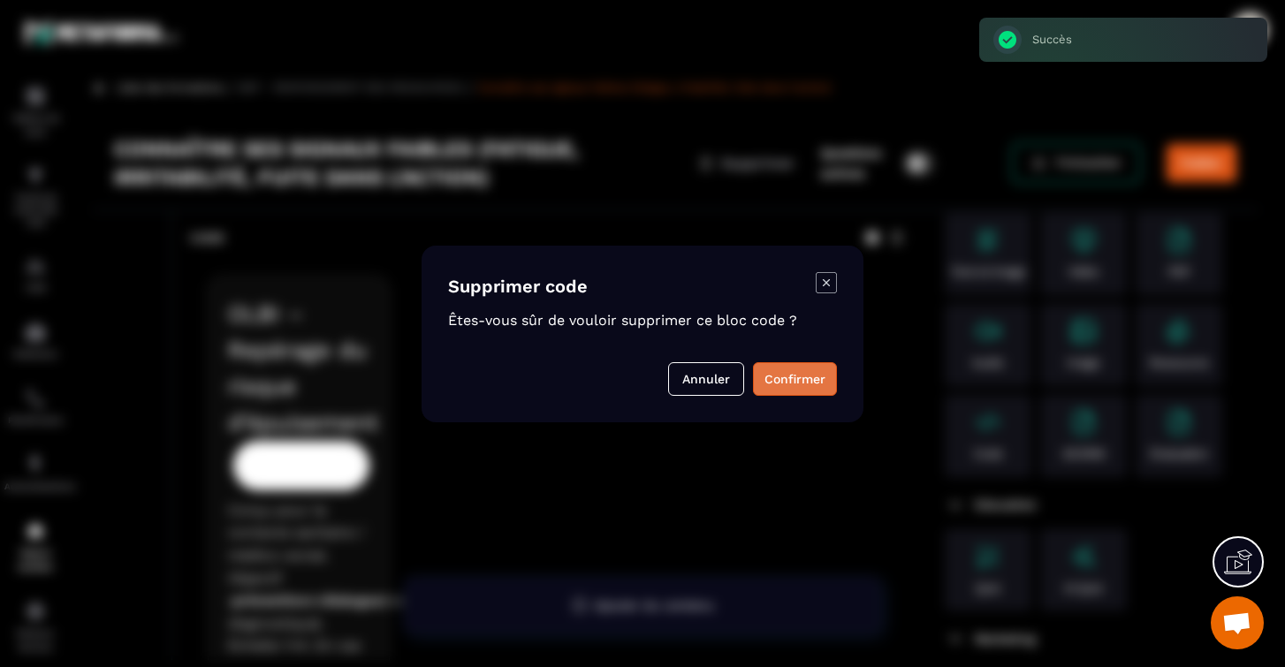
click at [798, 379] on button "Confirmer" at bounding box center [795, 379] width 84 height 34
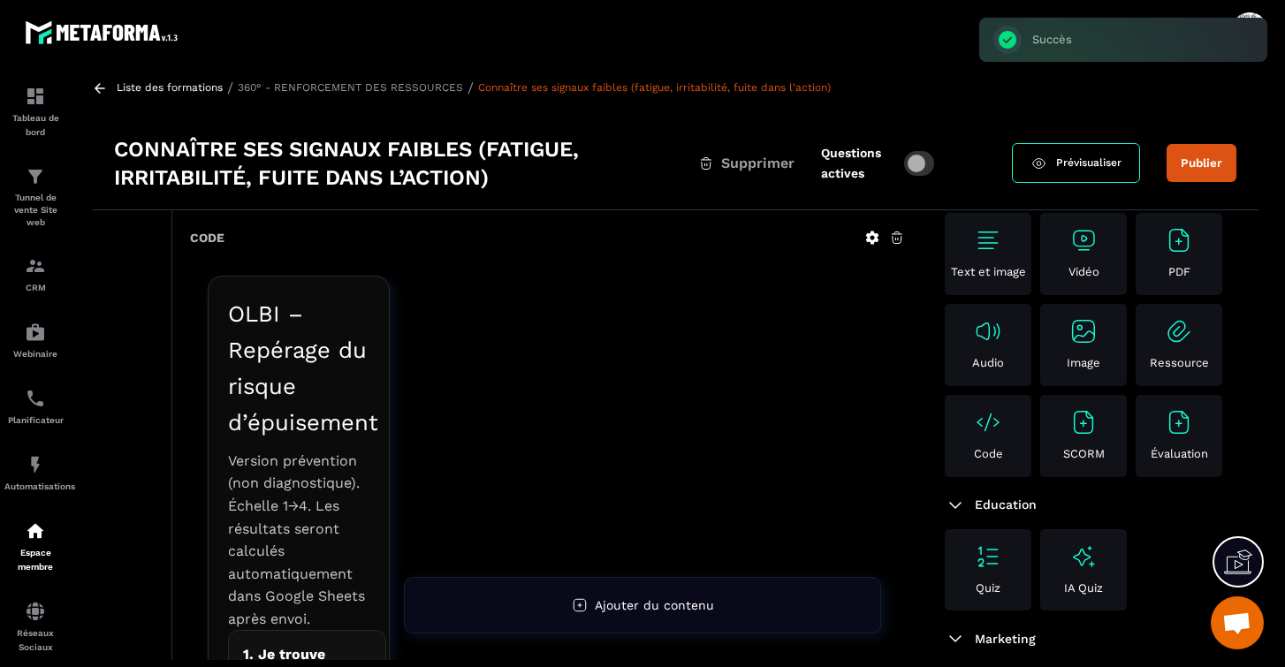
click at [898, 241] on icon at bounding box center [897, 238] width 16 height 16
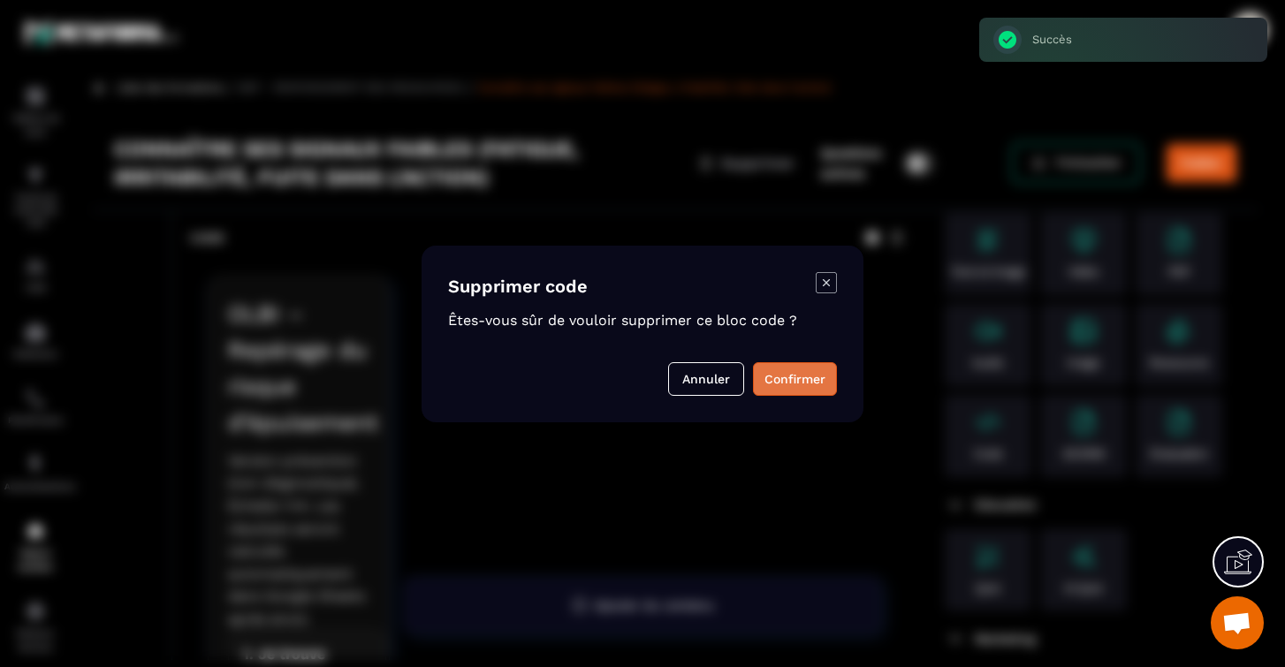
click at [797, 390] on button "Confirmer" at bounding box center [795, 379] width 84 height 34
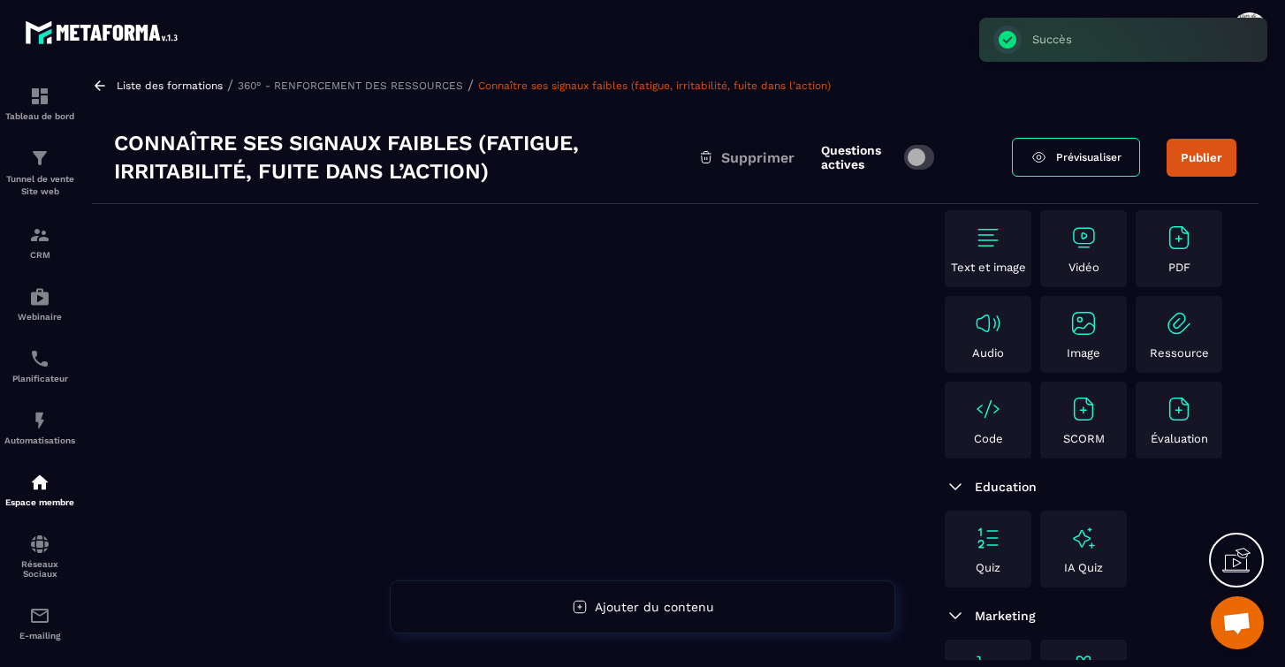
scroll to position [66, 0]
click at [982, 405] on img at bounding box center [988, 409] width 28 height 28
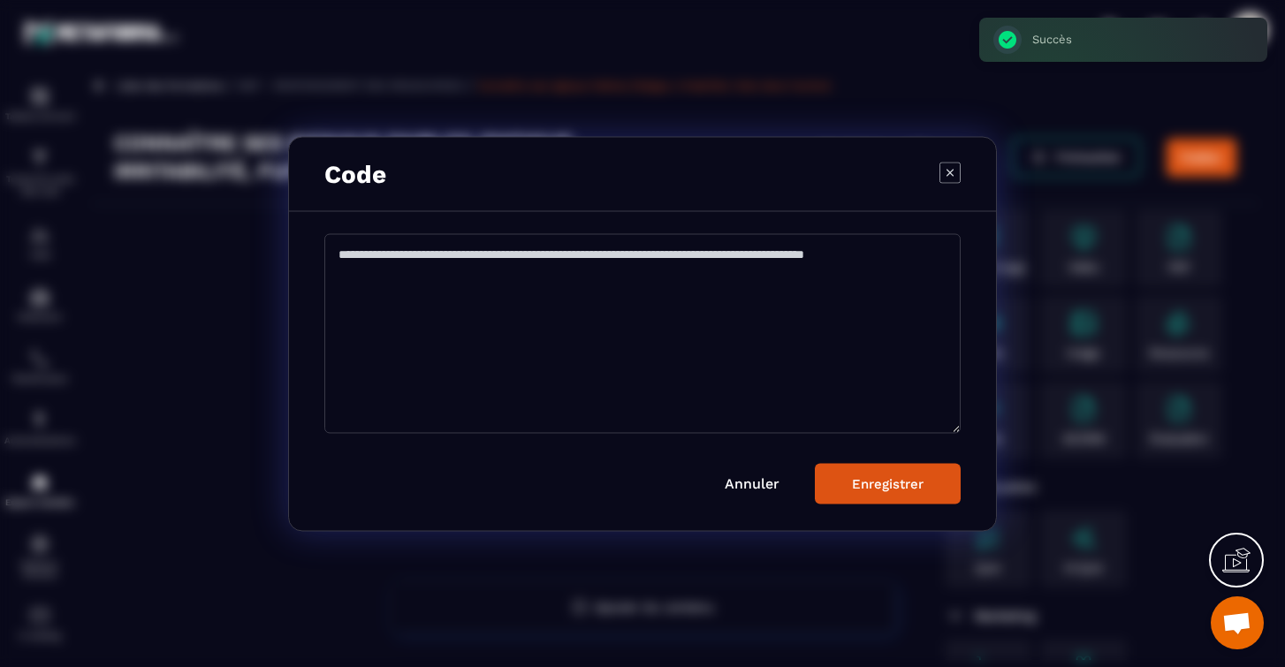
click at [601, 246] on textarea "Modal window" at bounding box center [642, 333] width 636 height 200
paste textarea "**********"
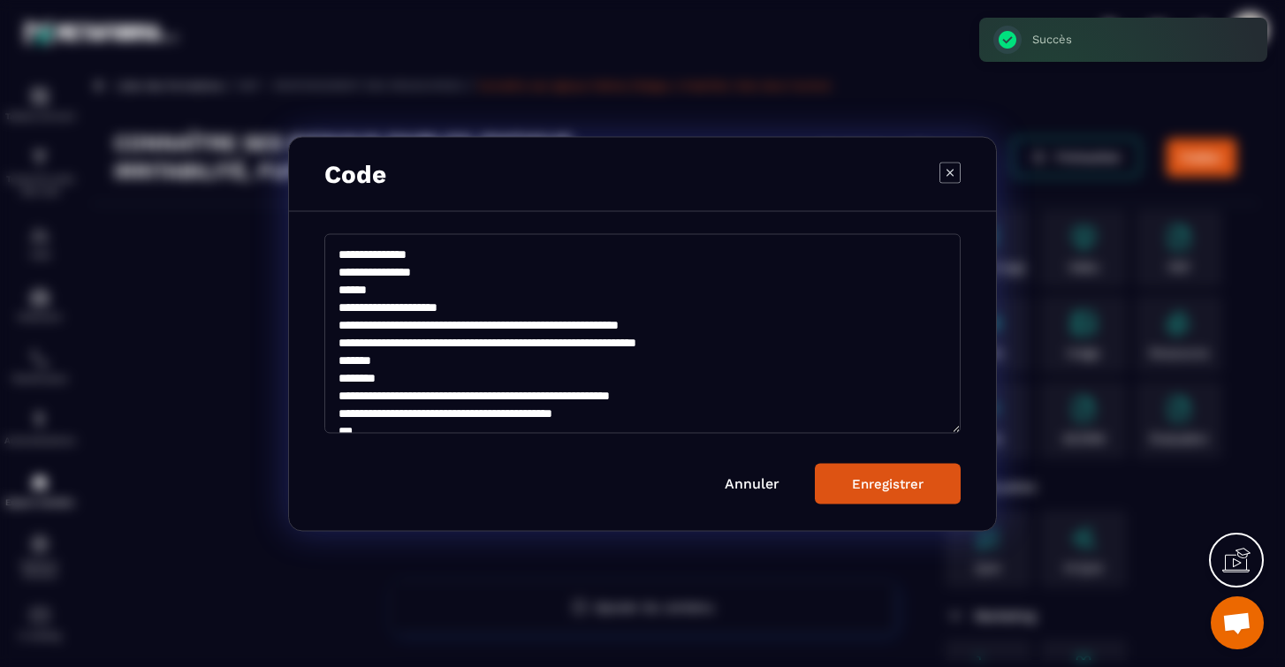
scroll to position [3004, 0]
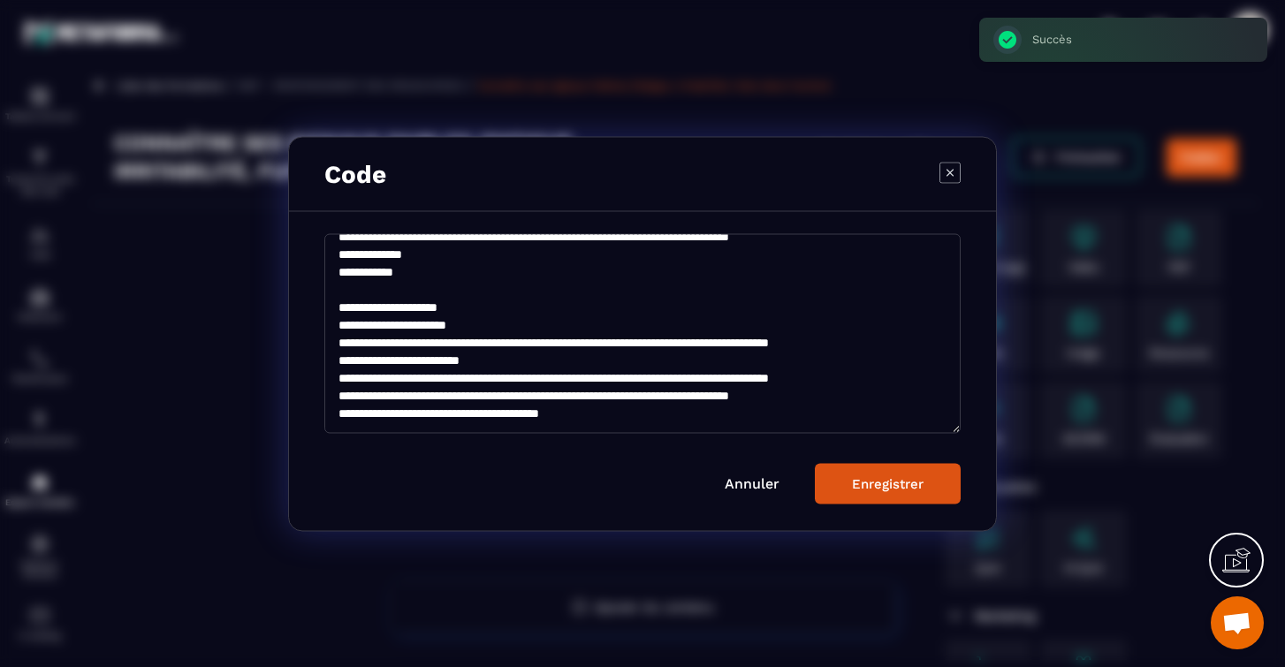
type textarea "**********"
click at [867, 476] on div "Enregistrer" at bounding box center [888, 483] width 72 height 16
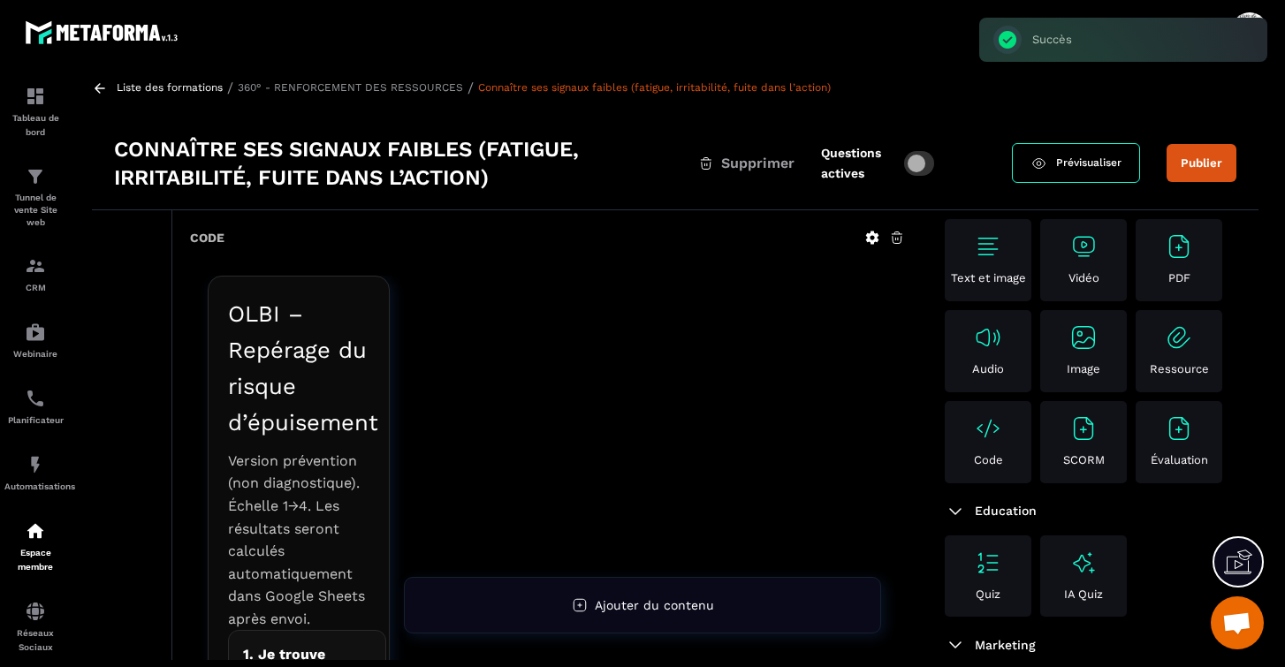
click at [897, 238] on icon at bounding box center [897, 238] width 16 height 16
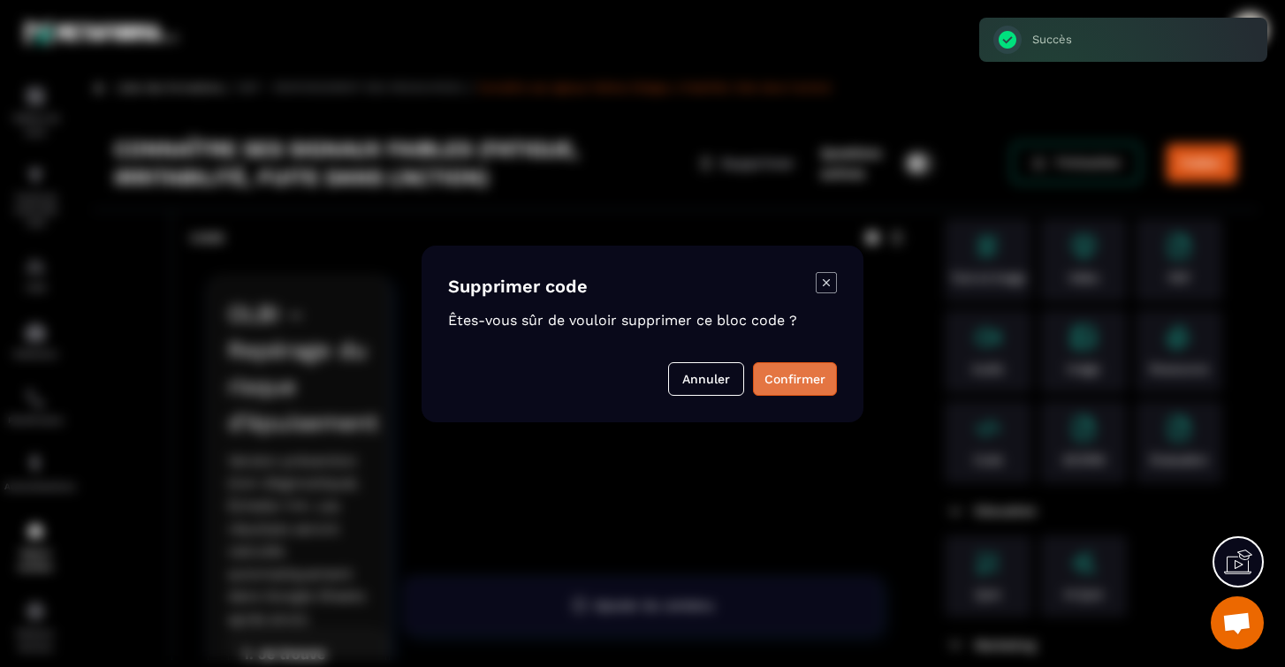
click at [781, 376] on button "Confirmer" at bounding box center [795, 379] width 84 height 34
